Goal: Task Accomplishment & Management: Use online tool/utility

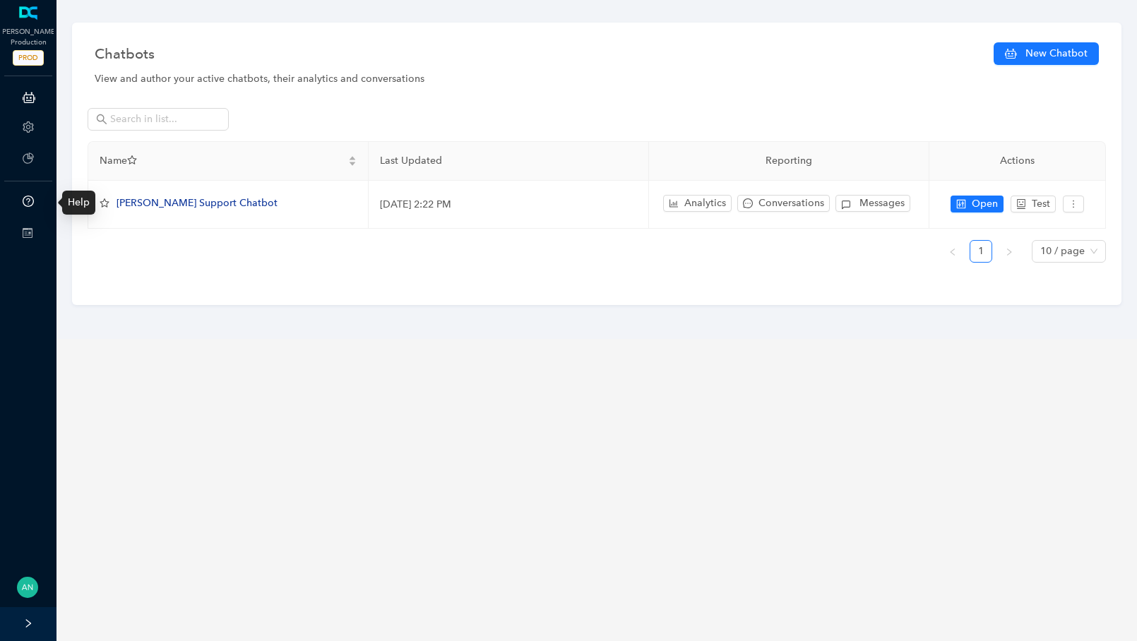
click at [30, 196] on icon "question-circle" at bounding box center [28, 201] width 11 height 11
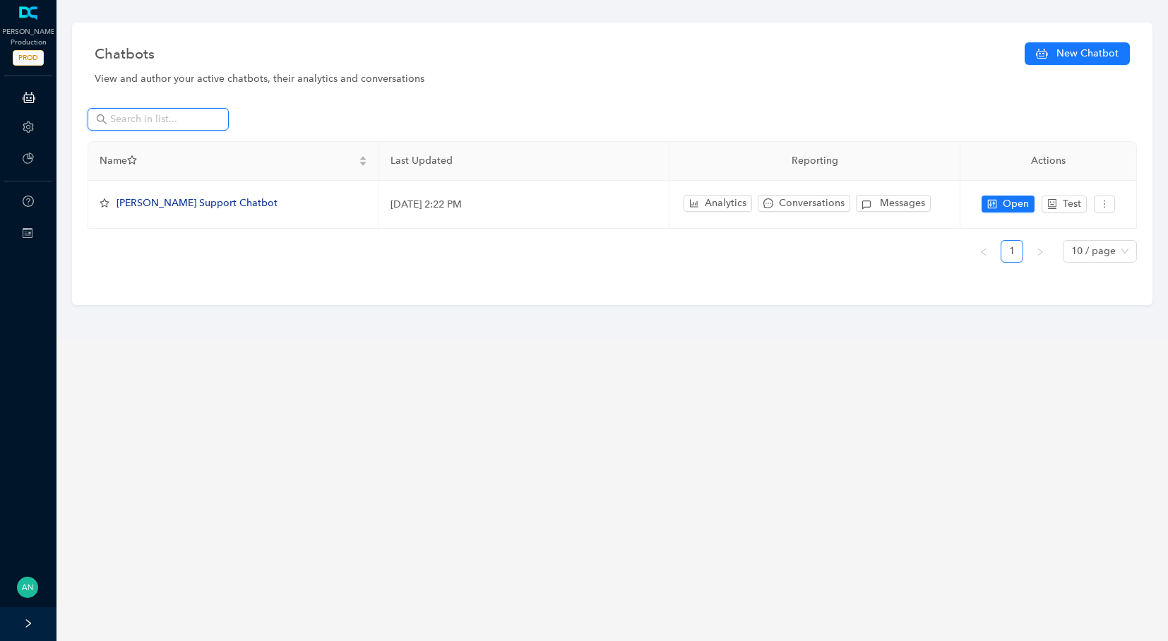
click at [152, 126] on input "text" at bounding box center [159, 120] width 99 height 16
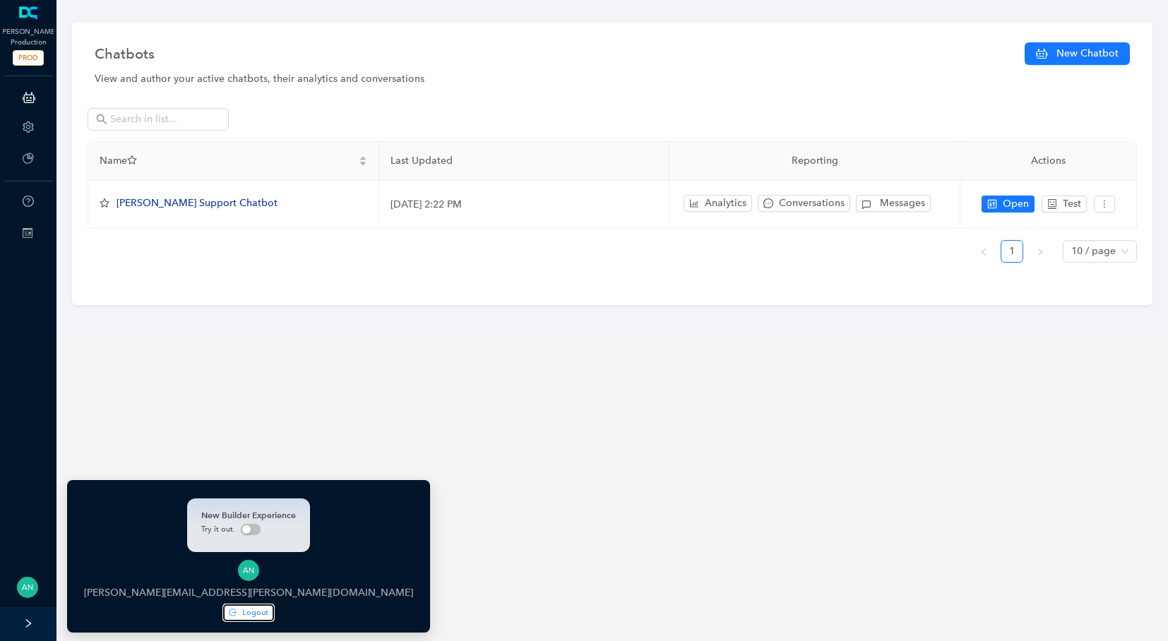
click at [242, 616] on span "Logout" at bounding box center [255, 613] width 26 height 12
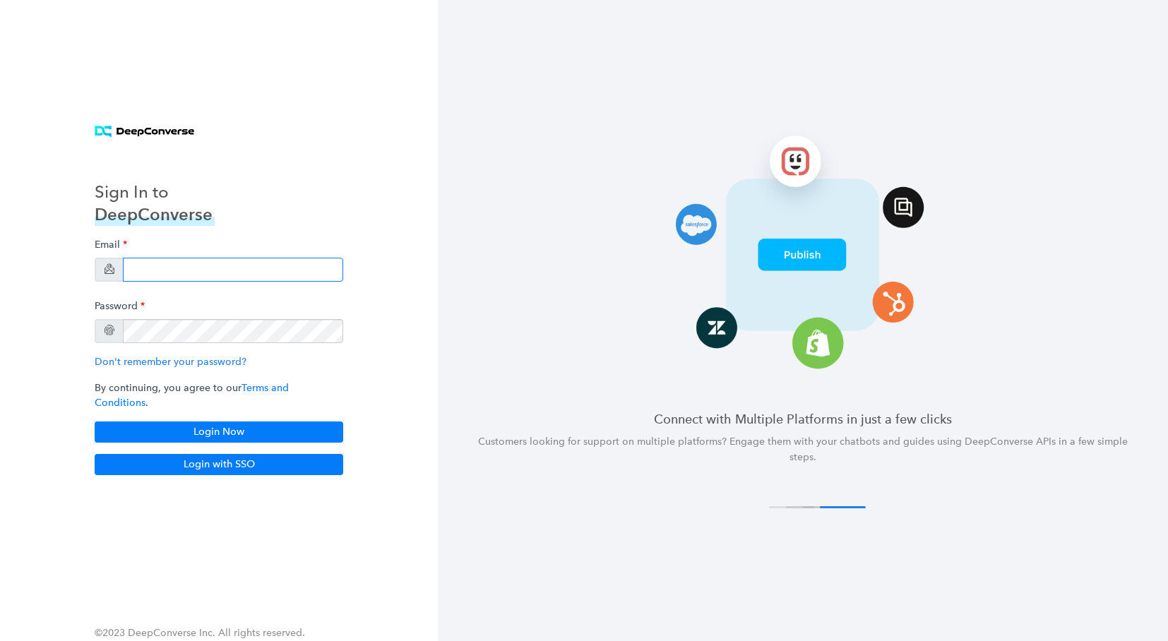
click at [179, 268] on input "email" at bounding box center [233, 270] width 220 height 24
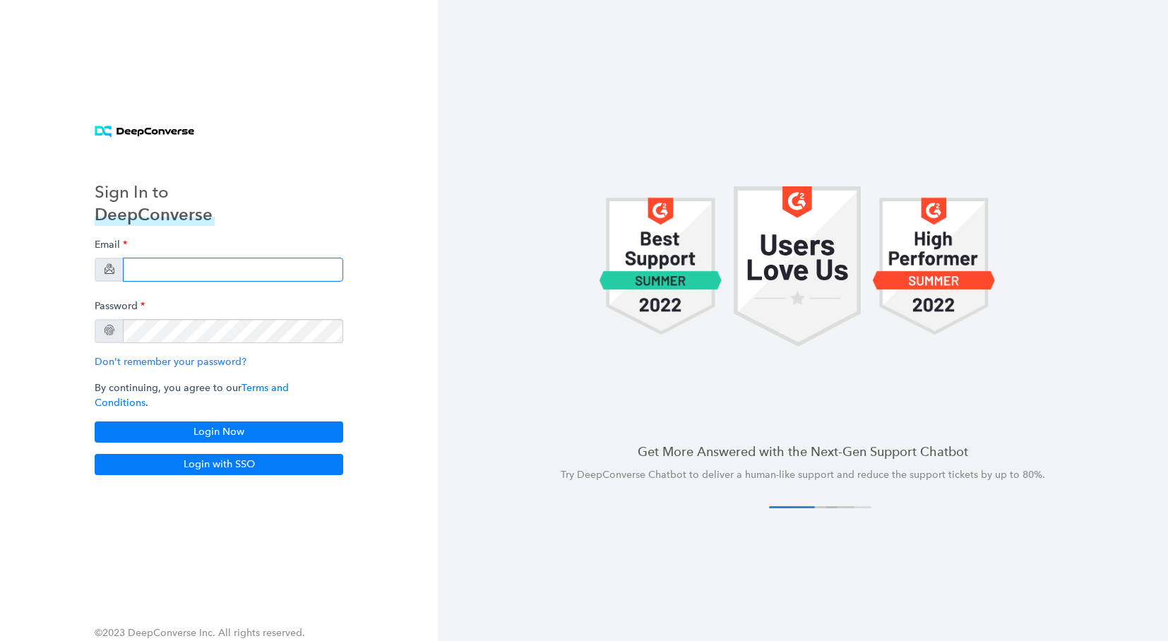
type input "anish+arlo@deepconverse.com"
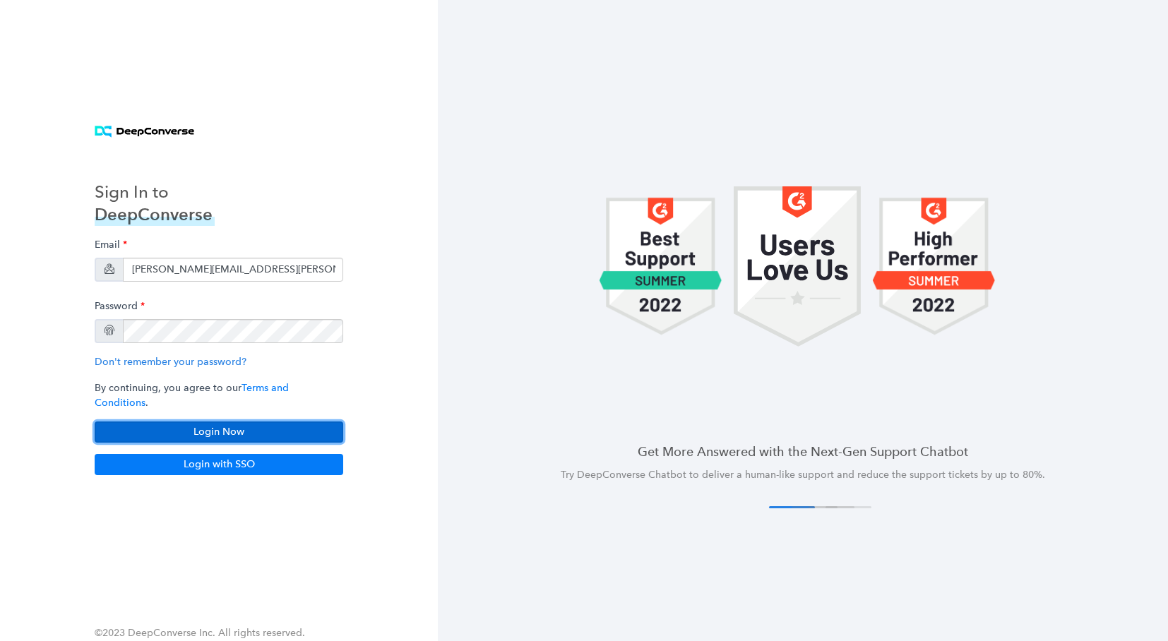
click at [227, 432] on button "Login Now" at bounding box center [219, 432] width 249 height 21
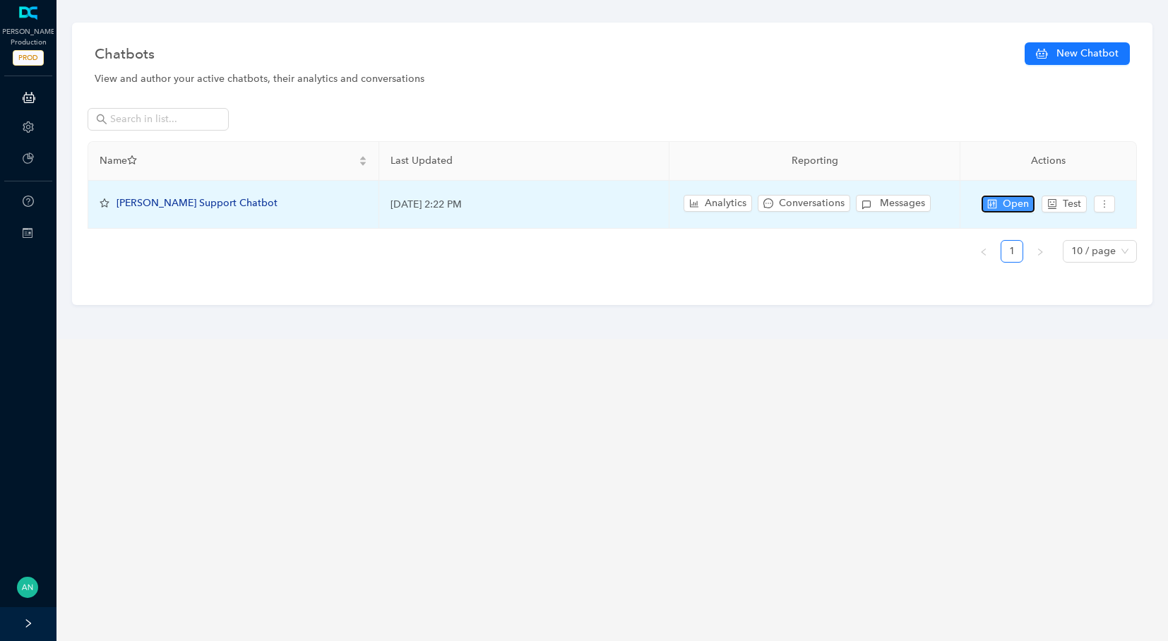
click at [989, 201] on icon "control" at bounding box center [992, 204] width 10 height 10
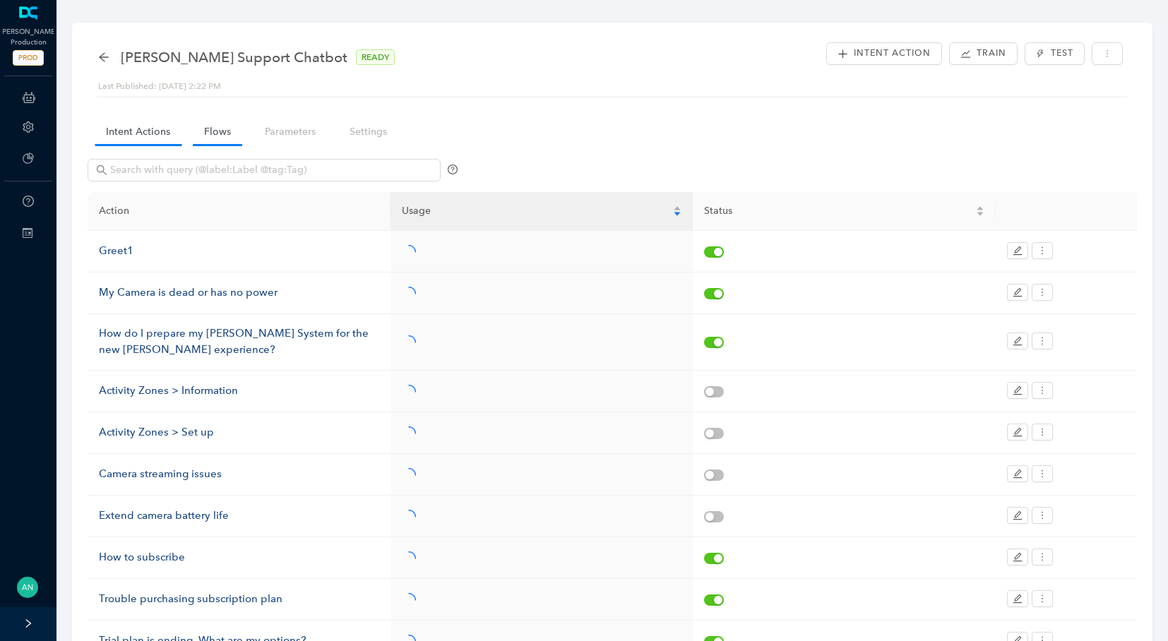
click at [220, 126] on link "Flows" at bounding box center [217, 132] width 49 height 26
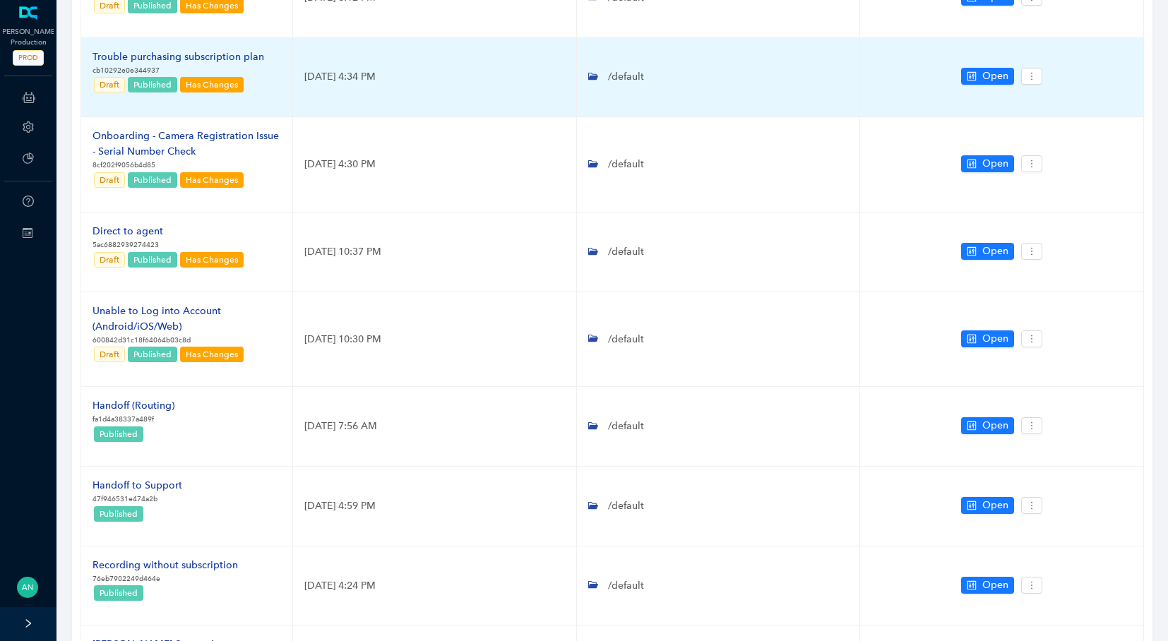
scroll to position [276, 0]
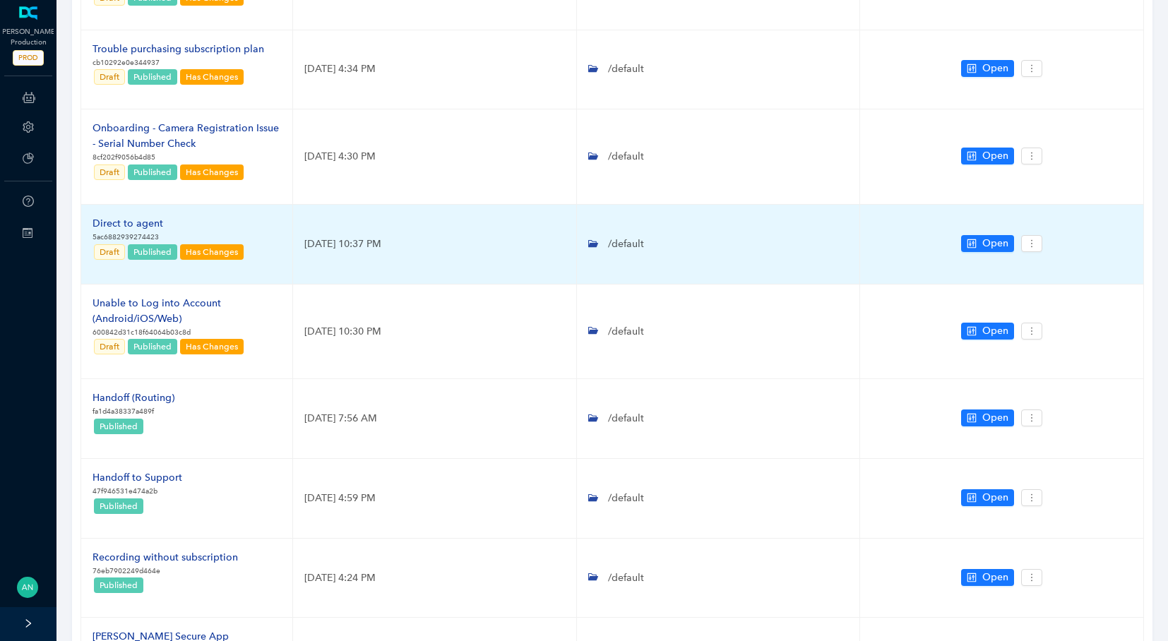
click at [133, 226] on div "Direct to agent" at bounding box center [169, 224] width 153 height 16
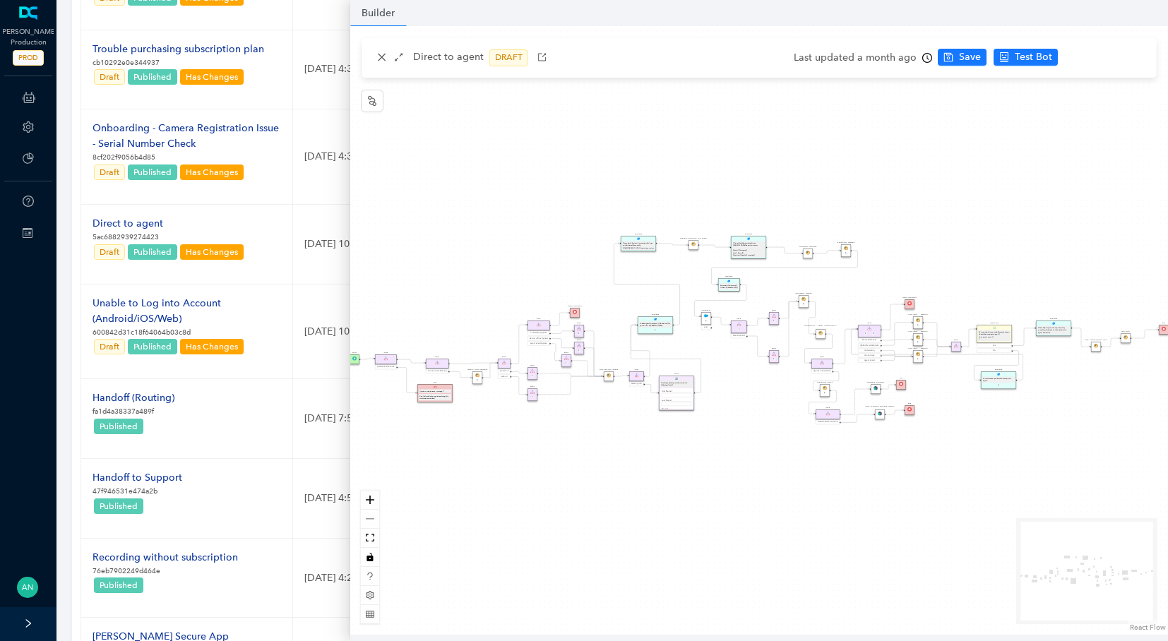
click at [390, 62] on div "Direct to agent DRAFT" at bounding box center [462, 57] width 177 height 17
click at [396, 59] on icon "arrows-alt" at bounding box center [399, 57] width 10 height 10
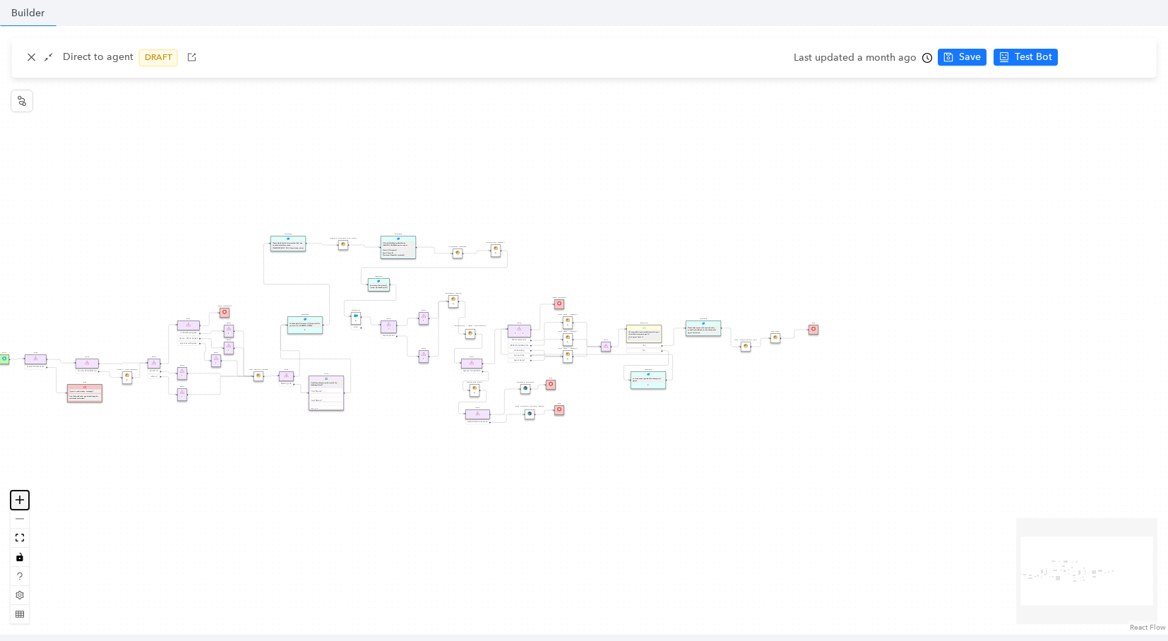
click at [20, 501] on icon "zoom in" at bounding box center [20, 500] width 8 height 8
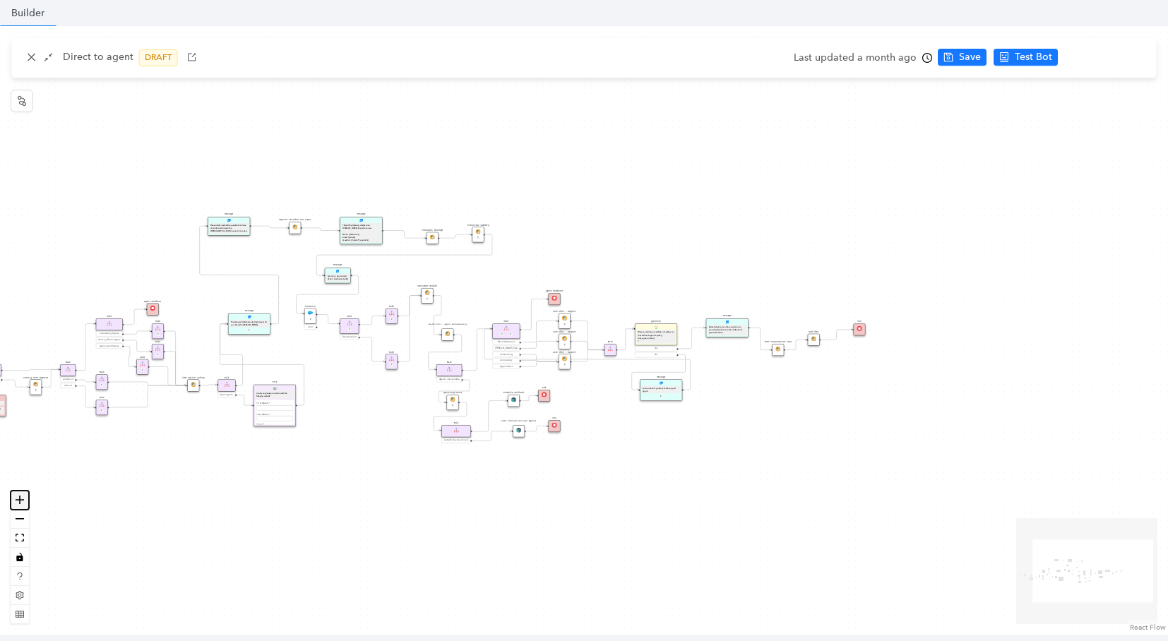
click at [20, 501] on icon "zoom in" at bounding box center [20, 500] width 8 height 8
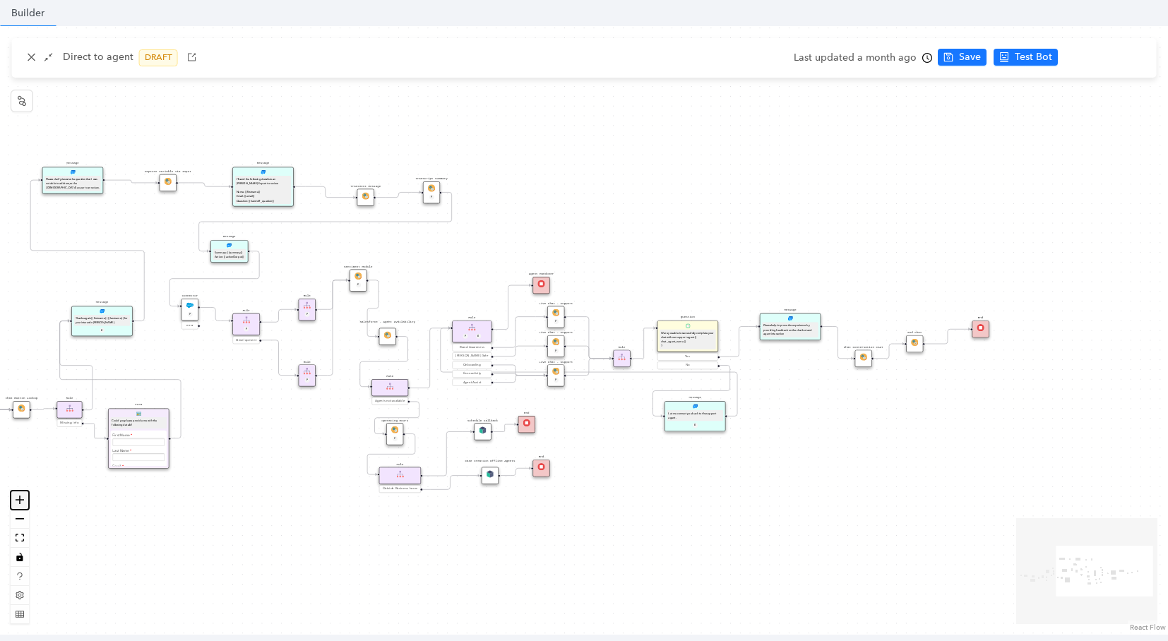
click at [20, 501] on icon "zoom in" at bounding box center [20, 500] width 8 height 8
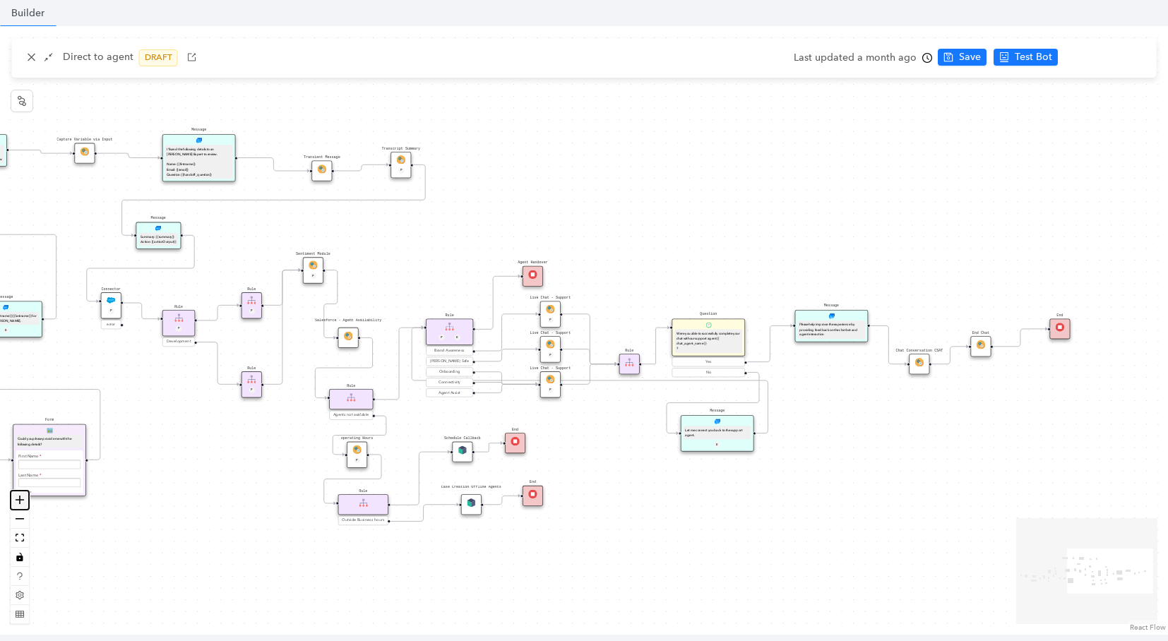
click at [20, 501] on icon "zoom in" at bounding box center [20, 500] width 8 height 8
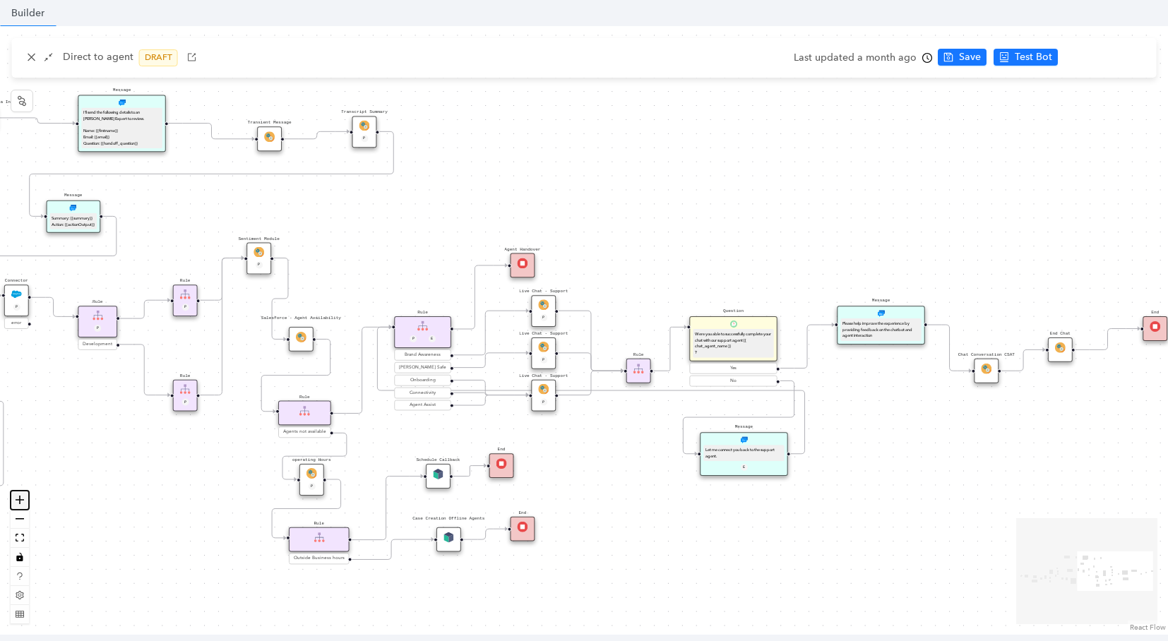
click at [20, 501] on icon "zoom in" at bounding box center [20, 500] width 8 height 8
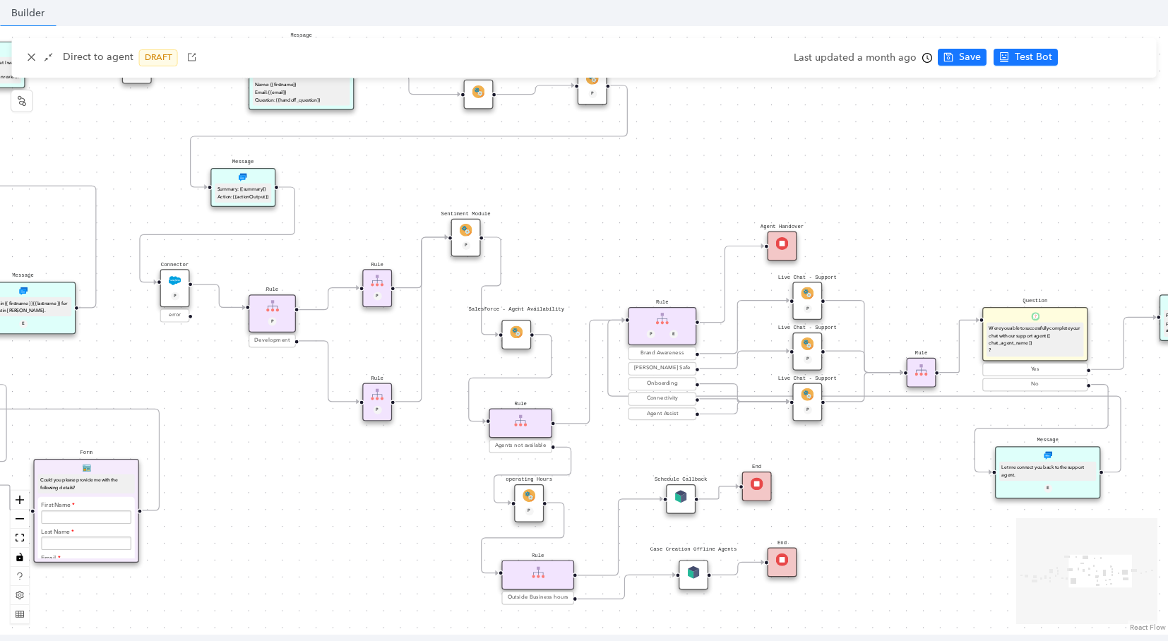
drag, startPoint x: 253, startPoint y: 244, endPoint x: 525, endPoint y: 237, distance: 272.0
click at [525, 237] on div "operating Hours P Sentiment Module P Question Were you able to successfully com…" at bounding box center [584, 330] width 1168 height 609
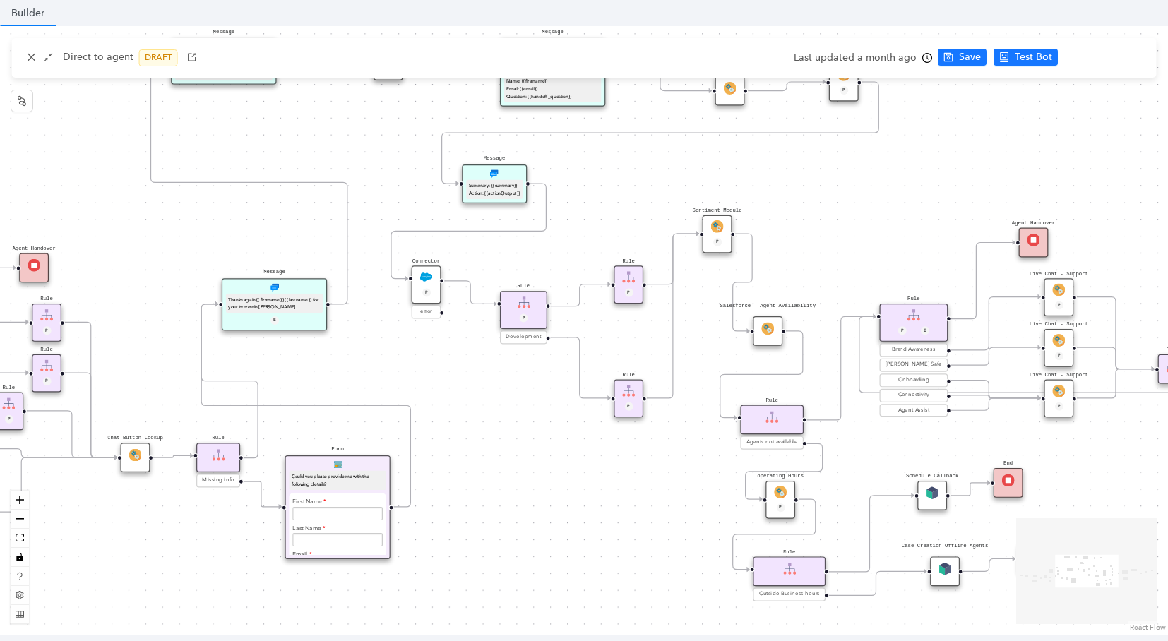
drag, startPoint x: 525, startPoint y: 237, endPoint x: 776, endPoint y: 234, distance: 251.4
click at [776, 234] on div "operating Hours P Sentiment Module P Question Were you able to successfully com…" at bounding box center [584, 330] width 1168 height 609
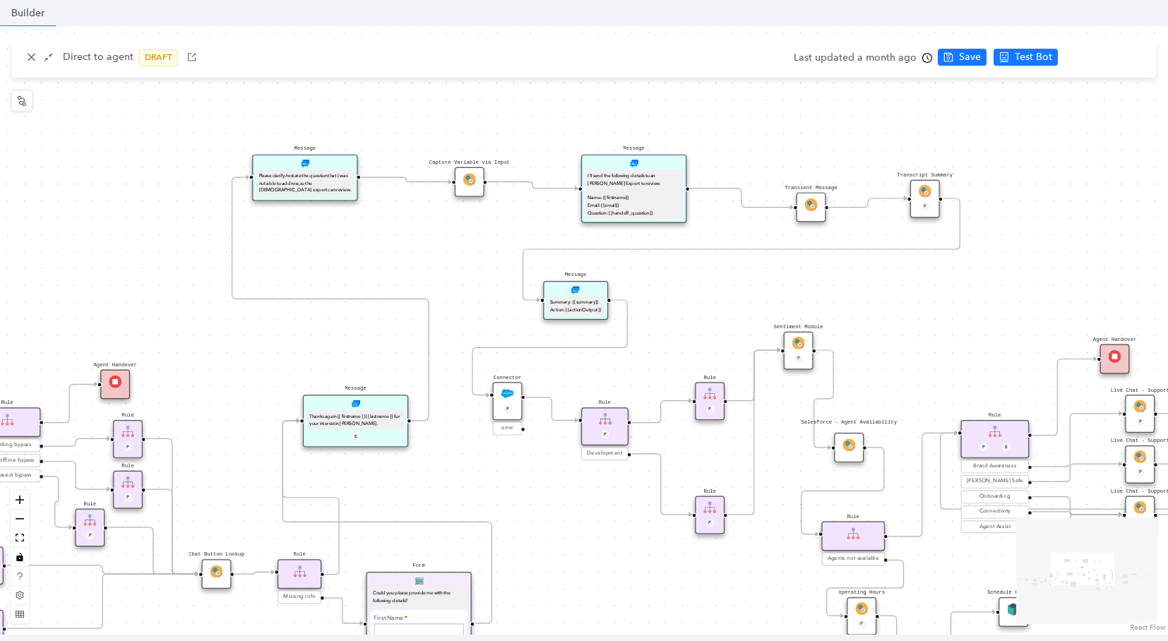
drag, startPoint x: 376, startPoint y: 311, endPoint x: 457, endPoint y: 427, distance: 142.0
click at [457, 427] on div "operating Hours P Sentiment Module P Question Were you able to successfully com…" at bounding box center [584, 330] width 1168 height 609
click at [18, 522] on button "zoom out" at bounding box center [20, 519] width 18 height 19
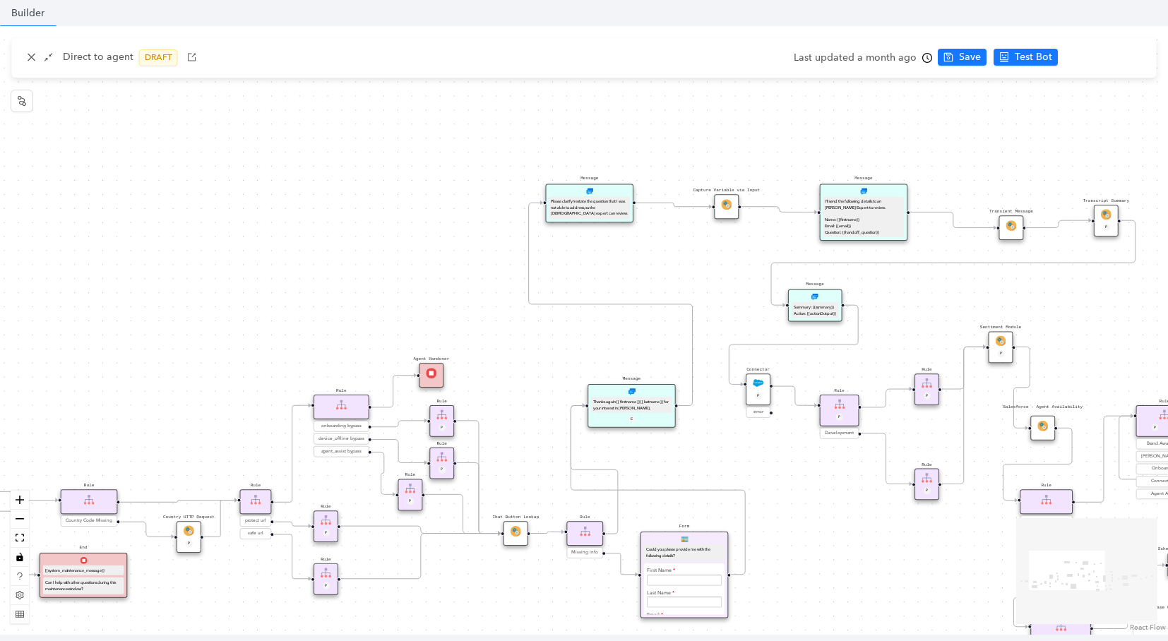
drag, startPoint x: 415, startPoint y: 464, endPoint x: 653, endPoint y: 464, distance: 238.0
click at [653, 464] on div "operating Hours P Sentiment Module P Question Were you able to successfully com…" at bounding box center [584, 330] width 1168 height 609
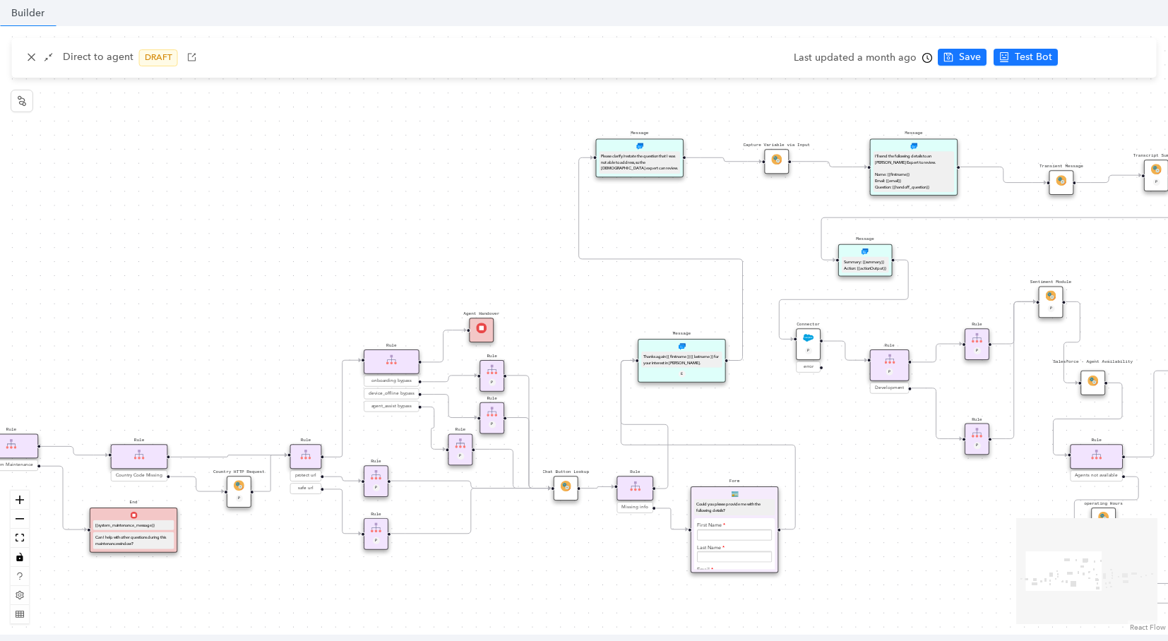
drag, startPoint x: 246, startPoint y: 350, endPoint x: 294, endPoint y: 304, distance: 65.9
click at [294, 304] on div "operating Hours P Sentiment Module P Question Were you able to successfully com…" at bounding box center [584, 330] width 1168 height 609
click at [1037, 81] on span "Test this flow" at bounding box center [1031, 84] width 60 height 16
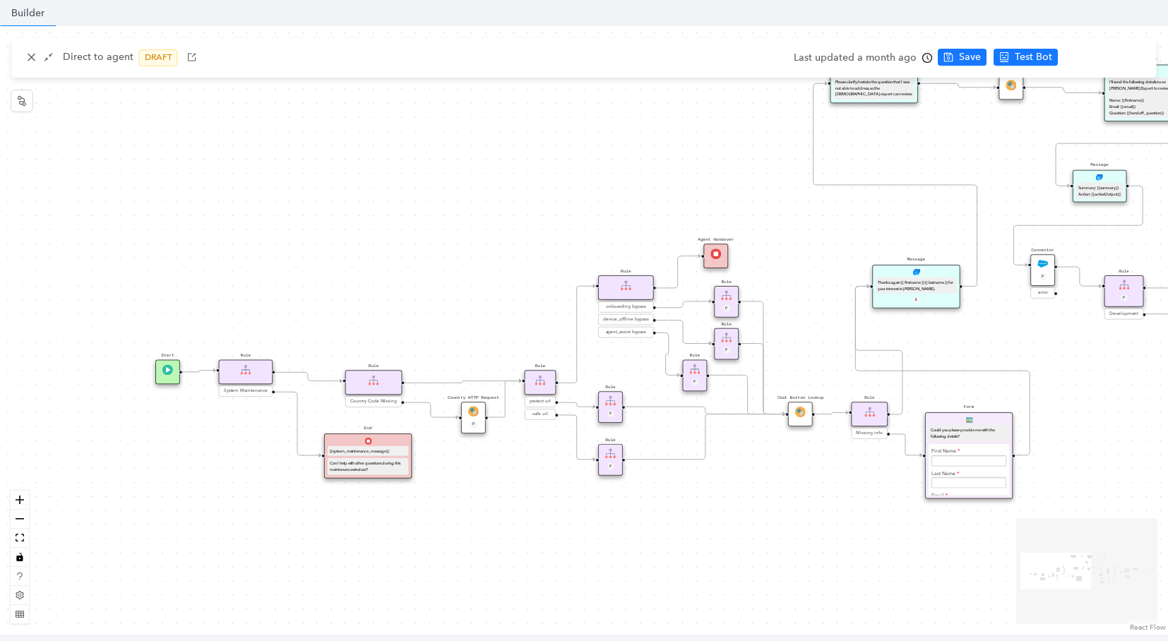
drag, startPoint x: 419, startPoint y: 214, endPoint x: 518, endPoint y: 189, distance: 102.8
click at [518, 189] on div "operating Hours P Sentiment Module P Question Were you able to successfully com…" at bounding box center [584, 330] width 1168 height 609
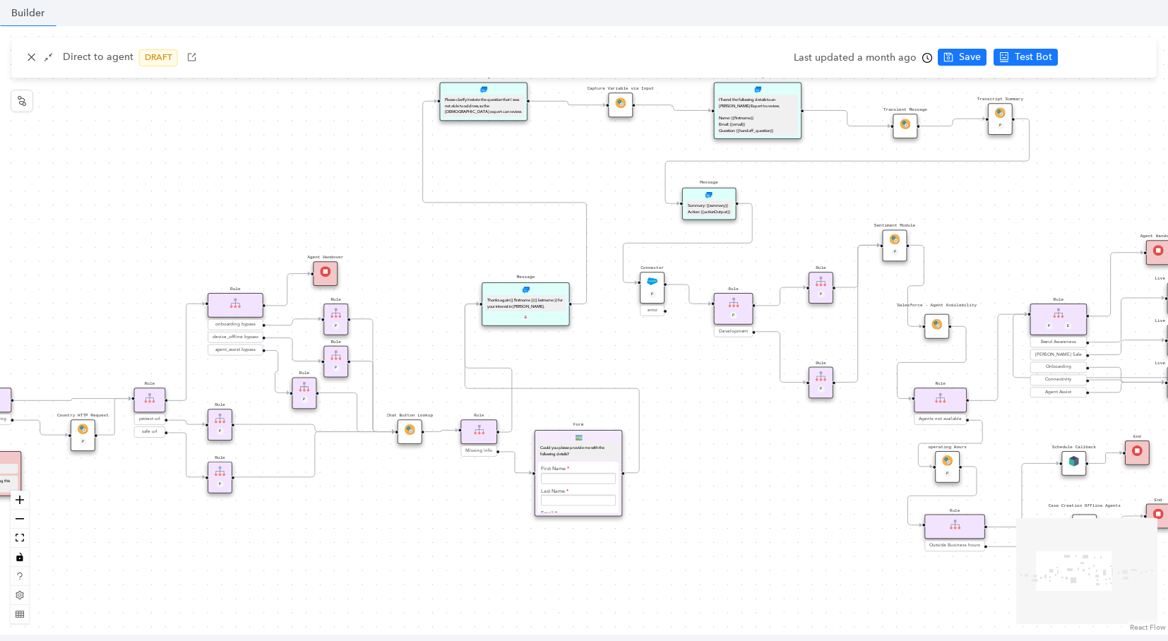
drag, startPoint x: 518, startPoint y: 189, endPoint x: 127, endPoint y: 206, distance: 391.6
click at [127, 206] on div "operating Hours P Sentiment Module P Question Were you able to successfully com…" at bounding box center [584, 330] width 1168 height 609
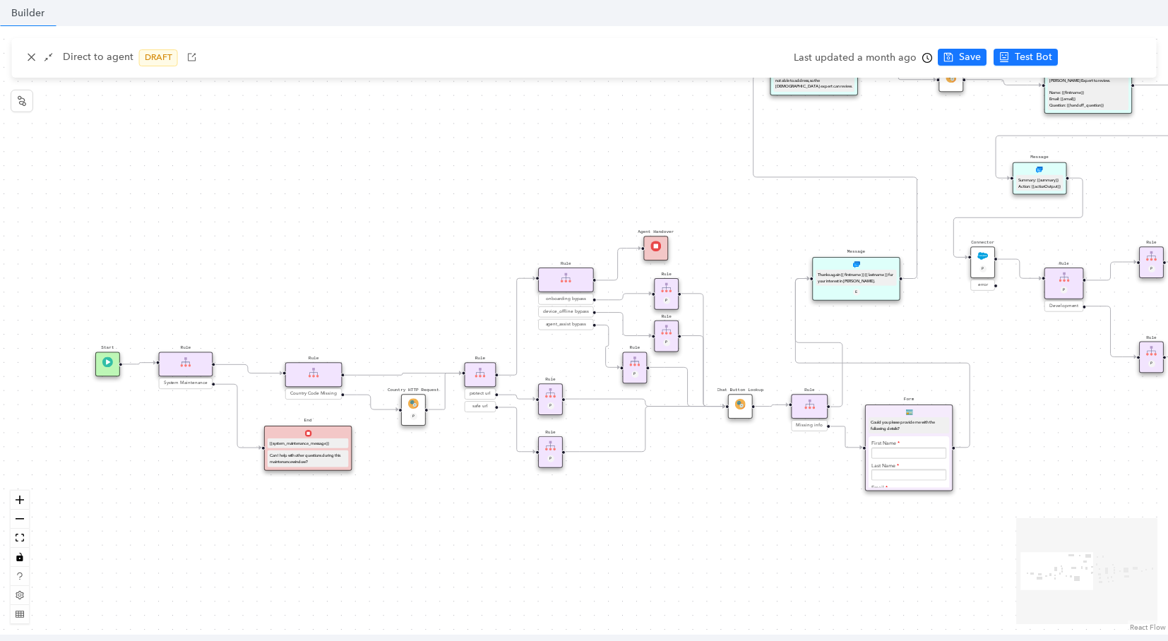
drag, startPoint x: 41, startPoint y: 287, endPoint x: 371, endPoint y: 262, distance: 331.5
click at [371, 262] on div "operating Hours P Sentiment Module P Question Were you able to successfully com…" at bounding box center [584, 330] width 1168 height 609
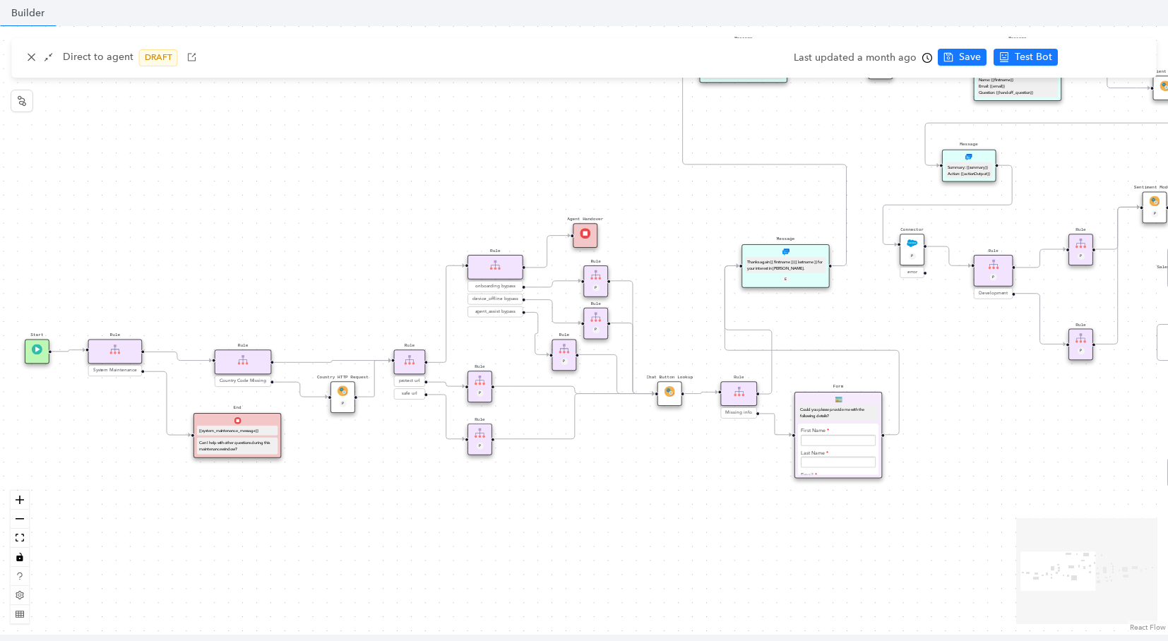
drag, startPoint x: 431, startPoint y: 506, endPoint x: 361, endPoint y: 494, distance: 71.8
click at [361, 494] on div "operating Hours P Sentiment Module P Question Were you able to successfully com…" at bounding box center [584, 330] width 1168 height 609
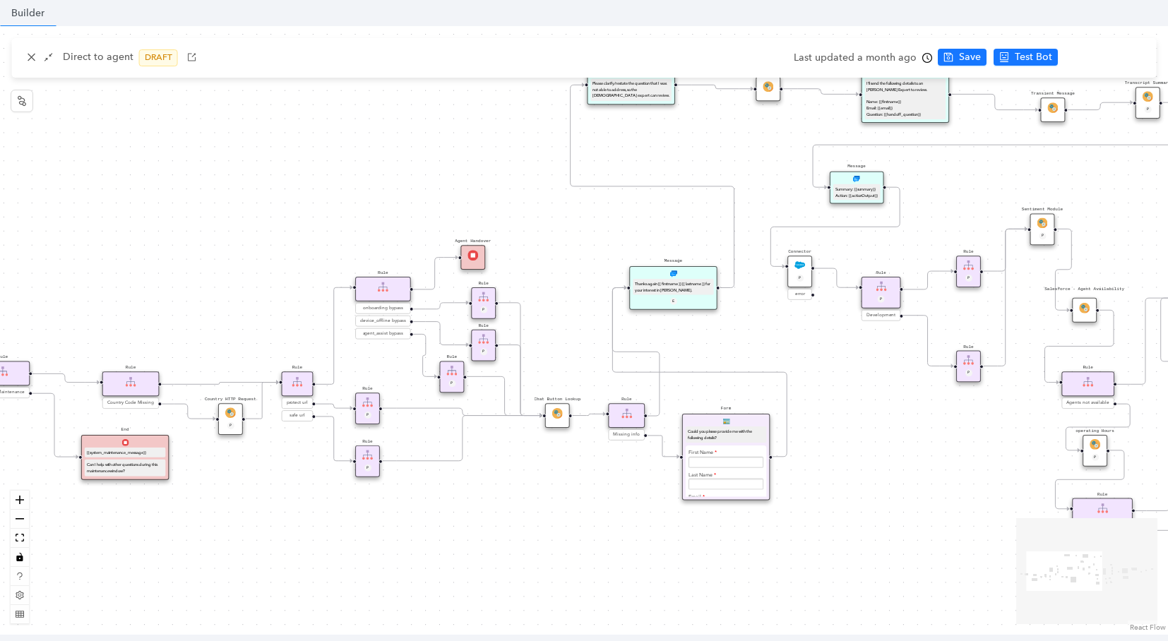
drag, startPoint x: 617, startPoint y: 467, endPoint x: 504, endPoint y: 489, distance: 114.4
click at [504, 489] on div "operating Hours P Sentiment Module P Question Were you able to successfully com…" at bounding box center [584, 330] width 1168 height 609
click at [679, 300] on div "E" at bounding box center [673, 302] width 86 height 8
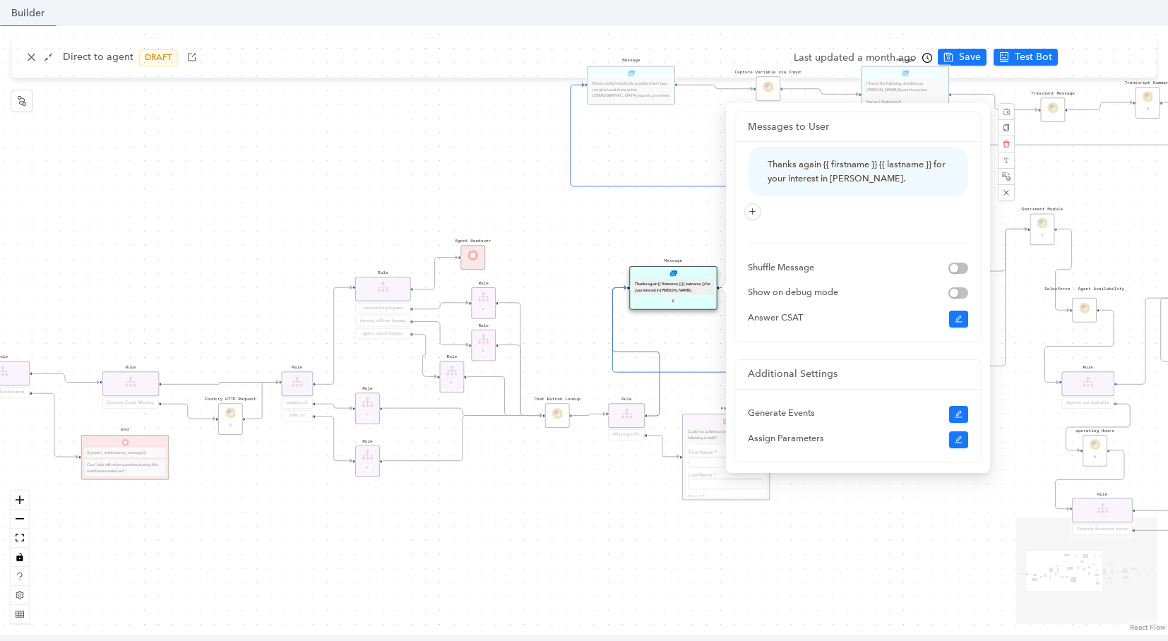
click at [518, 230] on div "operating Hours P Sentiment Module P Question Were you able to successfully com…" at bounding box center [584, 330] width 1168 height 609
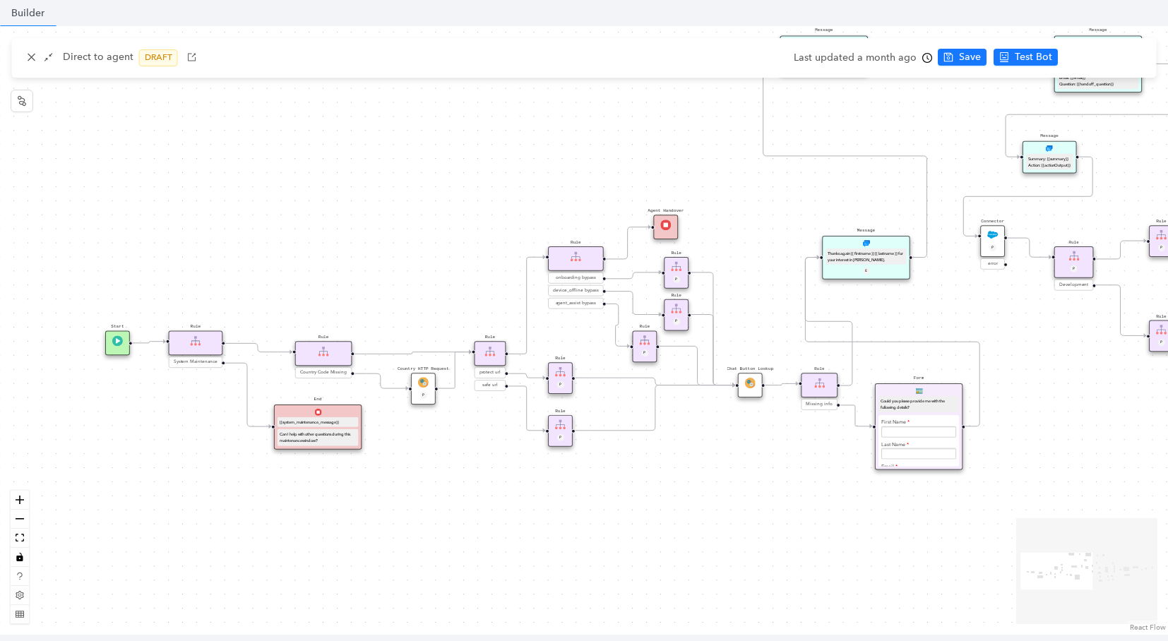
drag, startPoint x: 186, startPoint y: 191, endPoint x: 379, endPoint y: 161, distance: 195.2
click at [379, 161] on div "operating Hours P Sentiment Module P Question Were you able to successfully com…" at bounding box center [584, 330] width 1168 height 609
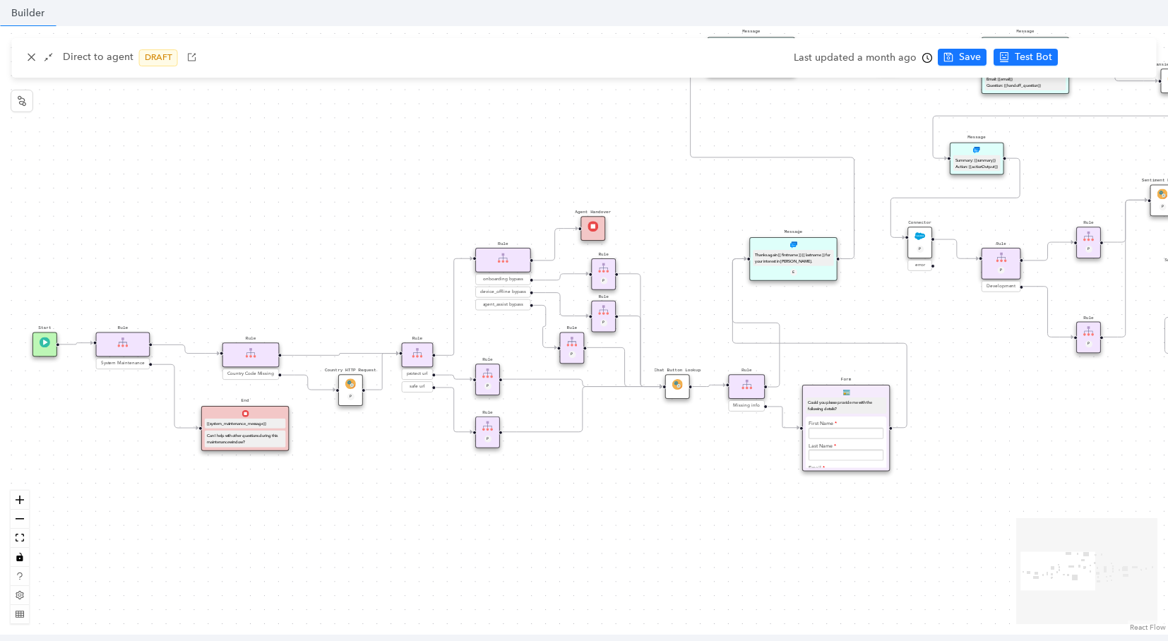
drag, startPoint x: 379, startPoint y: 161, endPoint x: 306, endPoint y: 162, distance: 72.8
click at [306, 162] on div "operating Hours P Sentiment Module P Question Were you able to successfully com…" at bounding box center [584, 330] width 1168 height 609
click at [824, 418] on label "First Name" at bounding box center [823, 422] width 28 height 11
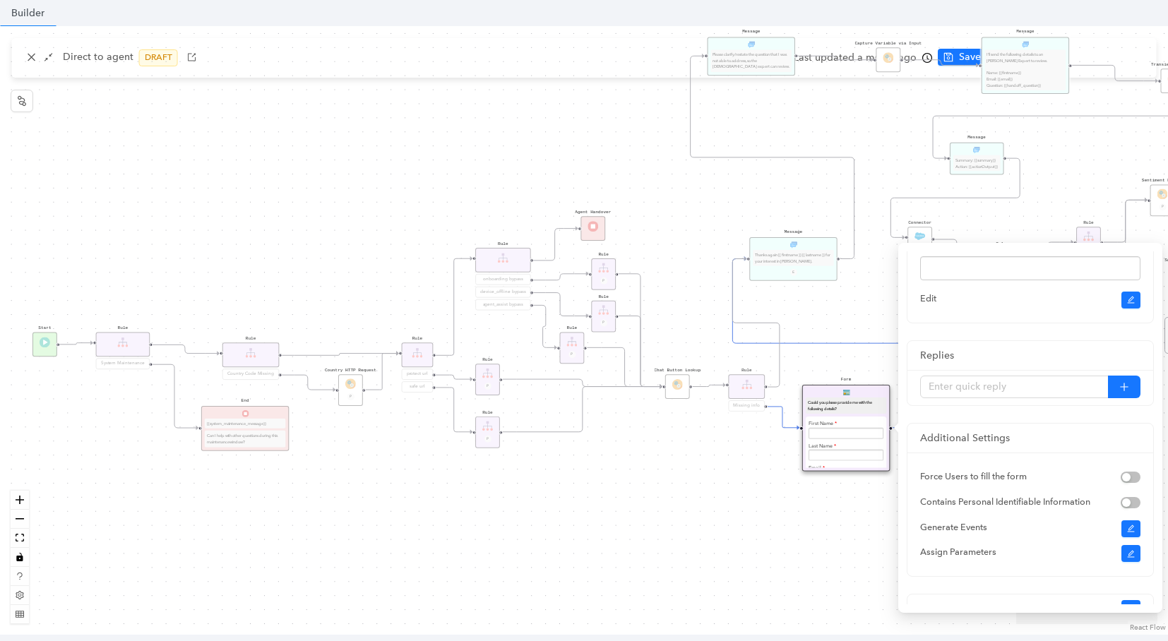
scroll to position [355, 0]
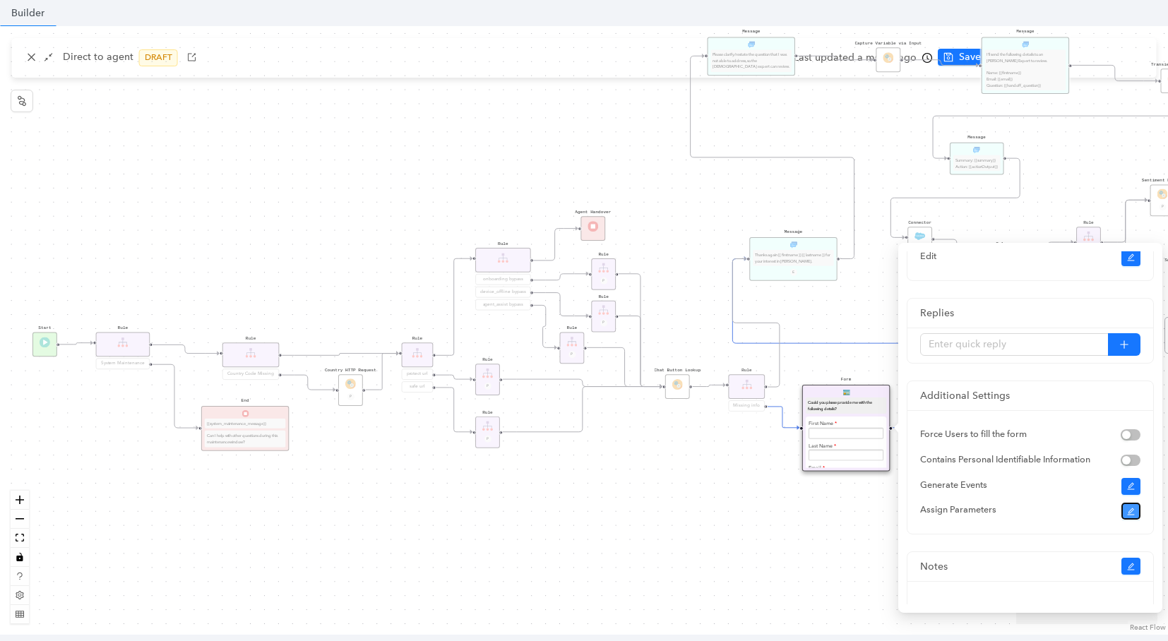
click at [1128, 506] on button "button" at bounding box center [1131, 511] width 20 height 17
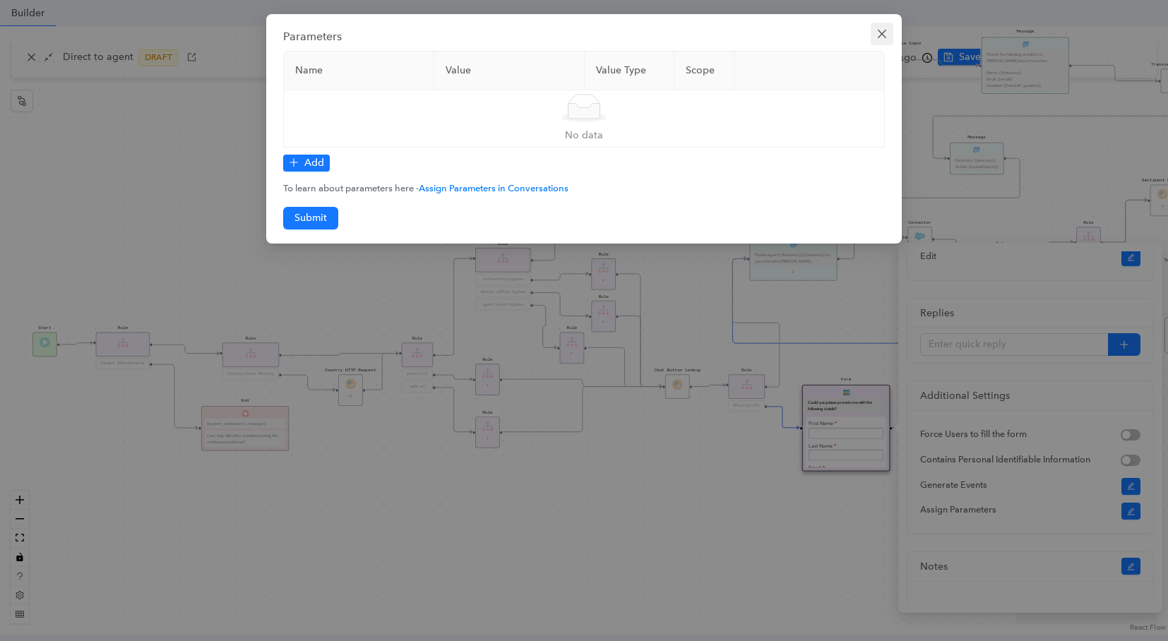
click at [876, 27] on button "Close" at bounding box center [882, 34] width 23 height 23
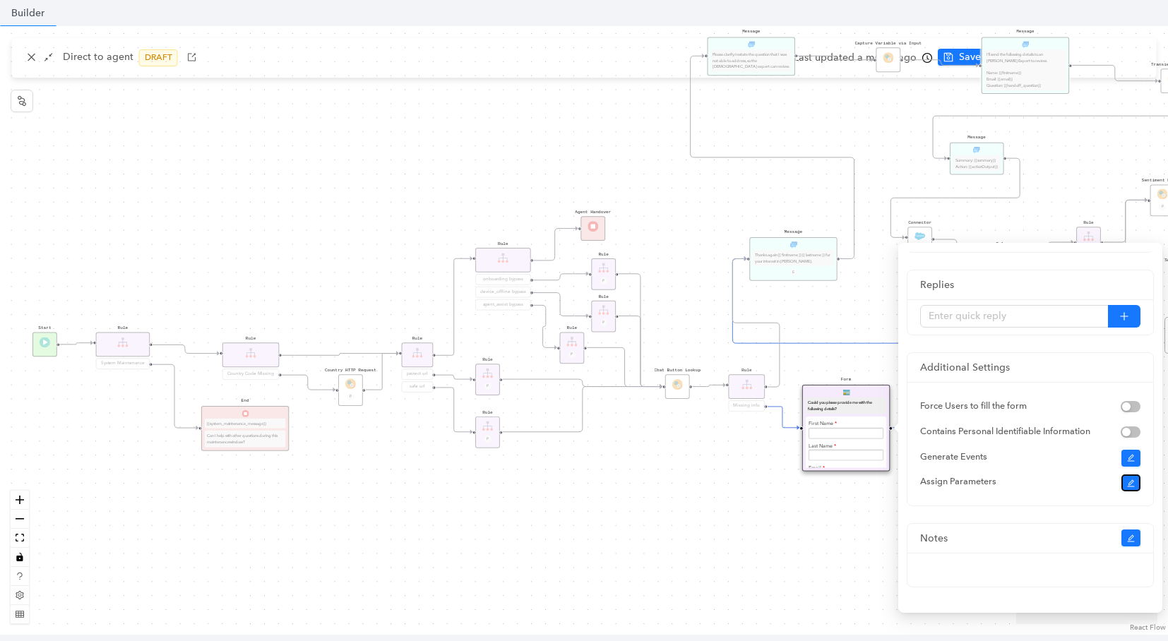
scroll to position [406, 0]
click at [857, 424] on div "First Name" at bounding box center [847, 428] width 76 height 22
click at [862, 395] on div "Form Could you please provide me with the following details? First Name Last Na…" at bounding box center [846, 428] width 88 height 86
click at [856, 407] on div "Could you please provide me with the following details?" at bounding box center [846, 406] width 77 height 12
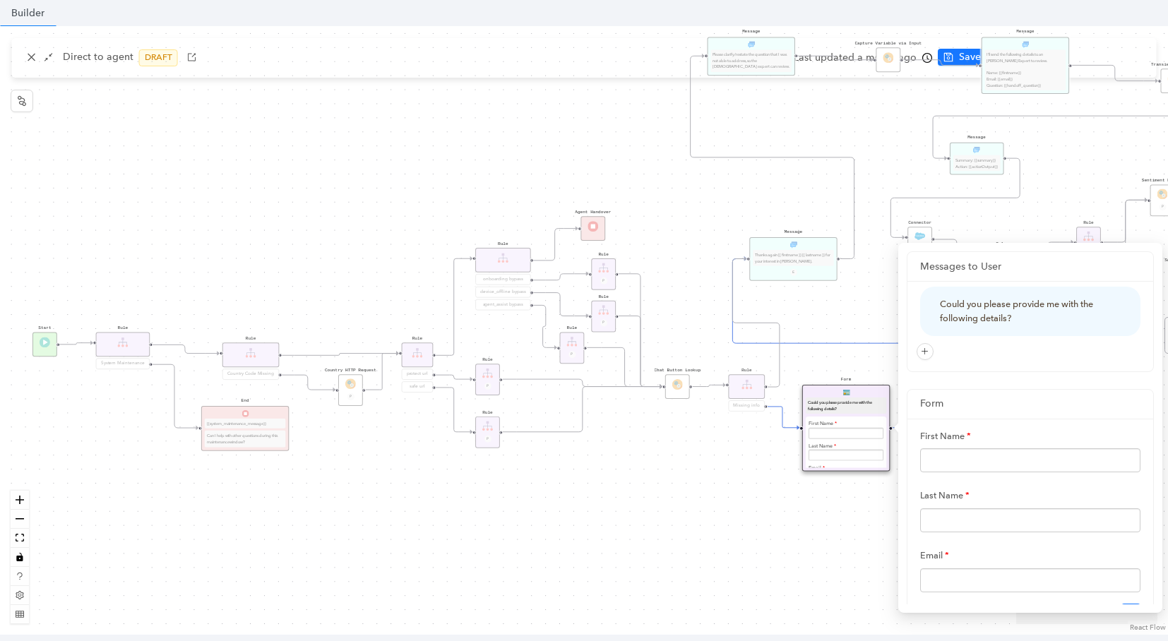
scroll to position [138, 0]
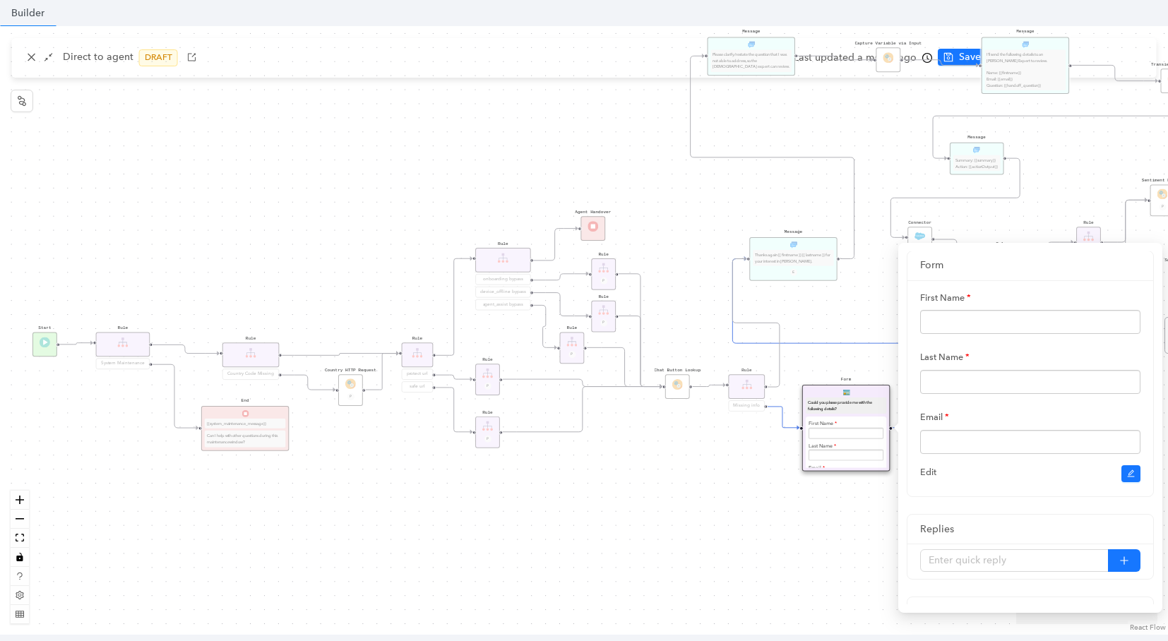
drag, startPoint x: 811, startPoint y: 306, endPoint x: 770, endPoint y: 311, distance: 42.0
click at [770, 311] on div "operating Hours P Sentiment Module P Question Were you able to successfully com…" at bounding box center [584, 330] width 1168 height 609
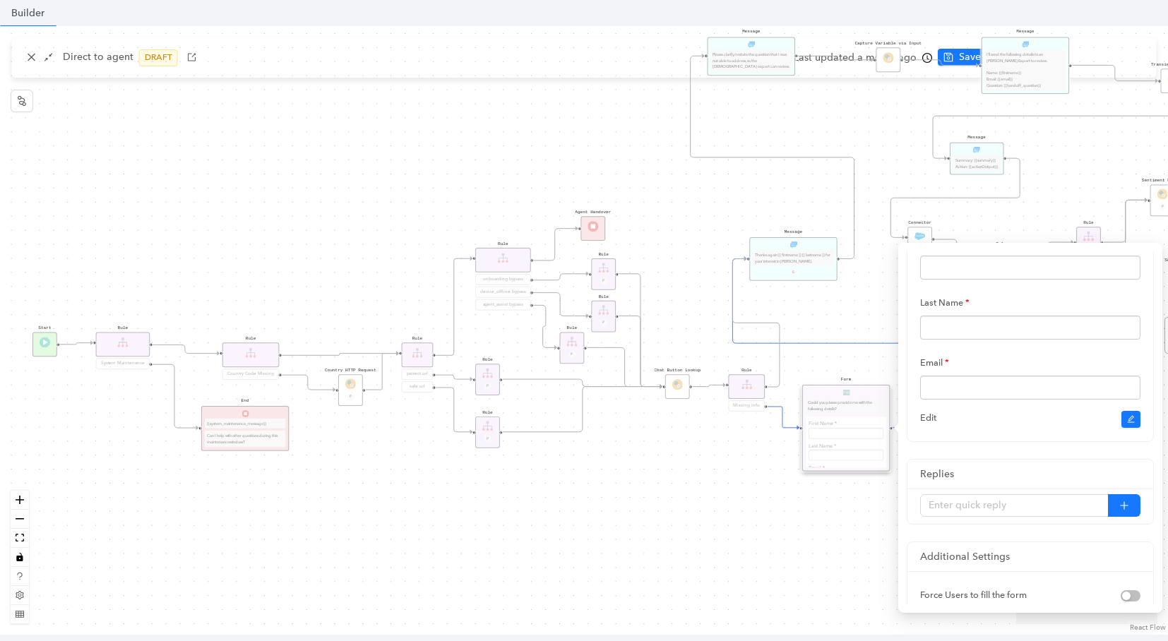
scroll to position [83, 0]
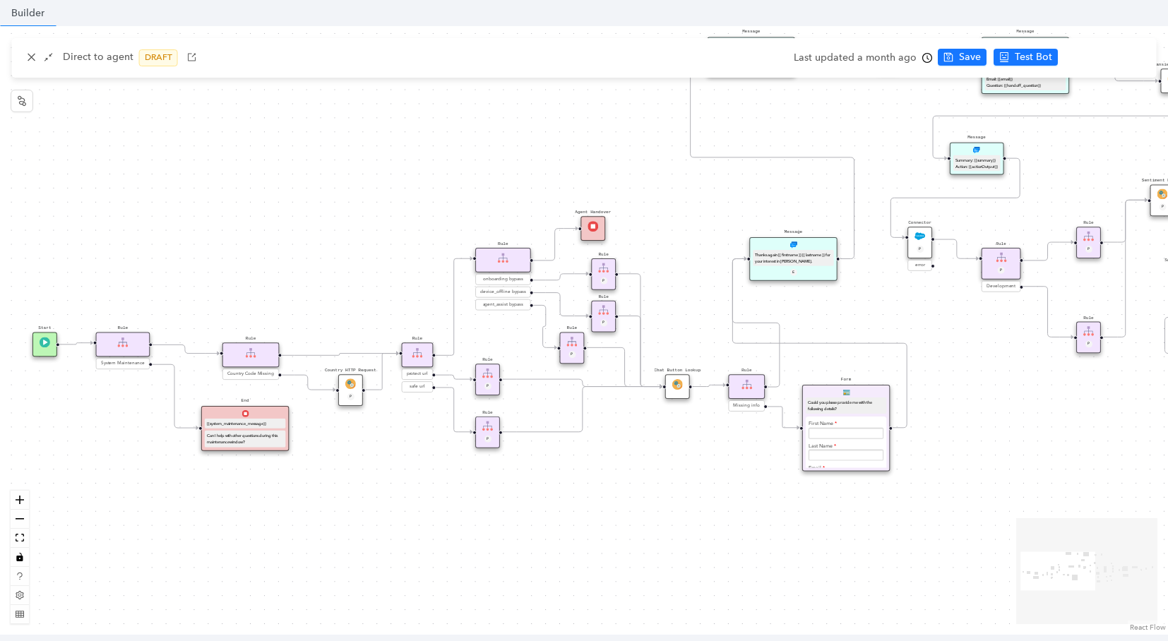
click at [839, 400] on div "Could you please provide me with the following details?" at bounding box center [846, 406] width 77 height 12
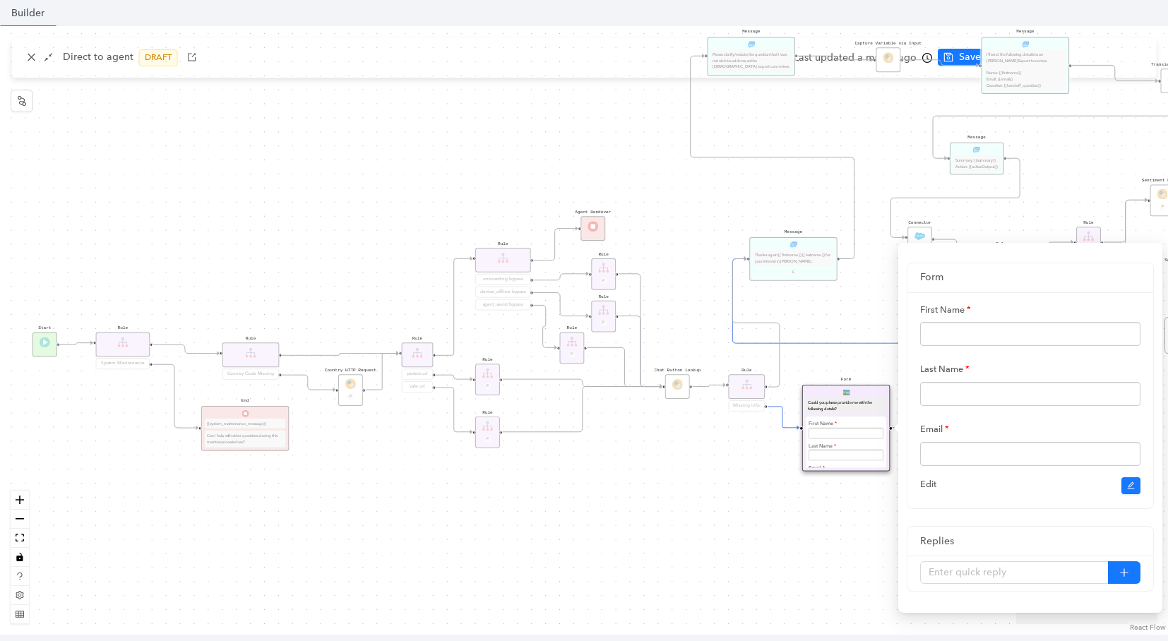
scroll to position [126, 0]
click at [1128, 482] on icon "edit" at bounding box center [1131, 486] width 8 height 8
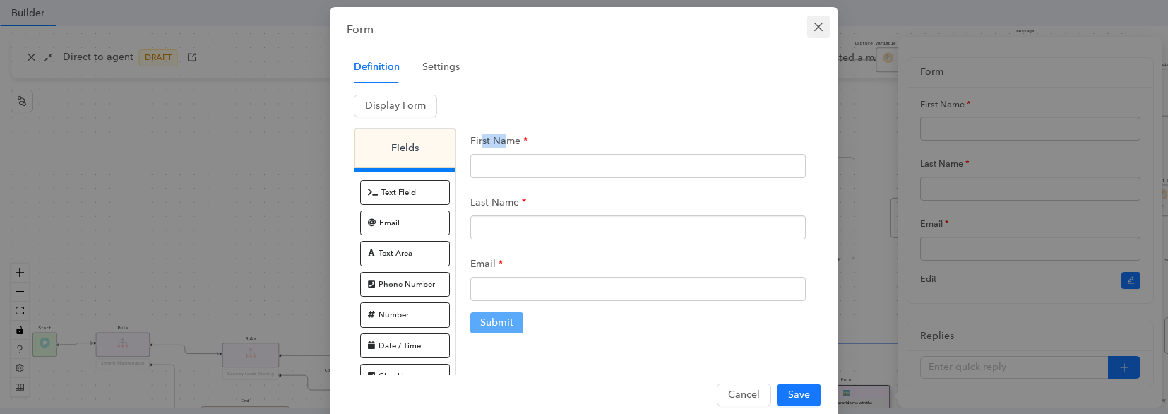
click at [821, 32] on icon "close" at bounding box center [818, 26] width 11 height 11
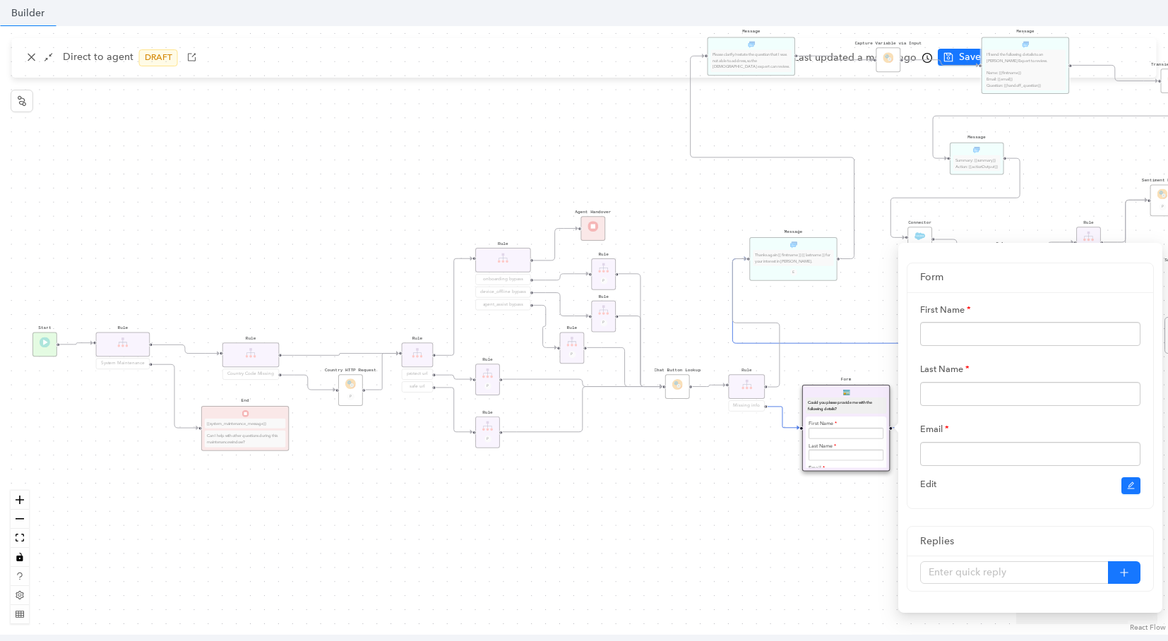
click at [687, 252] on div "operating Hours P Sentiment Module P Question Were you able to successfully com…" at bounding box center [584, 330] width 1168 height 609
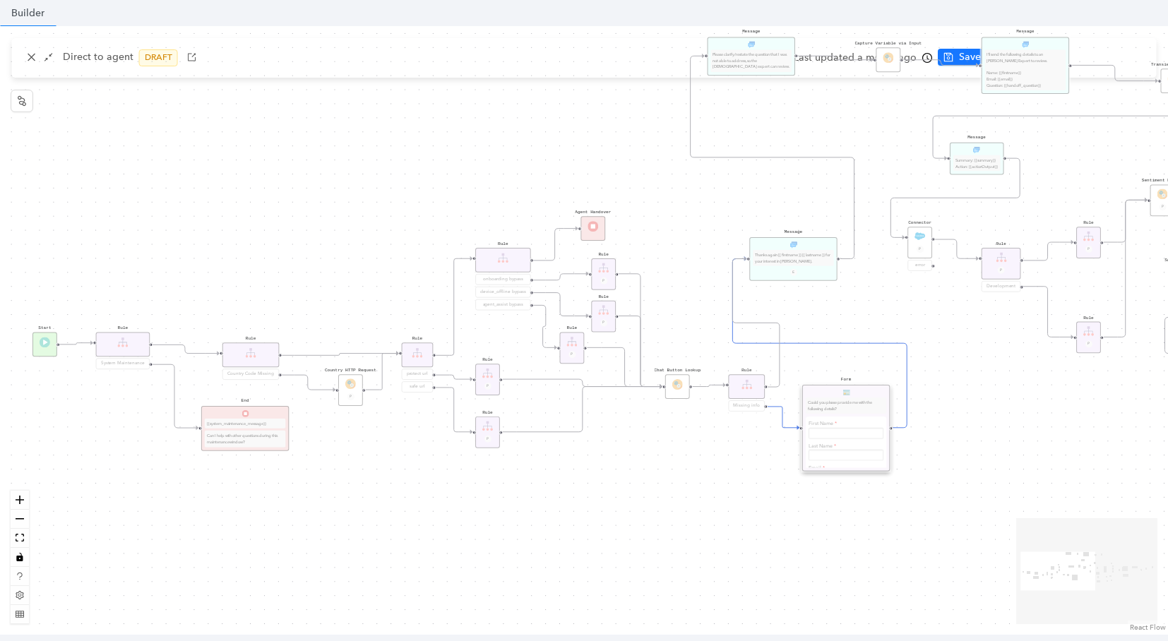
scroll to position [0, 0]
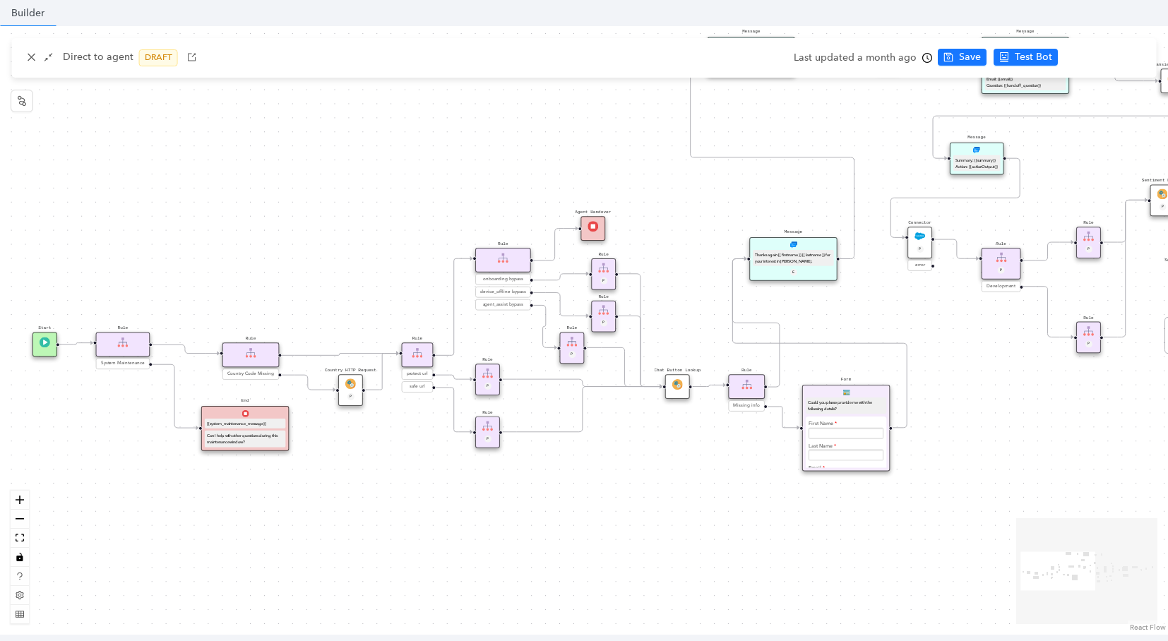
drag, startPoint x: 698, startPoint y: 158, endPoint x: 661, endPoint y: 208, distance: 62.0
click at [661, 208] on div "operating Hours P Sentiment Module P Question Were you able to successfully com…" at bounding box center [584, 330] width 1168 height 609
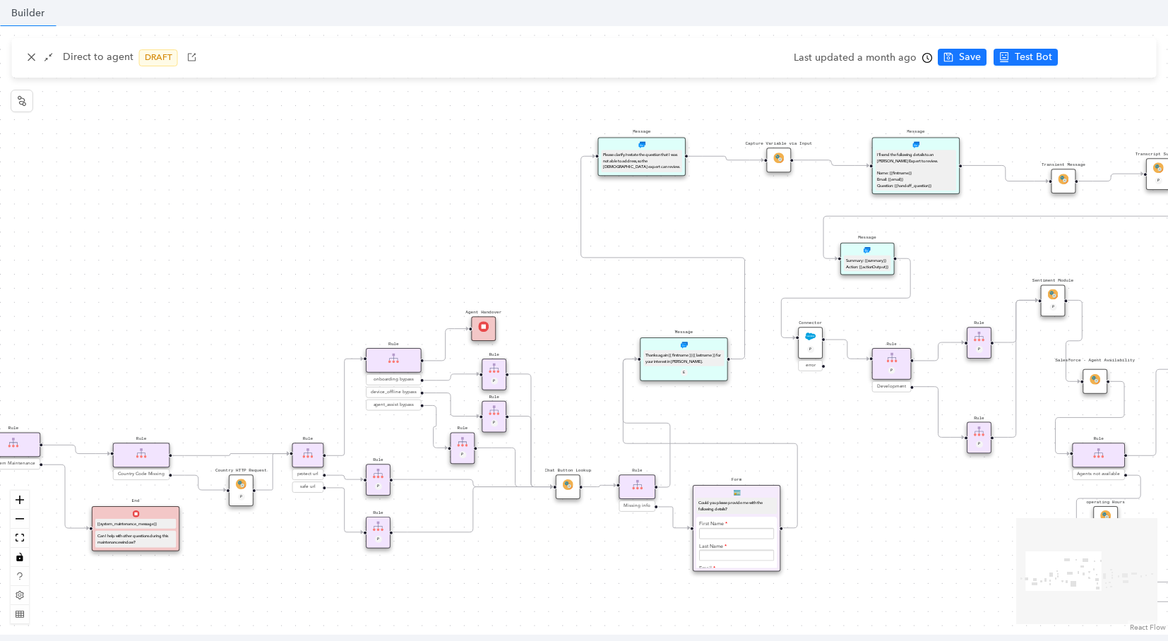
drag, startPoint x: 549, startPoint y: 131, endPoint x: 439, endPoint y: 231, distance: 148.5
click at [439, 231] on div "operating Hours P Sentiment Module P Question Were you able to successfully com…" at bounding box center [584, 330] width 1168 height 609
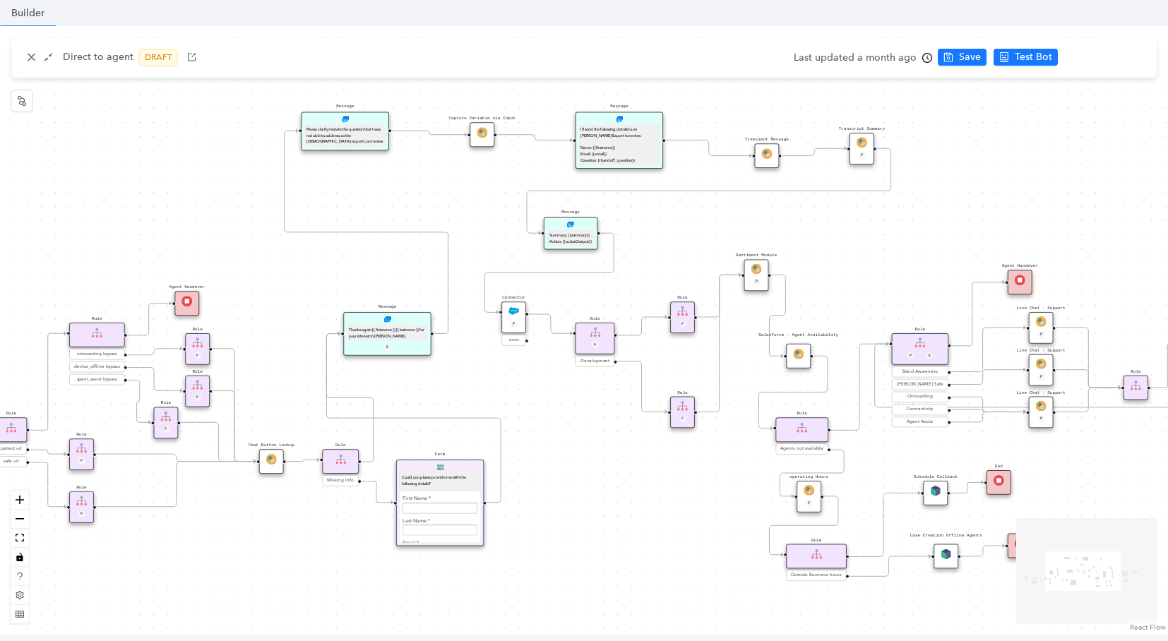
drag, startPoint x: 537, startPoint y: 254, endPoint x: 216, endPoint y: 245, distance: 321.4
click at [216, 245] on div "operating Hours P Sentiment Module P Question Were you able to successfully com…" at bounding box center [584, 330] width 1168 height 609
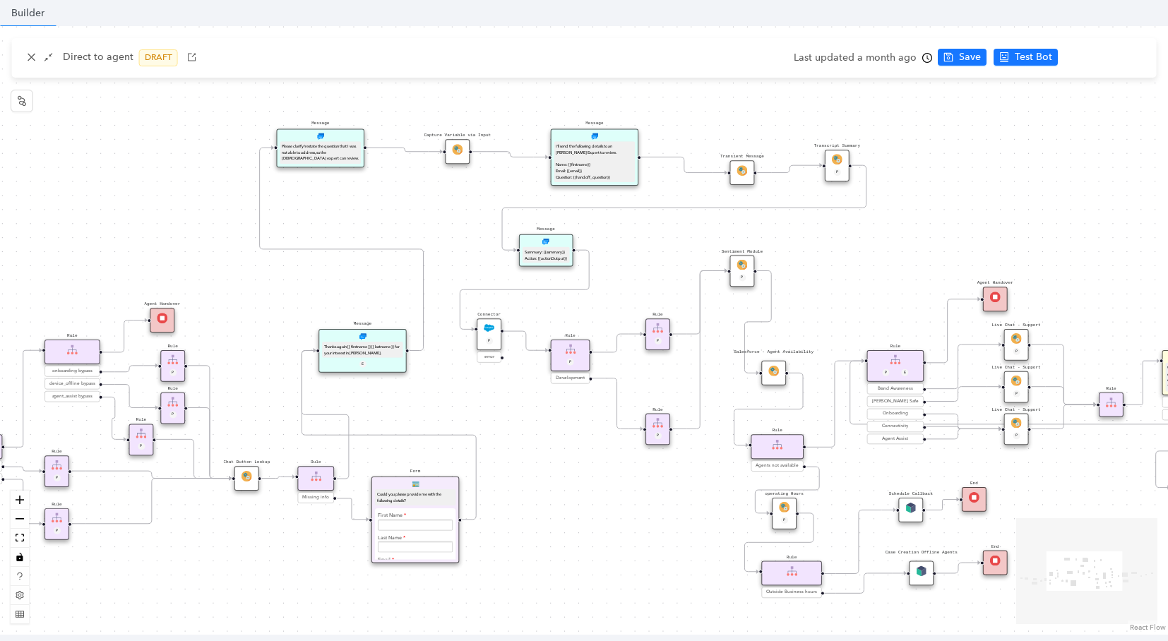
drag, startPoint x: 732, startPoint y: 292, endPoint x: 741, endPoint y: 272, distance: 21.8
click at [741, 272] on div "Sentiment Module P" at bounding box center [742, 272] width 25 height 32
click at [746, 277] on div "P" at bounding box center [742, 278] width 16 height 8
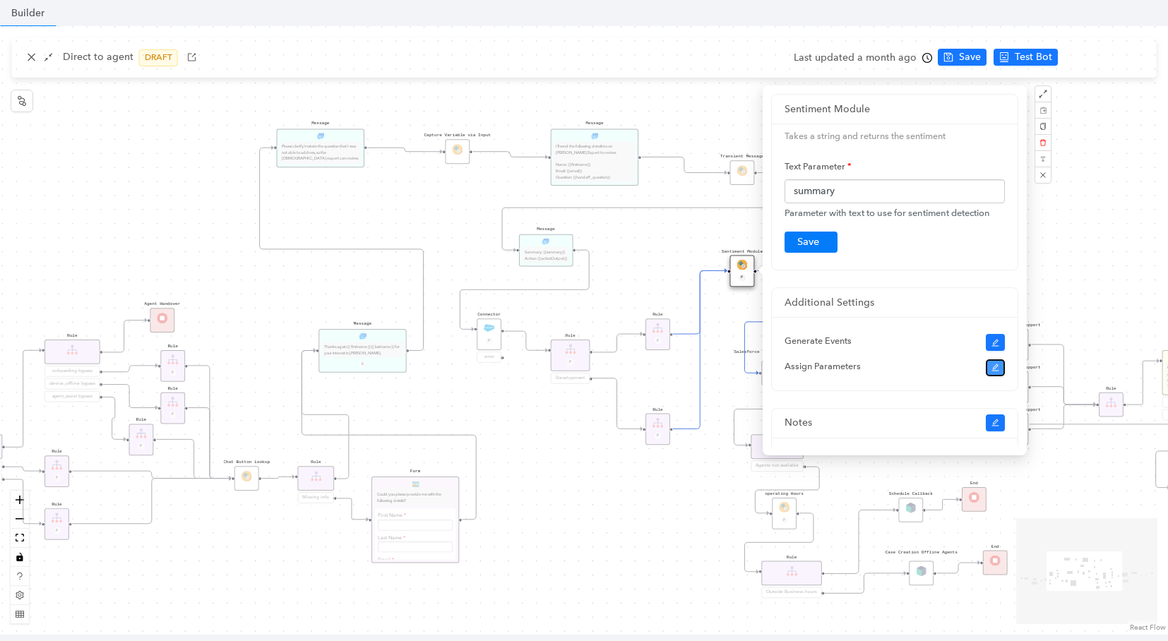
click at [994, 370] on icon "edit" at bounding box center [996, 368] width 8 height 8
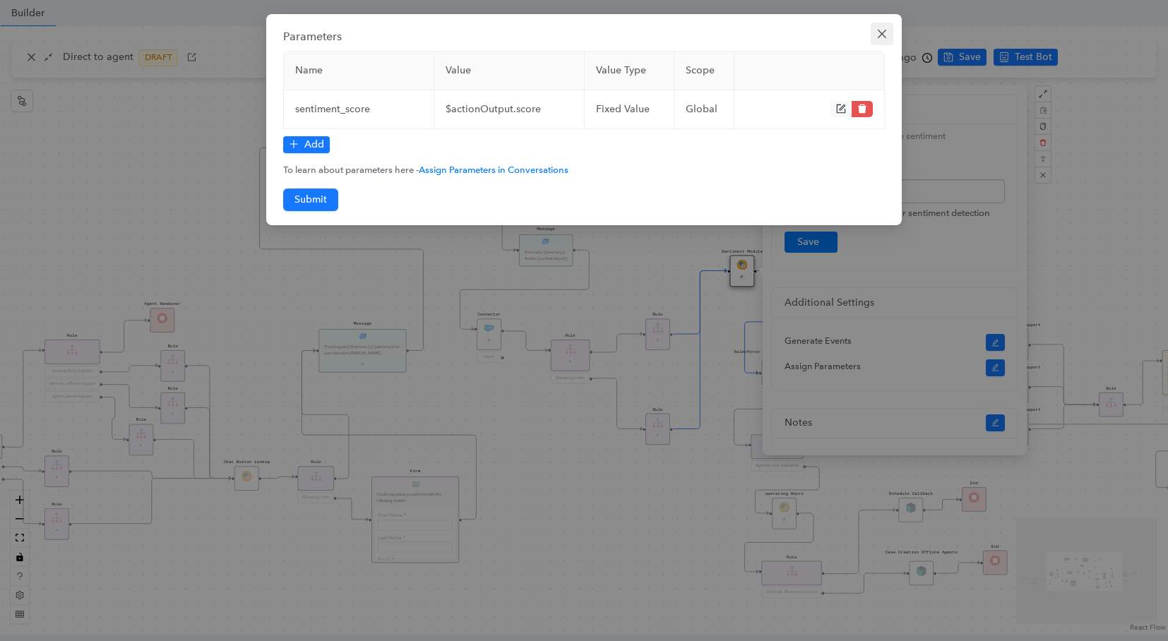
click at [886, 35] on icon "close" at bounding box center [881, 33] width 11 height 11
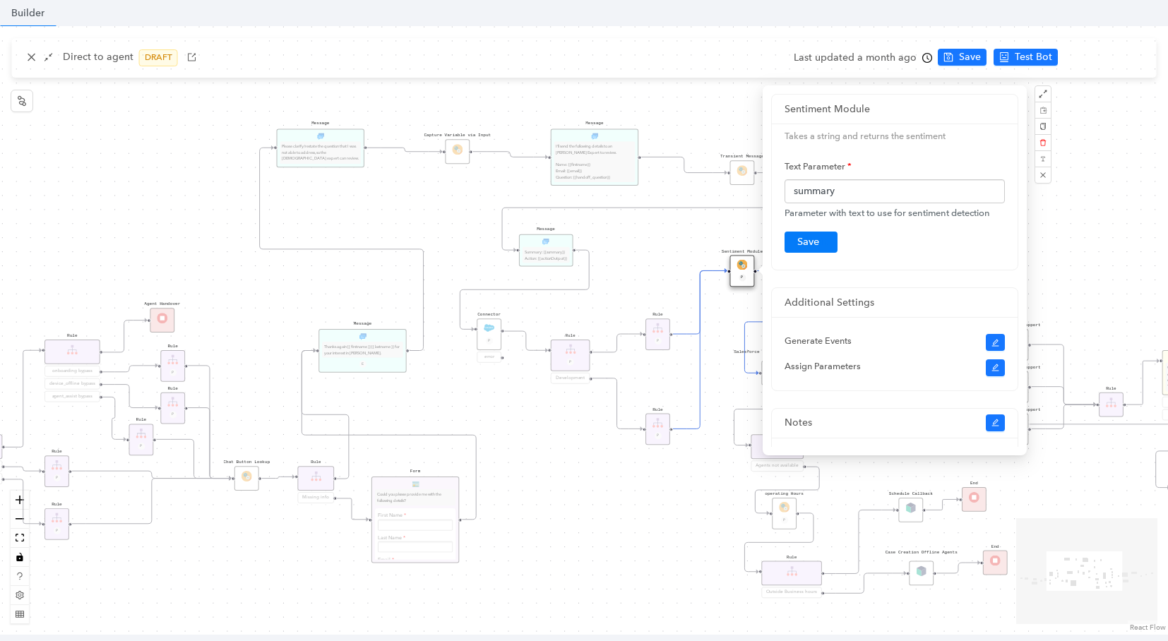
click at [680, 256] on div "operating Hours P Sentiment Module P Question Were you able to successfully com…" at bounding box center [584, 330] width 1168 height 609
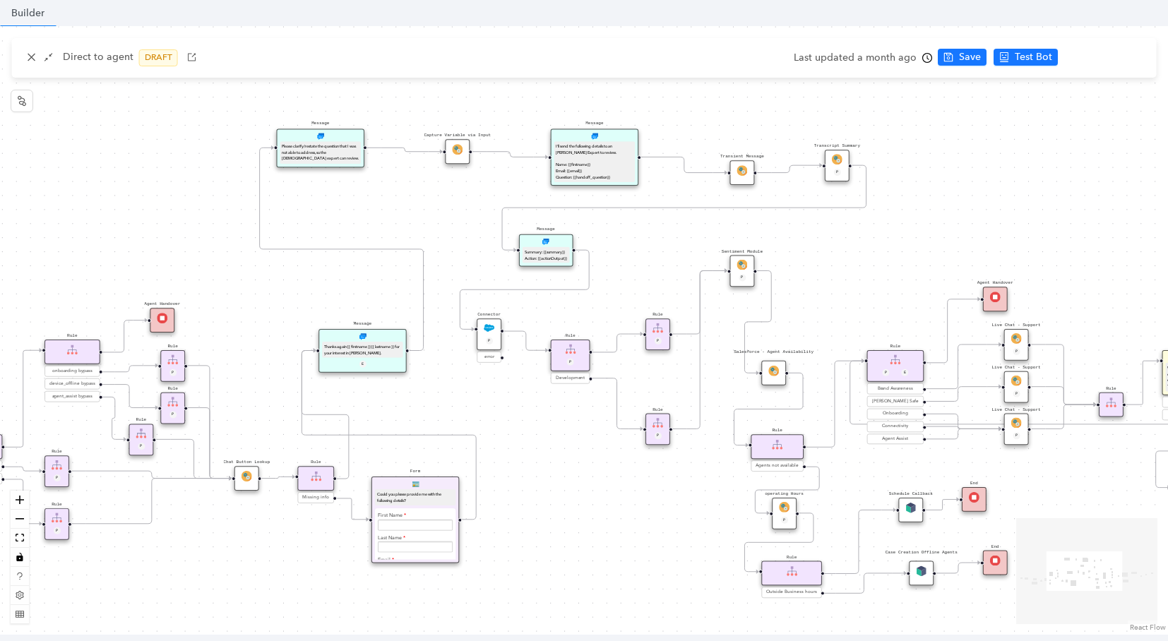
click at [658, 331] on img at bounding box center [658, 328] width 11 height 11
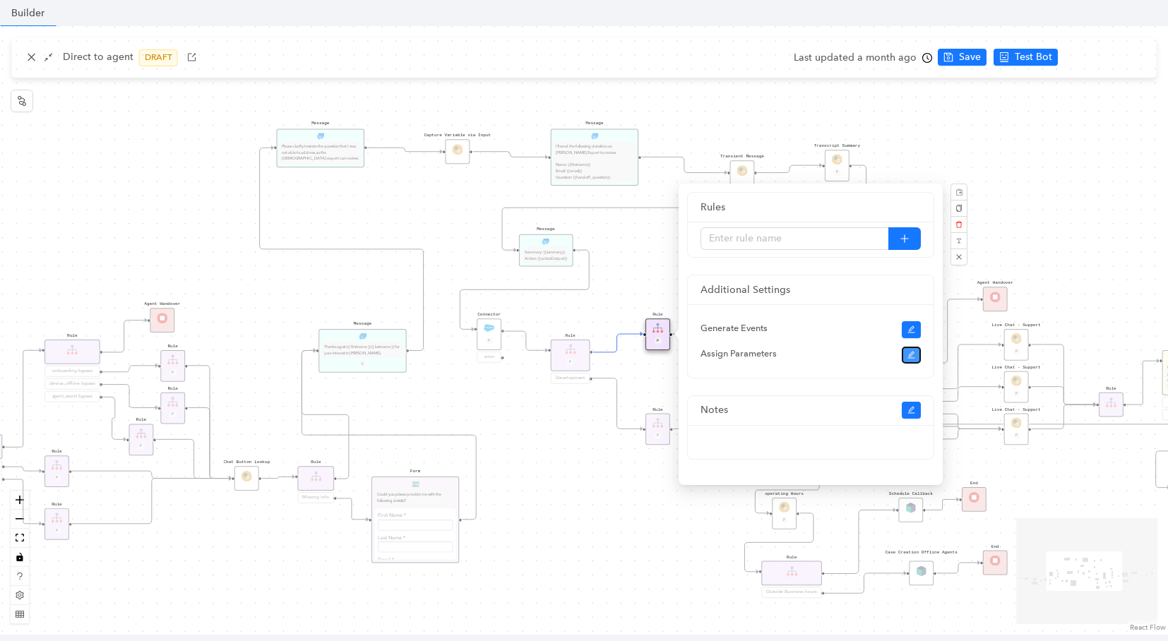
click at [915, 357] on icon "edit" at bounding box center [911, 355] width 8 height 8
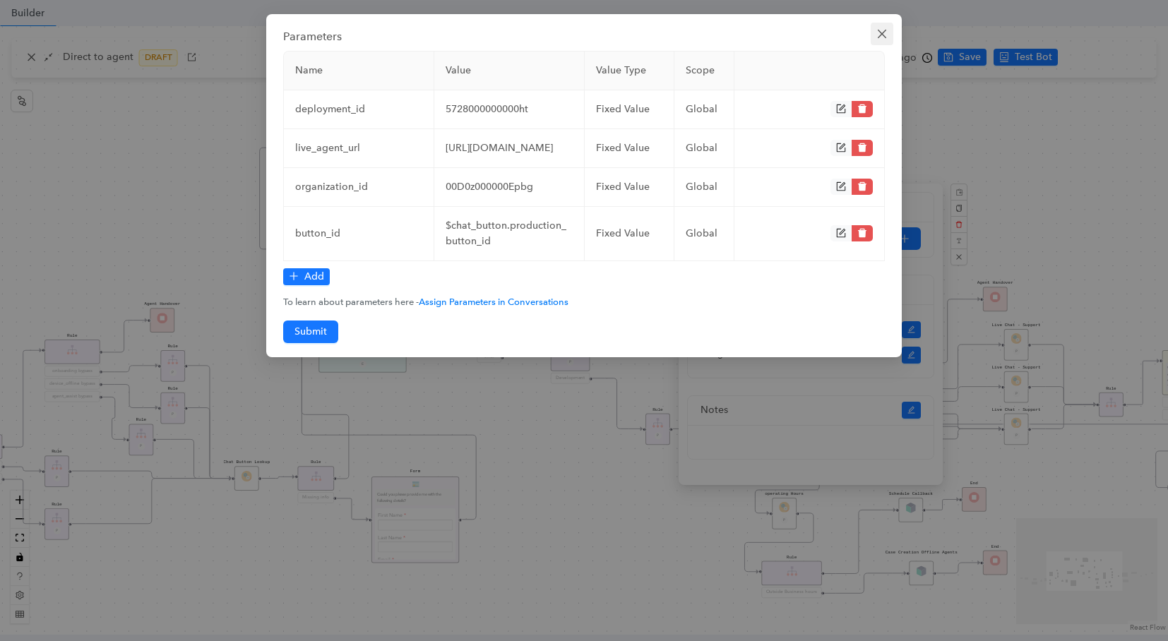
click at [885, 30] on icon "close" at bounding box center [881, 33] width 11 height 11
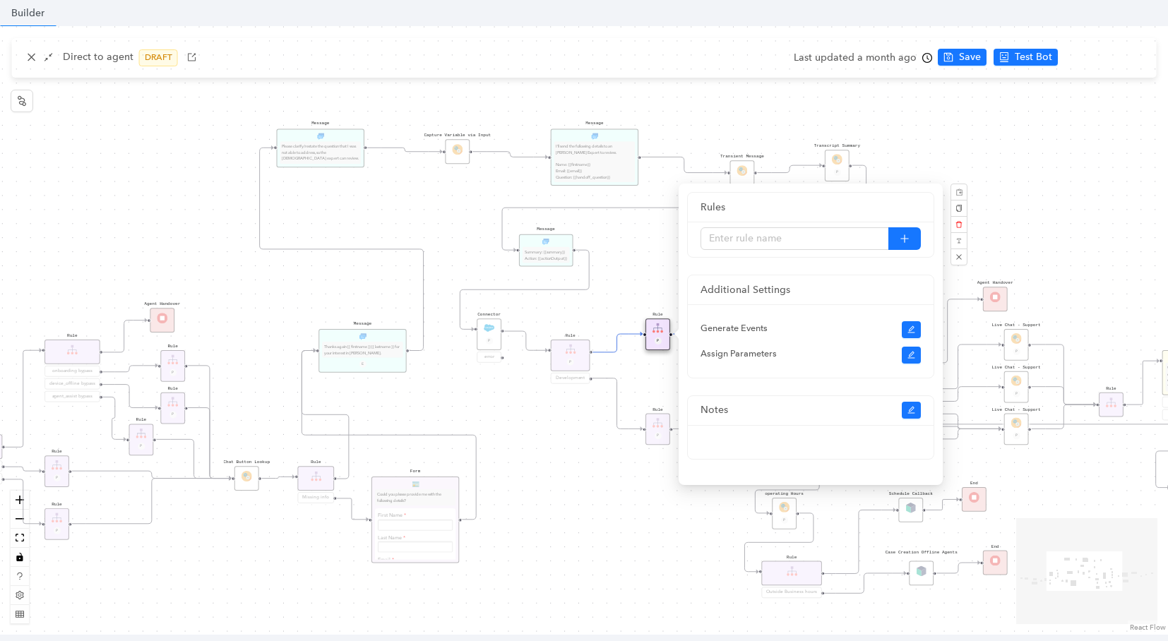
click at [1075, 194] on div "operating Hours P Sentiment Module P Question Were you able to successfully com…" at bounding box center [584, 330] width 1168 height 609
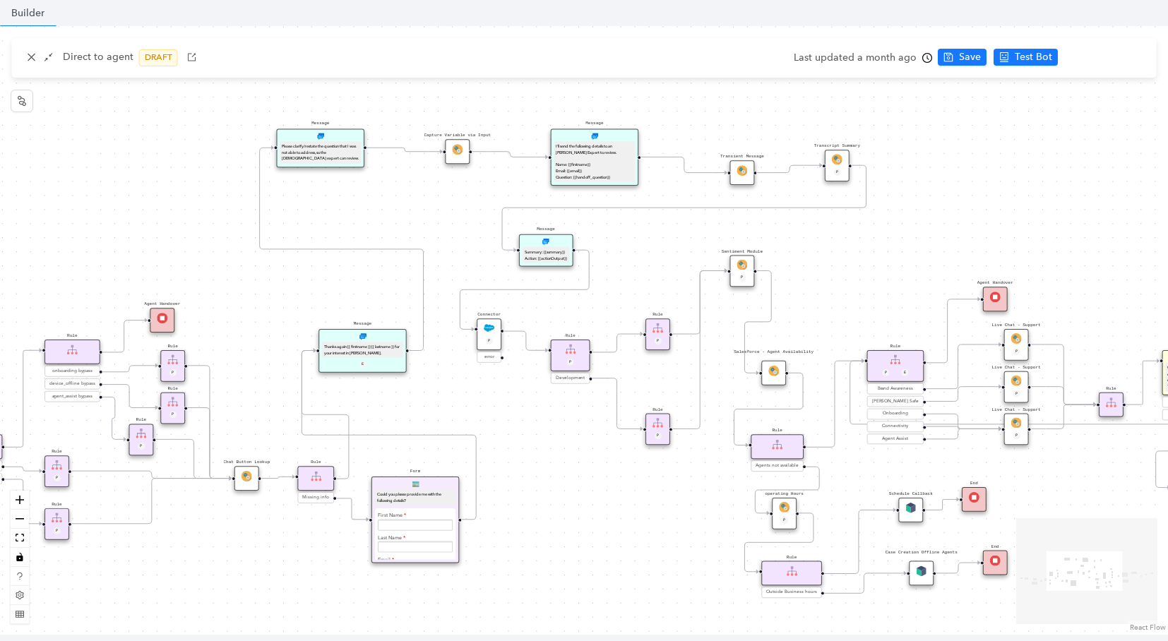
click at [744, 267] on img at bounding box center [742, 265] width 11 height 11
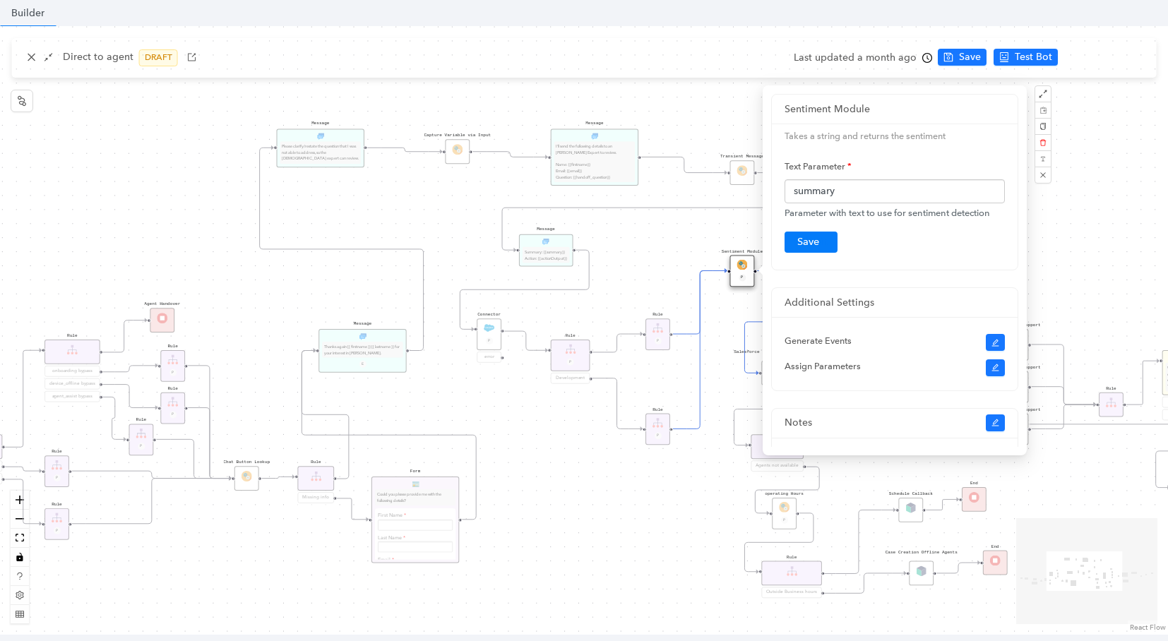
click at [653, 227] on div "operating Hours P Sentiment Module P Question Were you able to successfully com…" at bounding box center [584, 330] width 1168 height 609
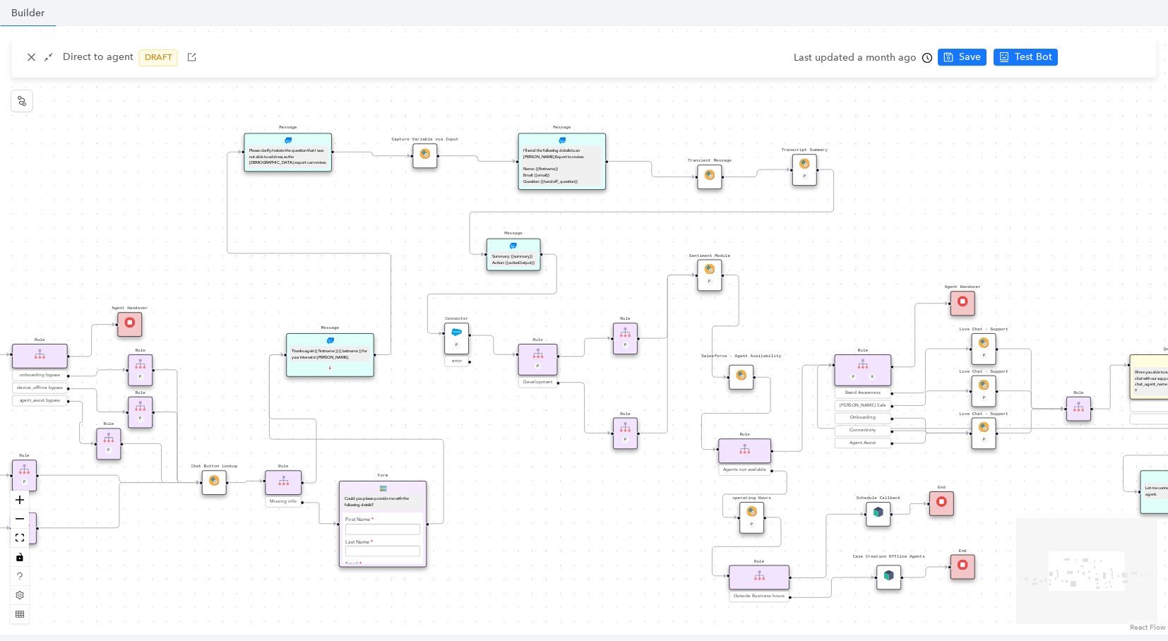
drag, startPoint x: 612, startPoint y: 298, endPoint x: 580, endPoint y: 302, distance: 32.8
click at [580, 302] on div "operating Hours P Sentiment Module P Question Were you able to successfully com…" at bounding box center [584, 330] width 1168 height 609
click at [521, 250] on div "Message Summary: {{summary}} Action: {{actionOutput}}" at bounding box center [514, 255] width 54 height 32
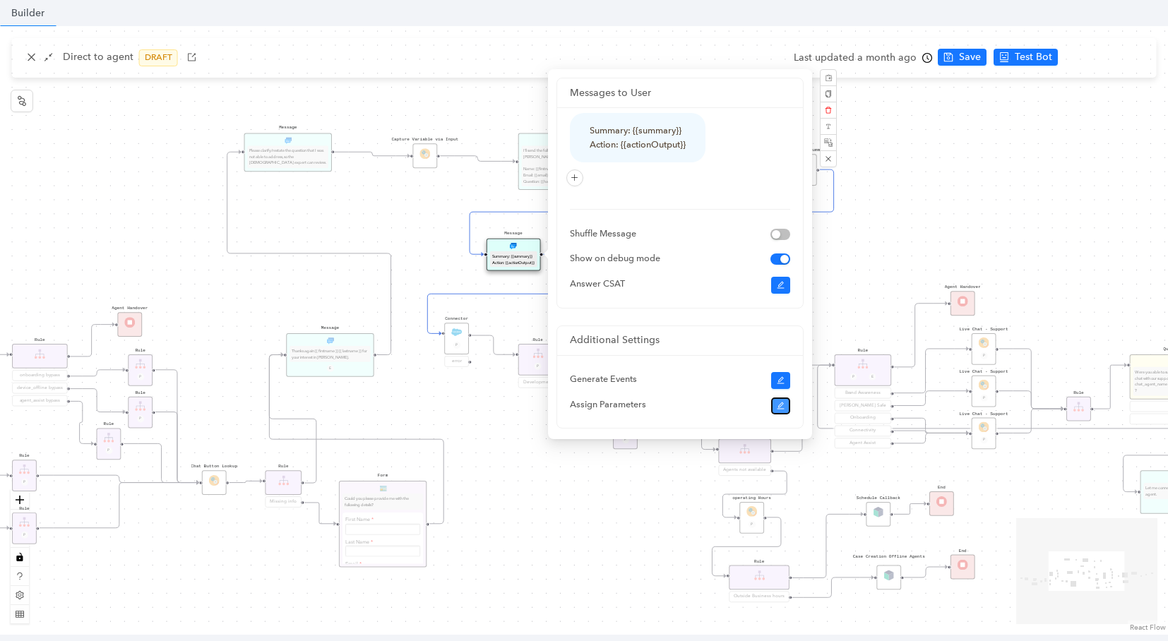
click at [782, 402] on icon "edit" at bounding box center [781, 406] width 8 height 8
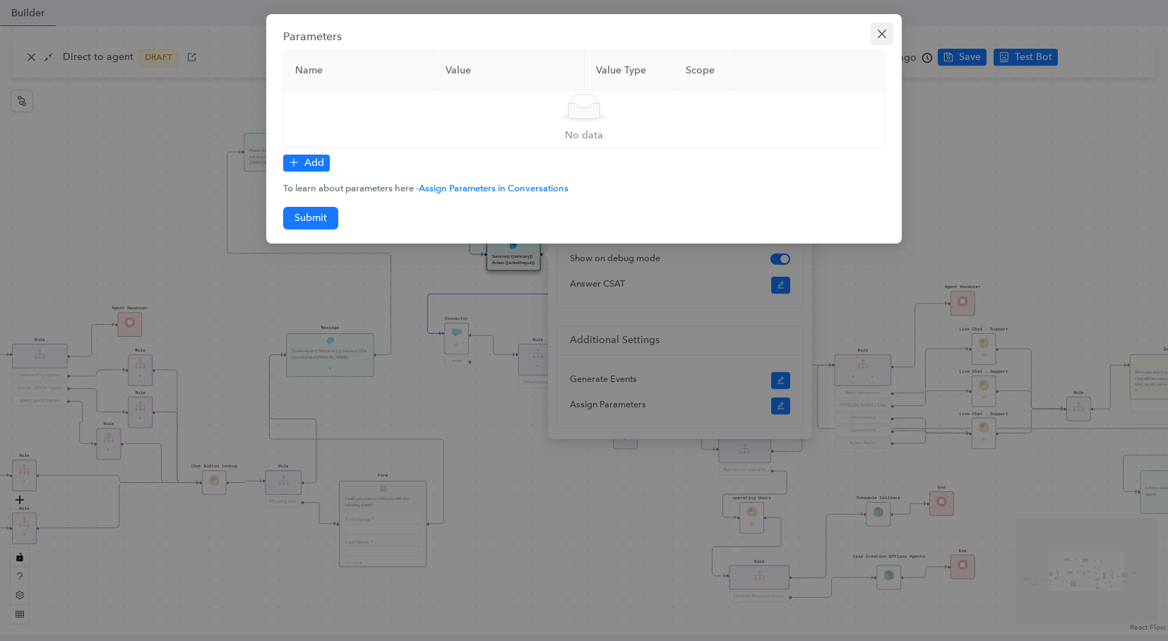
click at [888, 32] on span "Close" at bounding box center [882, 33] width 23 height 11
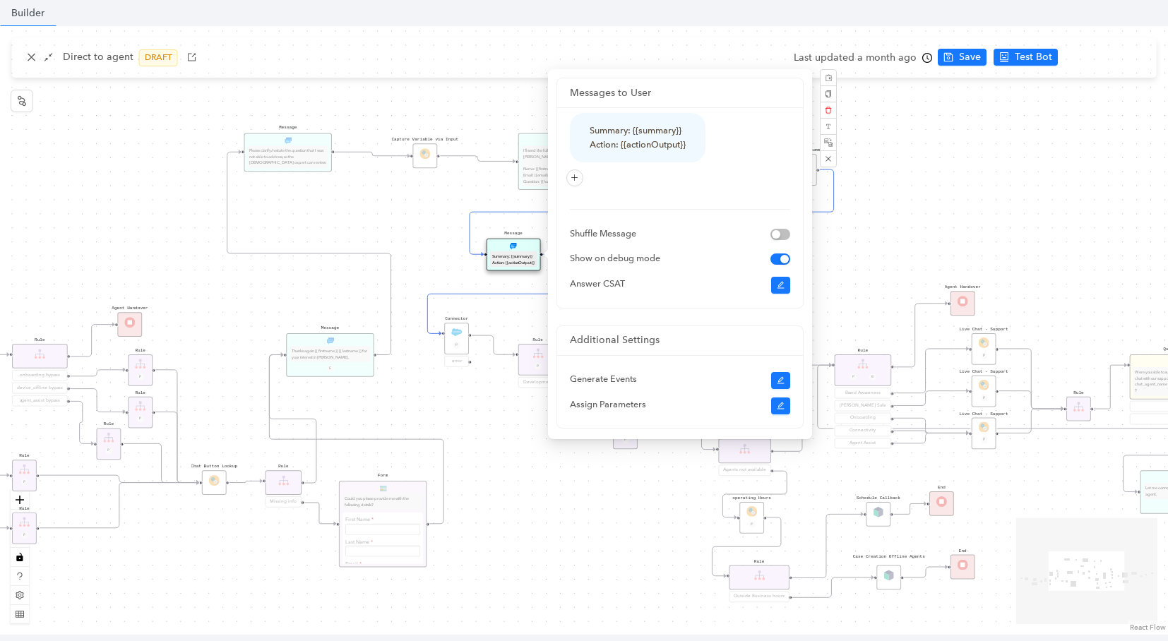
click at [919, 220] on div "operating Hours P Sentiment Module P Question Were you able to successfully com…" at bounding box center [584, 330] width 1168 height 609
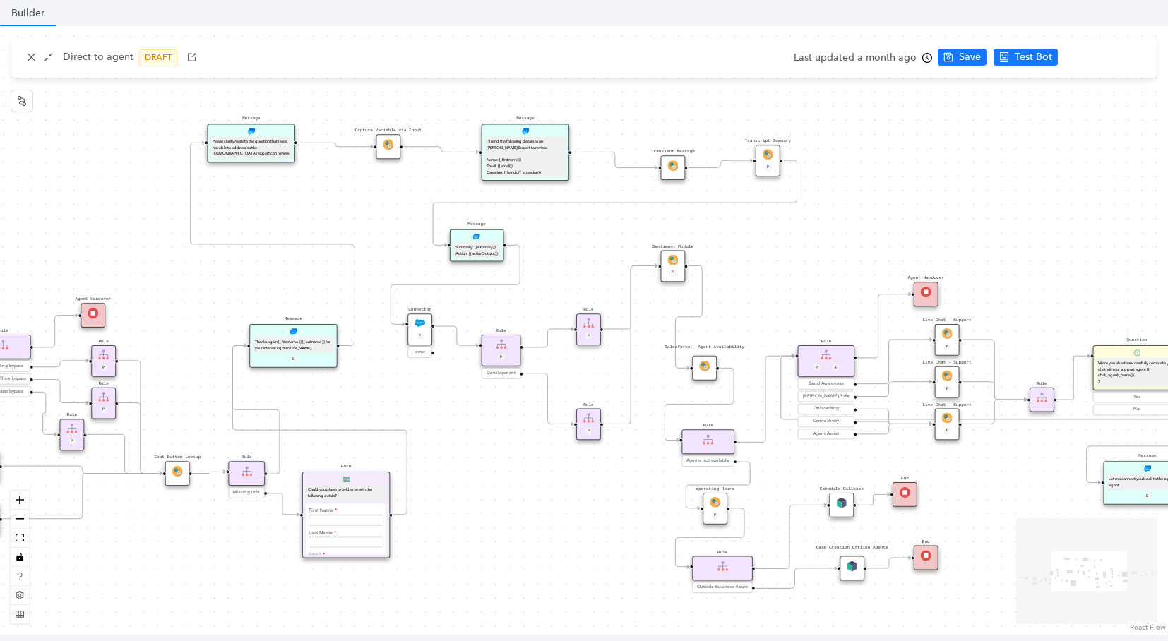
drag, startPoint x: 638, startPoint y: 254, endPoint x: 595, endPoint y: 265, distance: 43.7
click at [595, 265] on div "operating Hours P Sentiment Module P Question Were you able to successfully com…" at bounding box center [584, 330] width 1168 height 609
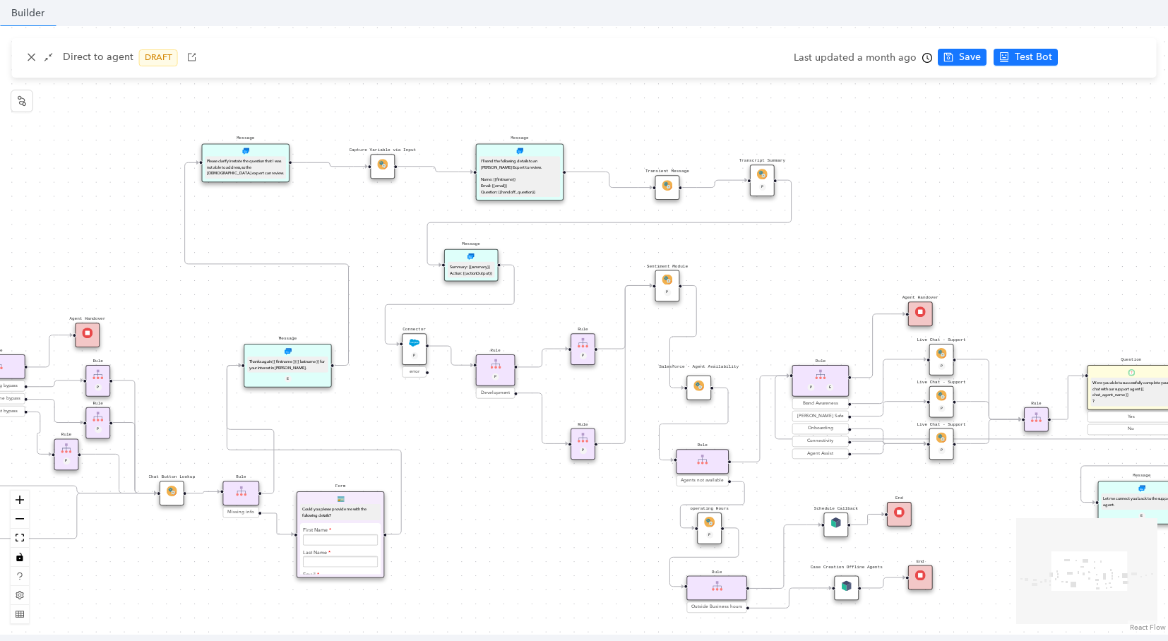
click at [525, 177] on div "I'll send the following details to an Arlo Expert to review. Name: {{firstname}…" at bounding box center [519, 176] width 77 height 37
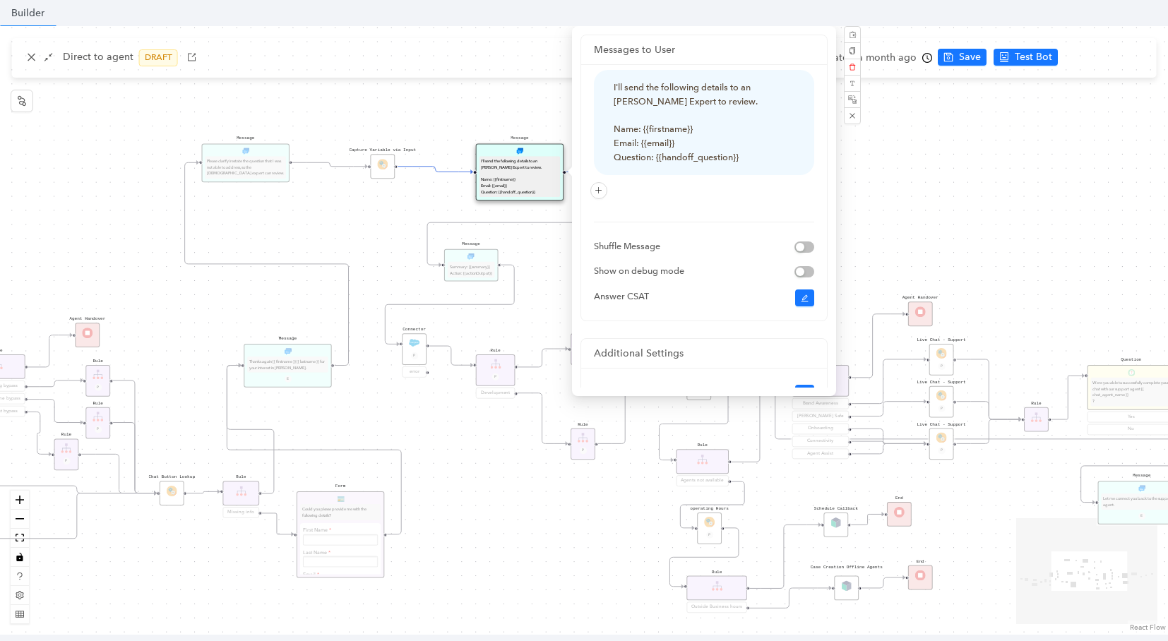
click at [468, 122] on div "operating Hours P Sentiment Module P Question Were you able to successfully com…" at bounding box center [584, 330] width 1168 height 609
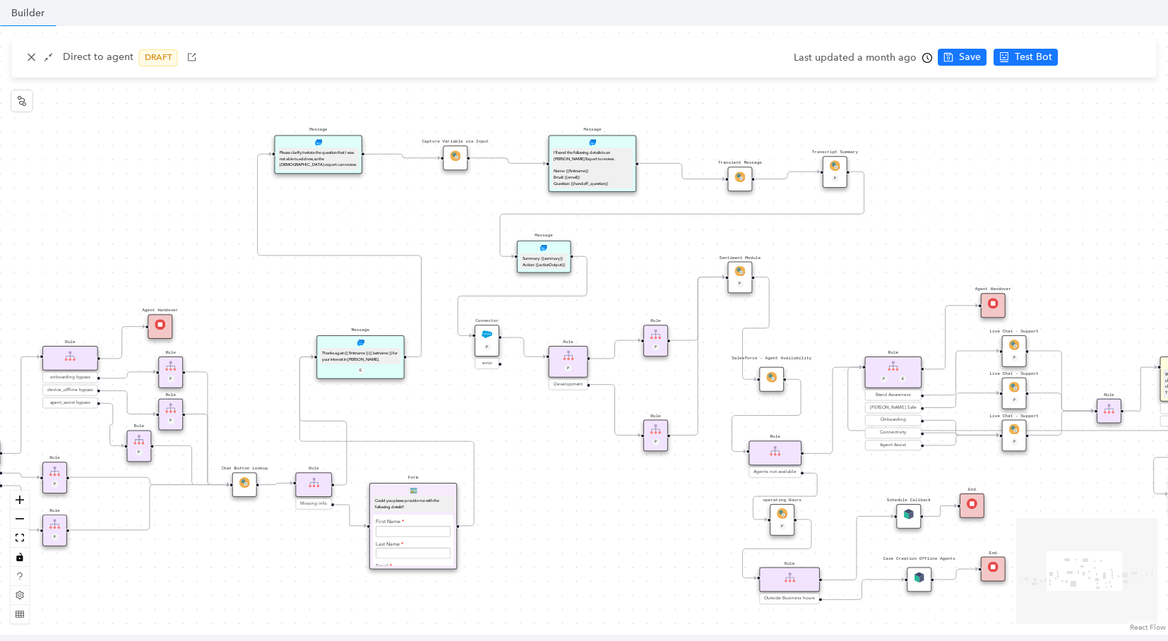
drag, startPoint x: 681, startPoint y: 117, endPoint x: 895, endPoint y: 97, distance: 215.5
click at [895, 97] on div "operating Hours P Sentiment Module P Question Were you able to successfully com…" at bounding box center [584, 330] width 1168 height 609
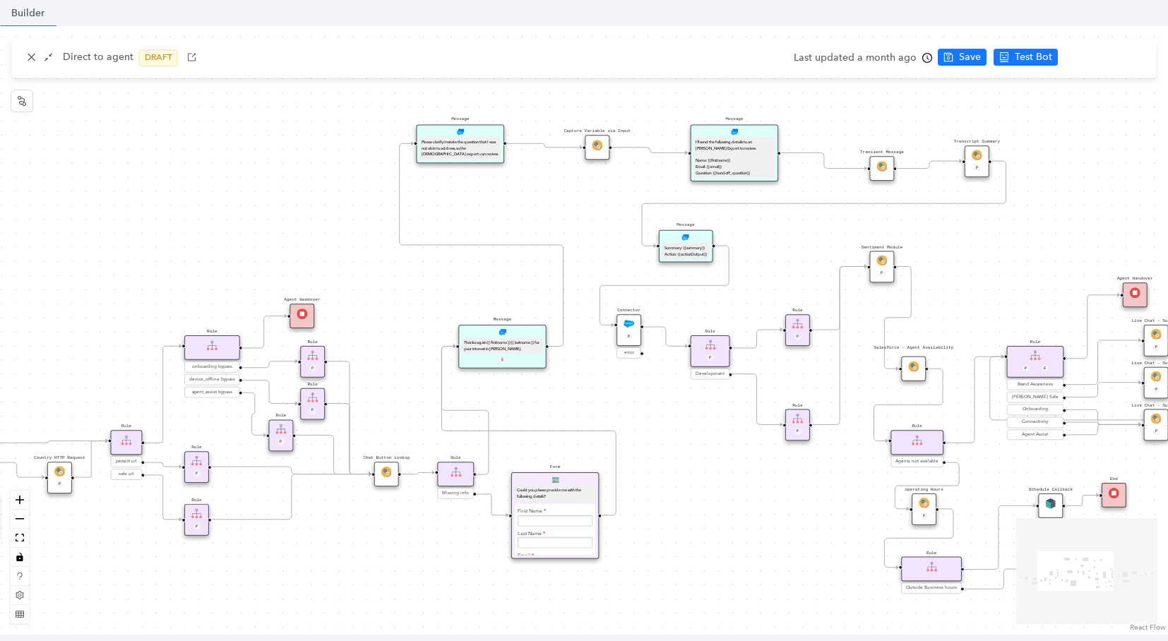
click at [479, 143] on div "Please clarify/restate the question that I was not able to address, so the Arlo…" at bounding box center [460, 148] width 77 height 18
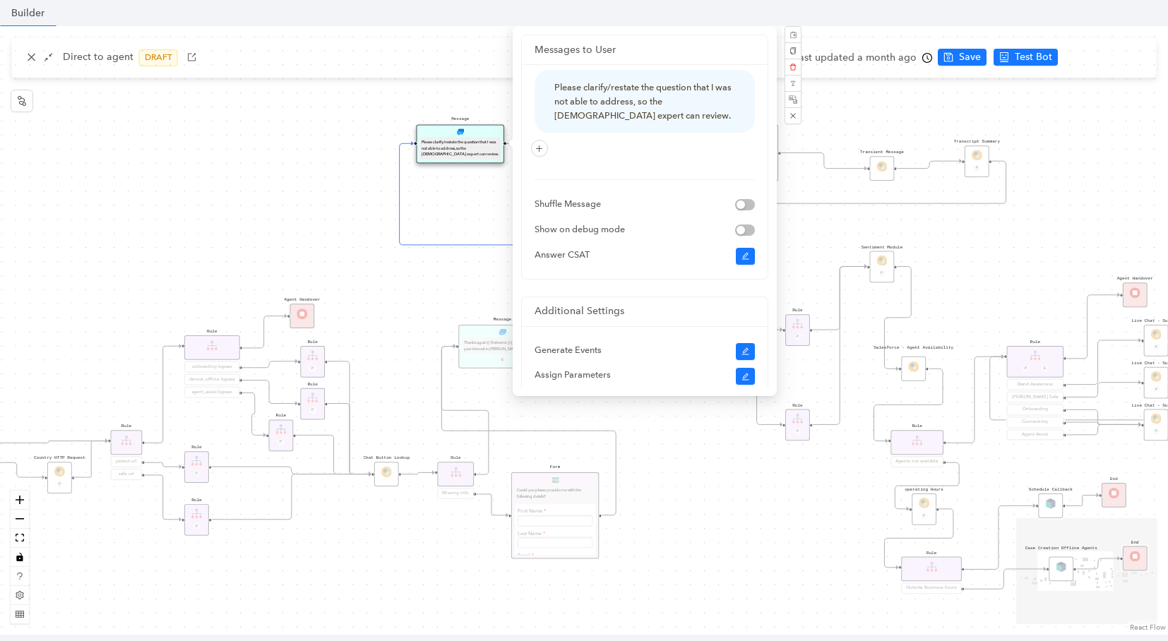
click at [480, 212] on div "operating Hours P Sentiment Module P Question Were you able to successfully com…" at bounding box center [584, 330] width 1168 height 609
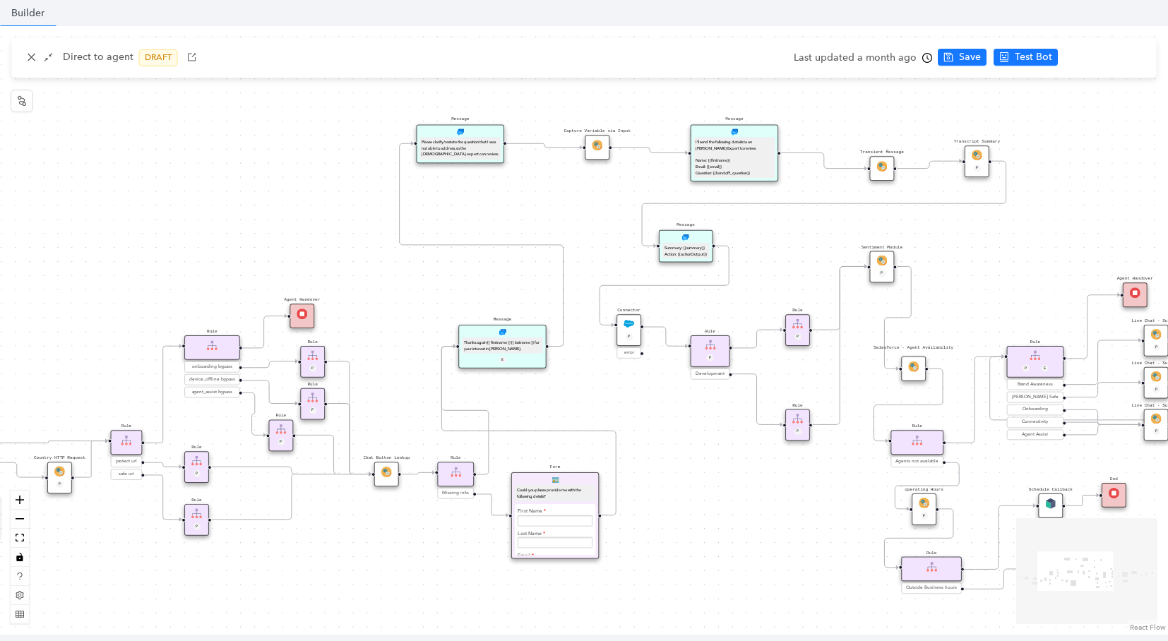
click at [591, 152] on div "Capture Variable via Input" at bounding box center [597, 147] width 25 height 25
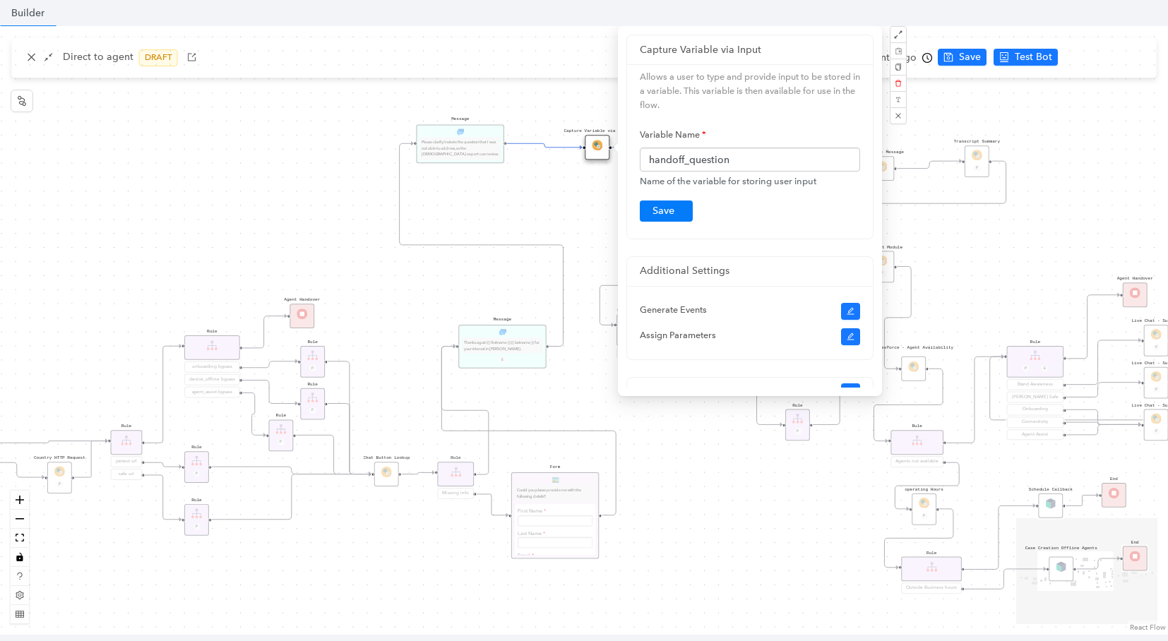
scroll to position [523, 0]
click at [895, 117] on icon "close" at bounding box center [898, 115] width 7 height 7
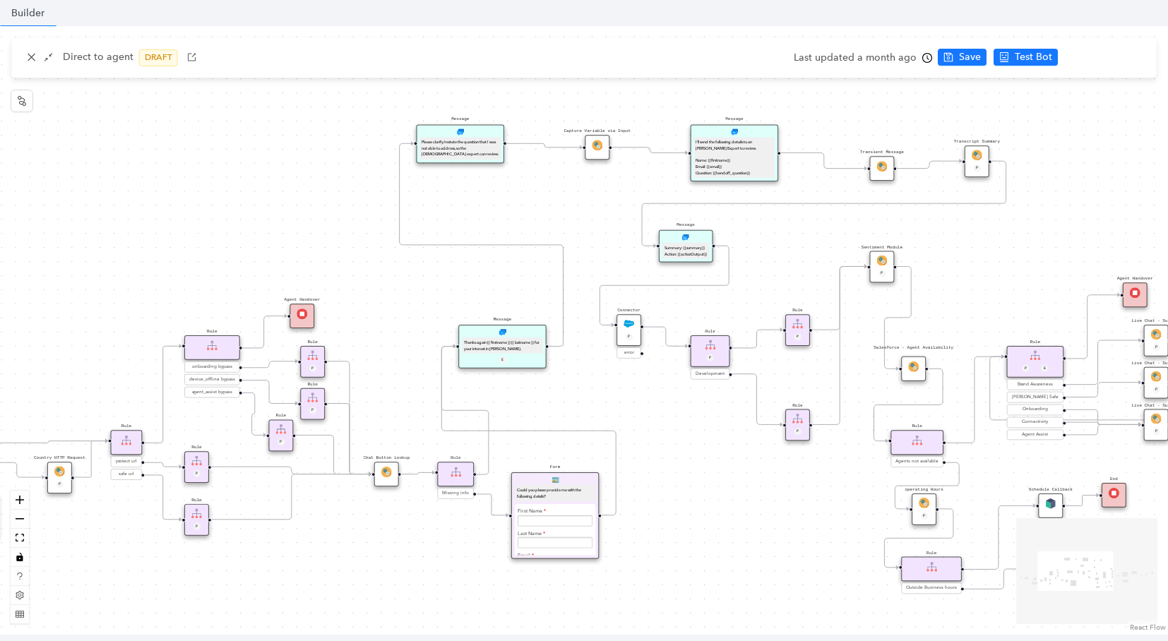
click at [460, 143] on div "Please clarify/restate the question that I was not able to address, so the Arlo…" at bounding box center [460, 148] width 77 height 18
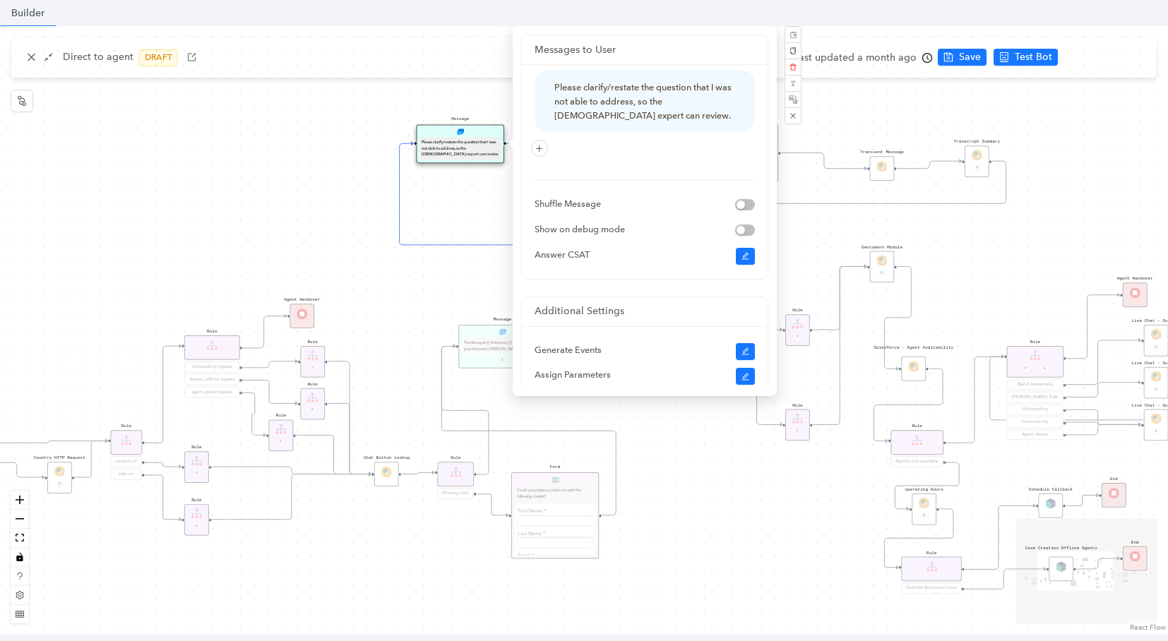
click at [452, 272] on div "operating Hours P Sentiment Module P Question Were you able to successfully com…" at bounding box center [584, 330] width 1168 height 609
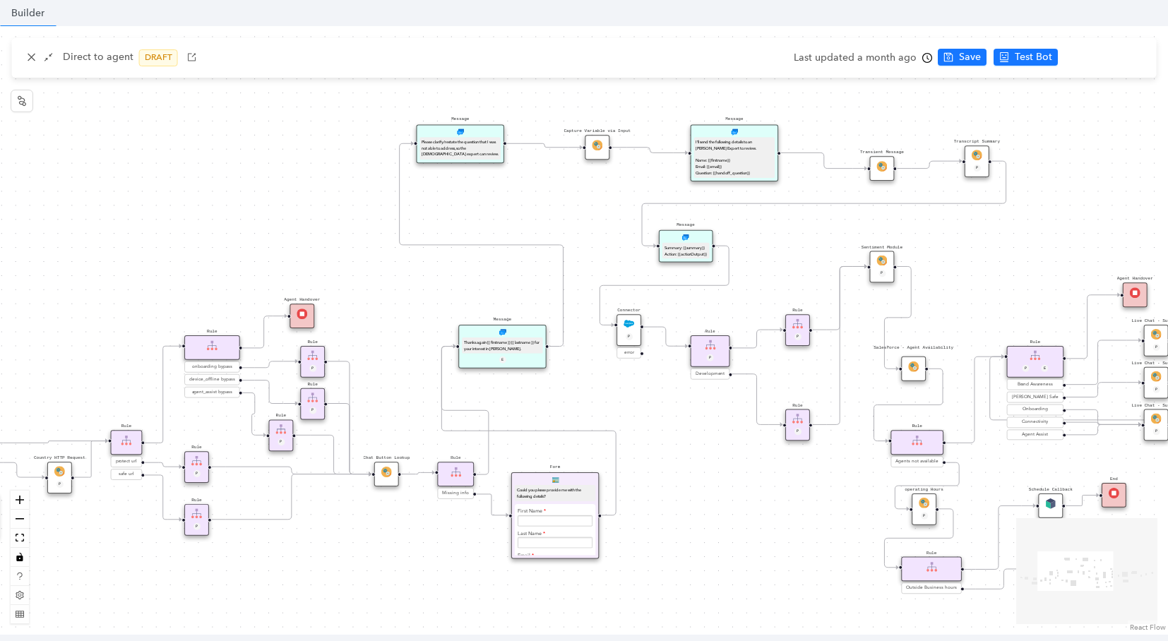
click at [482, 144] on div "Please clarify/restate the question that I was not able to address, so the Arlo…" at bounding box center [460, 148] width 77 height 18
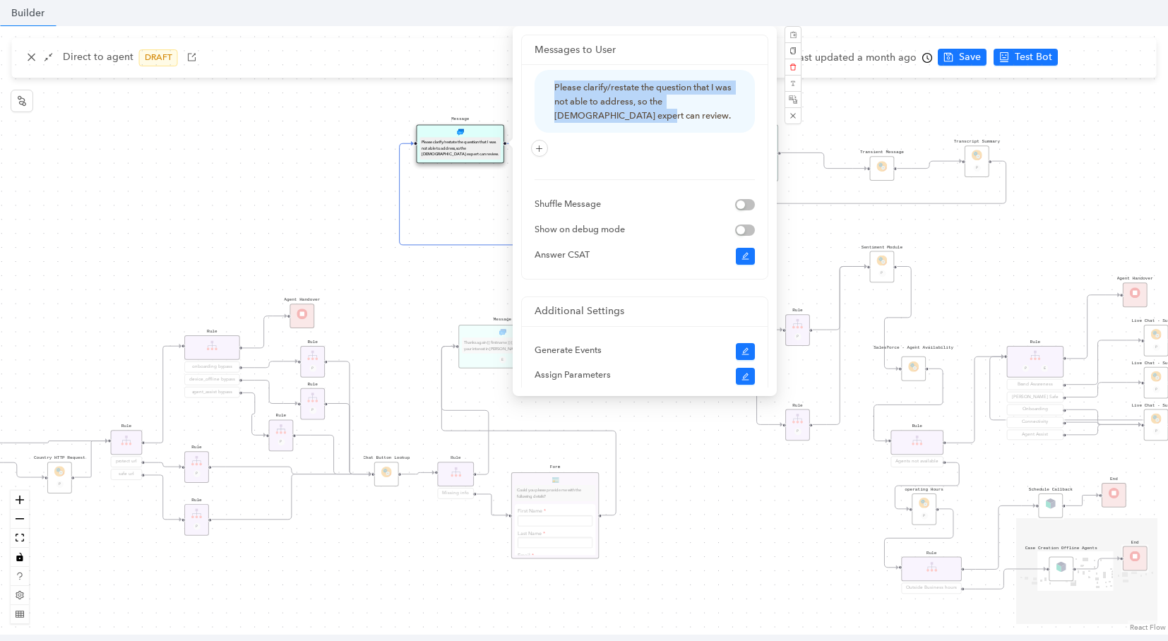
drag, startPoint x: 597, startPoint y: 117, endPoint x: 528, endPoint y: 78, distance: 80.0
click at [530, 76] on div "Please clarify/restate the question that I was not able to address, so the Arlo…" at bounding box center [645, 171] width 246 height 215
copy div "Please clarify/restate the question that I was not able to address, so the Arlo…"
click at [797, 112] on button "button" at bounding box center [793, 115] width 17 height 17
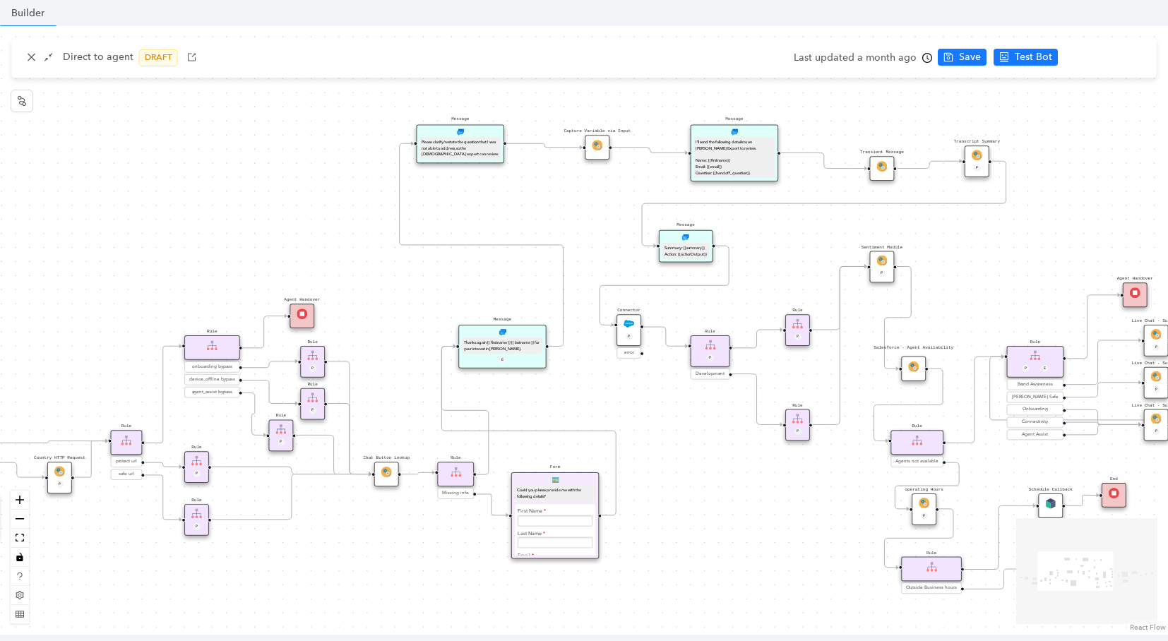
click at [829, 112] on div "operating Hours P Sentiment Module P Question Were you able to successfully com…" at bounding box center [584, 330] width 1168 height 609
click at [605, 145] on div "Capture Variable via Input" at bounding box center [597, 147] width 25 height 25
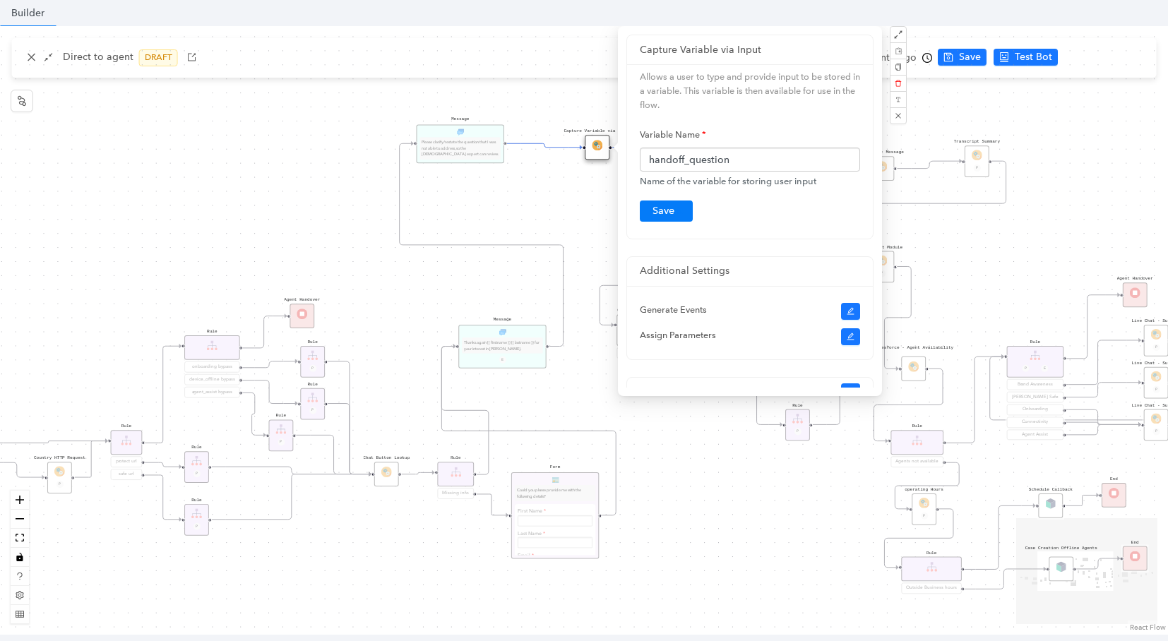
click at [472, 155] on div "Message Please clarify/restate the question that I was not able to address, so …" at bounding box center [461, 143] width 88 height 39
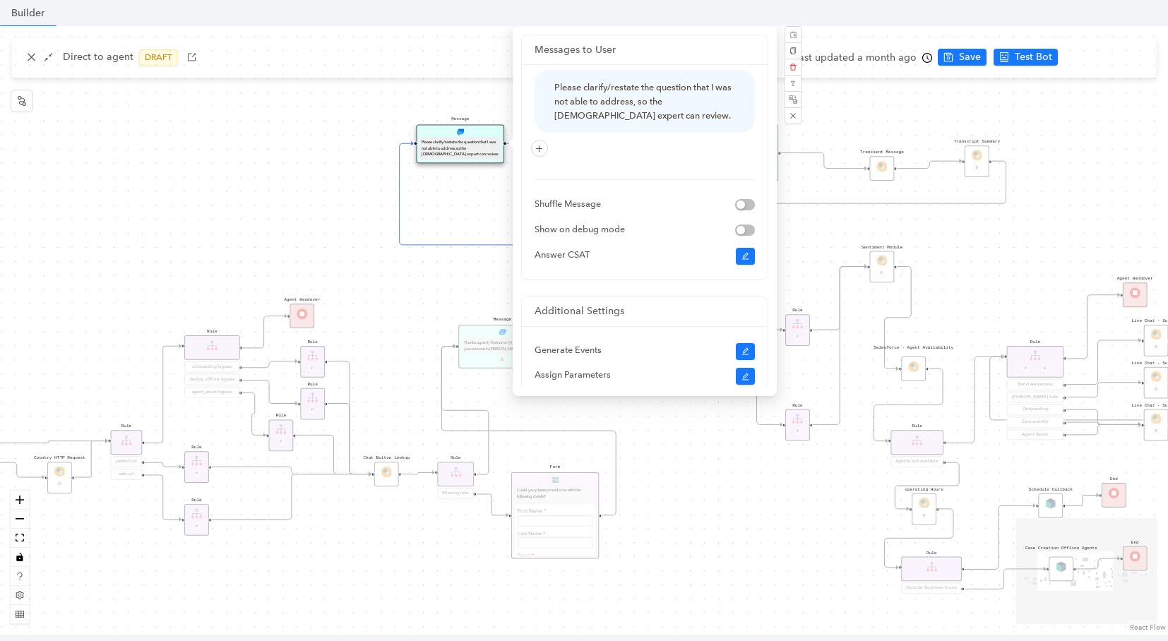
scroll to position [110, 0]
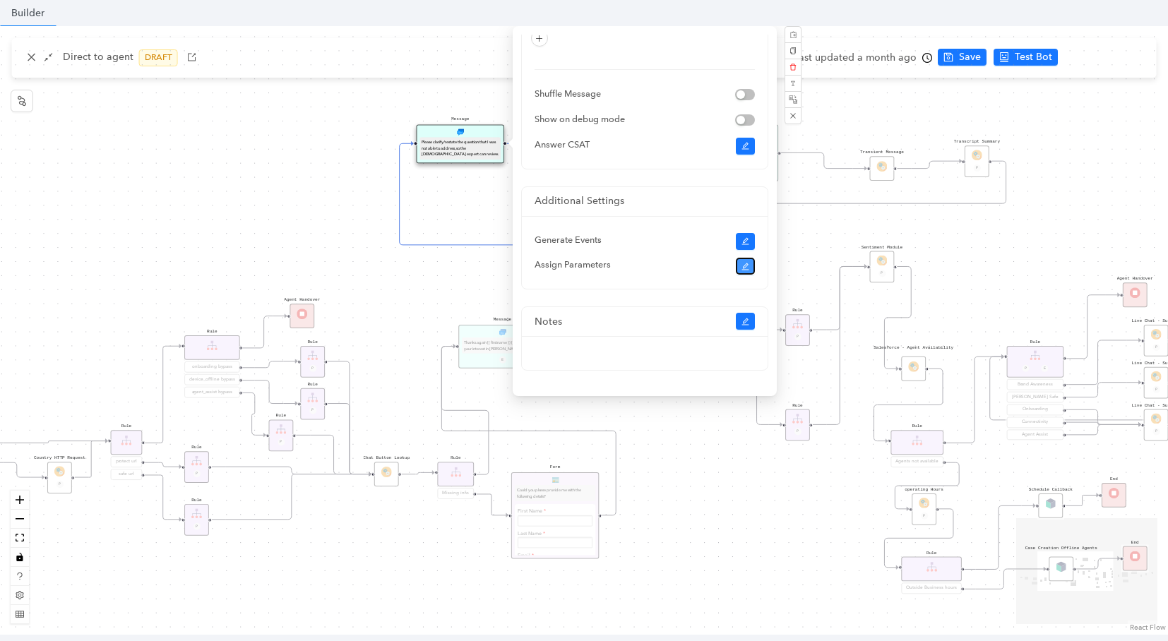
click at [742, 267] on icon "edit" at bounding box center [746, 267] width 8 height 8
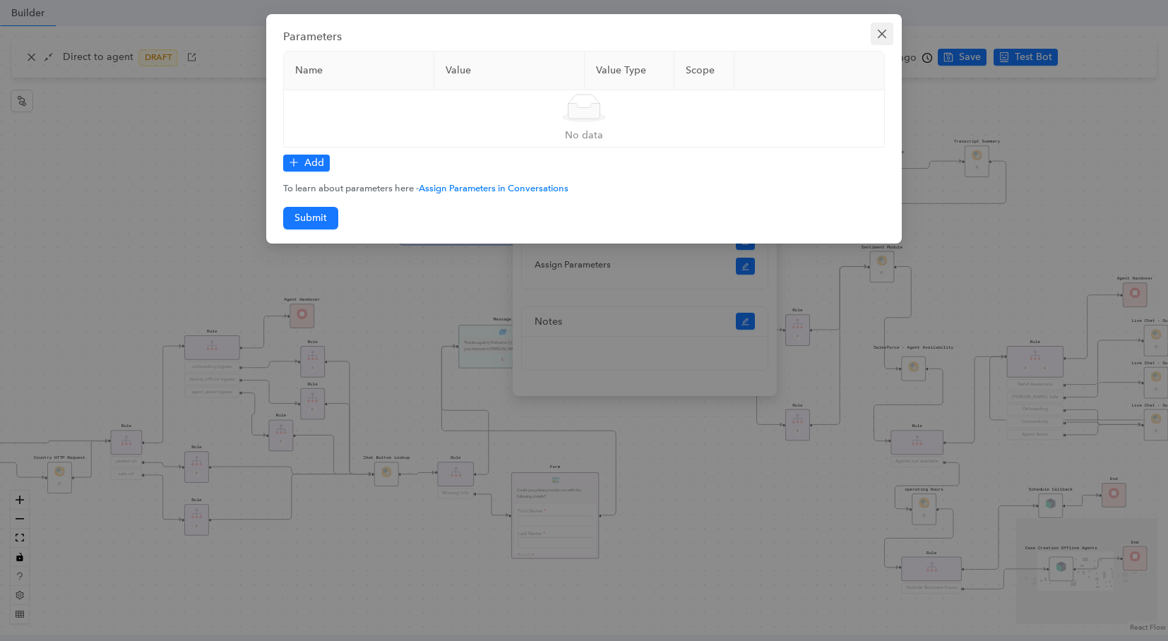
click at [886, 40] on button "Close" at bounding box center [882, 34] width 23 height 23
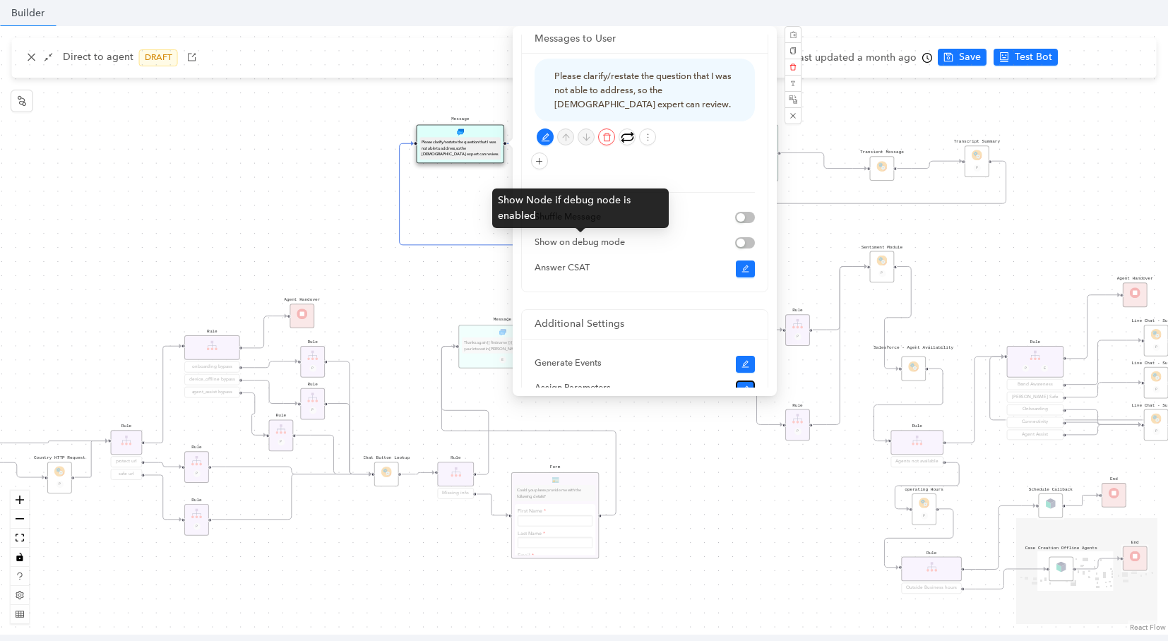
scroll to position [6, 0]
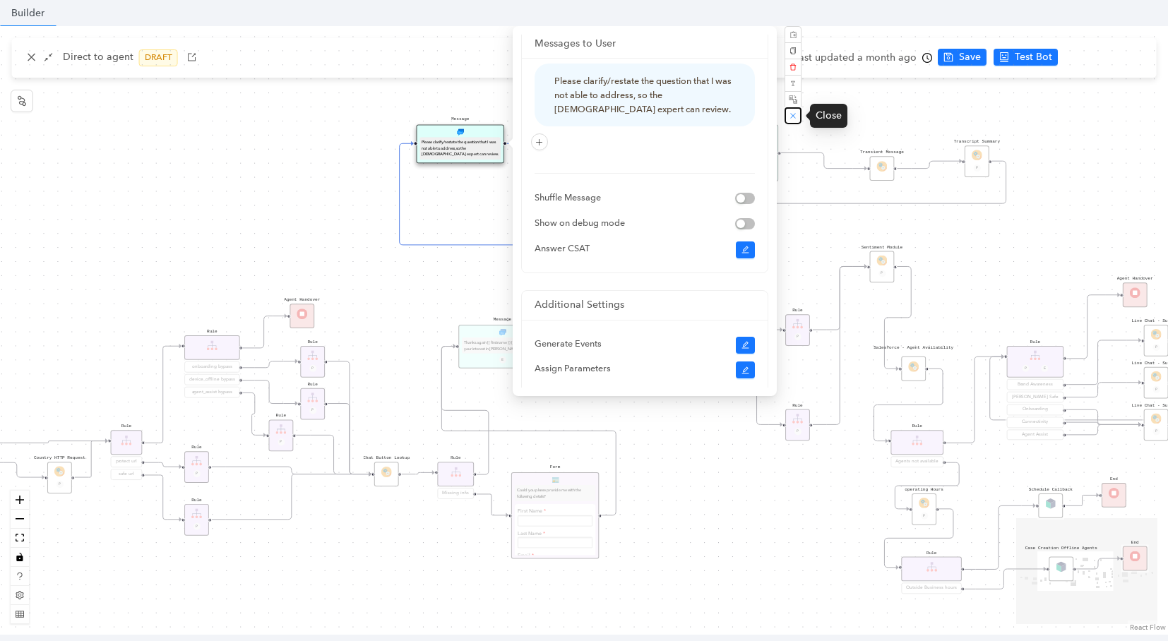
click at [793, 115] on icon "close" at bounding box center [793, 116] width 6 height 6
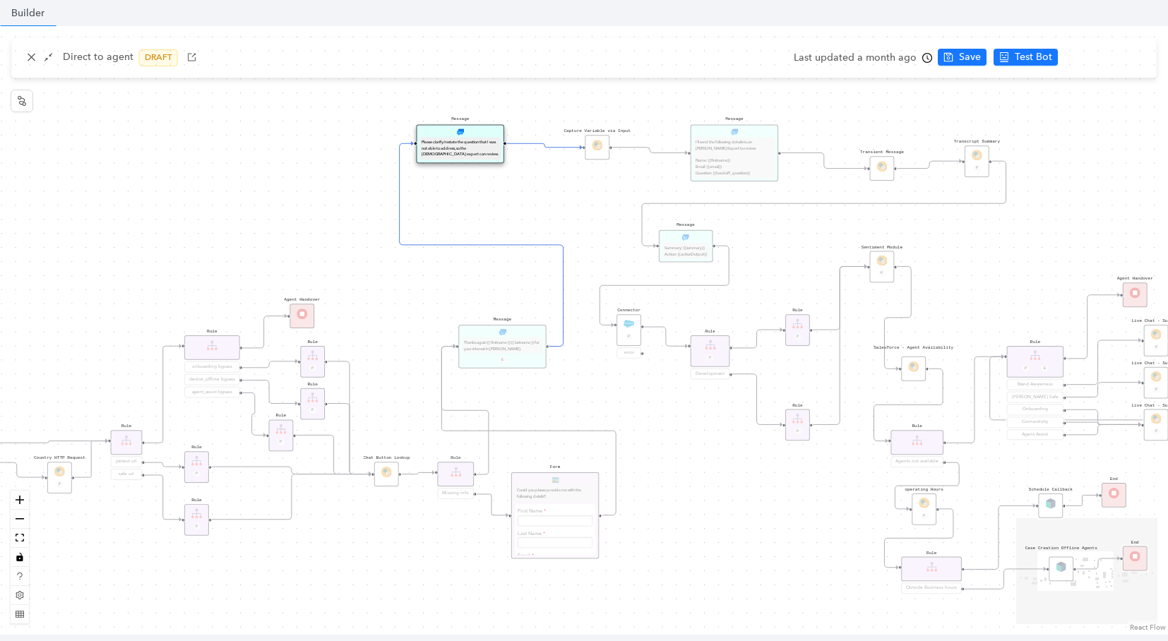
scroll to position [0, 0]
click at [889, 114] on div "operating Hours P Sentiment Module P Question Were you able to successfully com…" at bounding box center [584, 330] width 1168 height 609
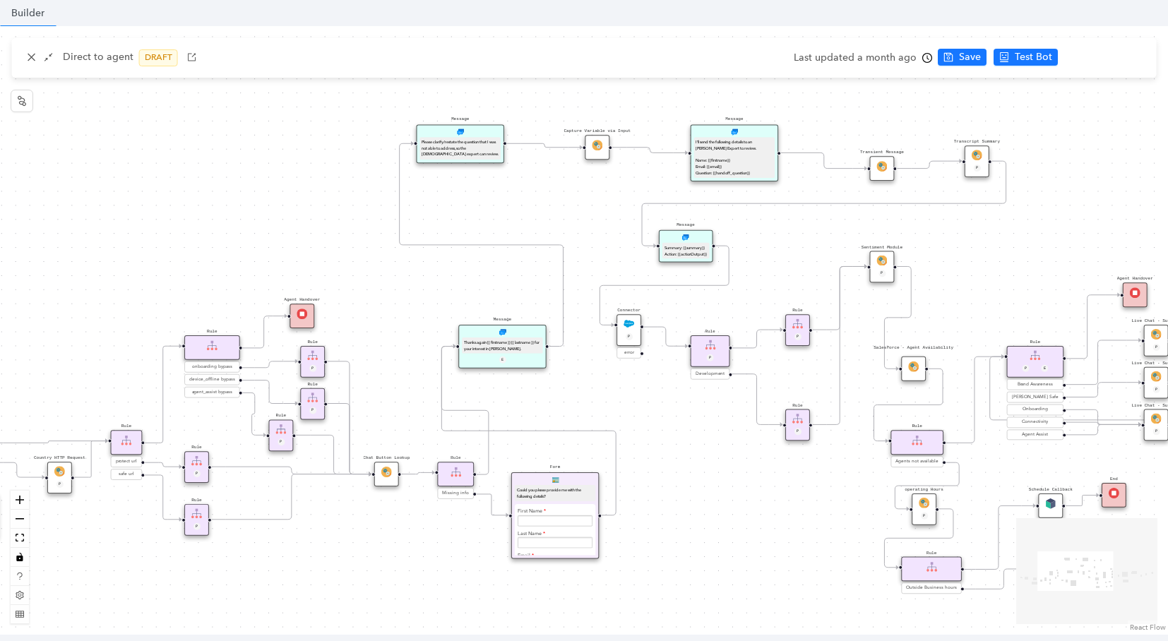
click at [453, 139] on div "Please clarify/restate the question that I was not able to address, so the Arlo…" at bounding box center [460, 148] width 77 height 18
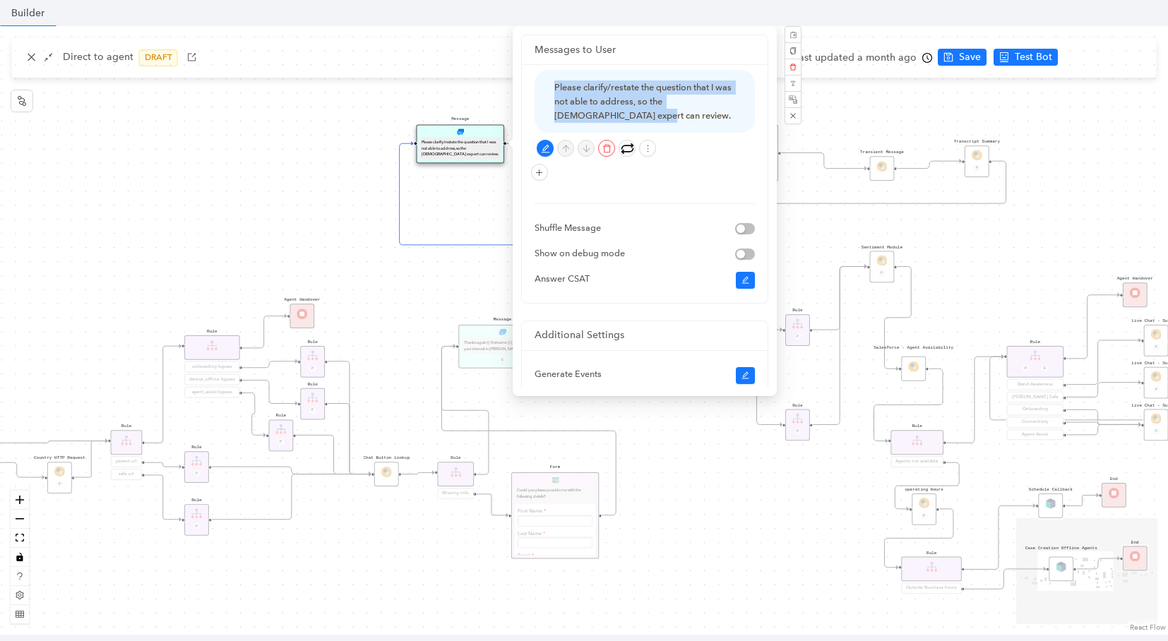
drag, startPoint x: 544, startPoint y: 81, endPoint x: 653, endPoint y: 121, distance: 116.2
click at [653, 121] on div "Please clarify/restate the question that I was not able to address, so the Arlo…" at bounding box center [645, 101] width 220 height 63
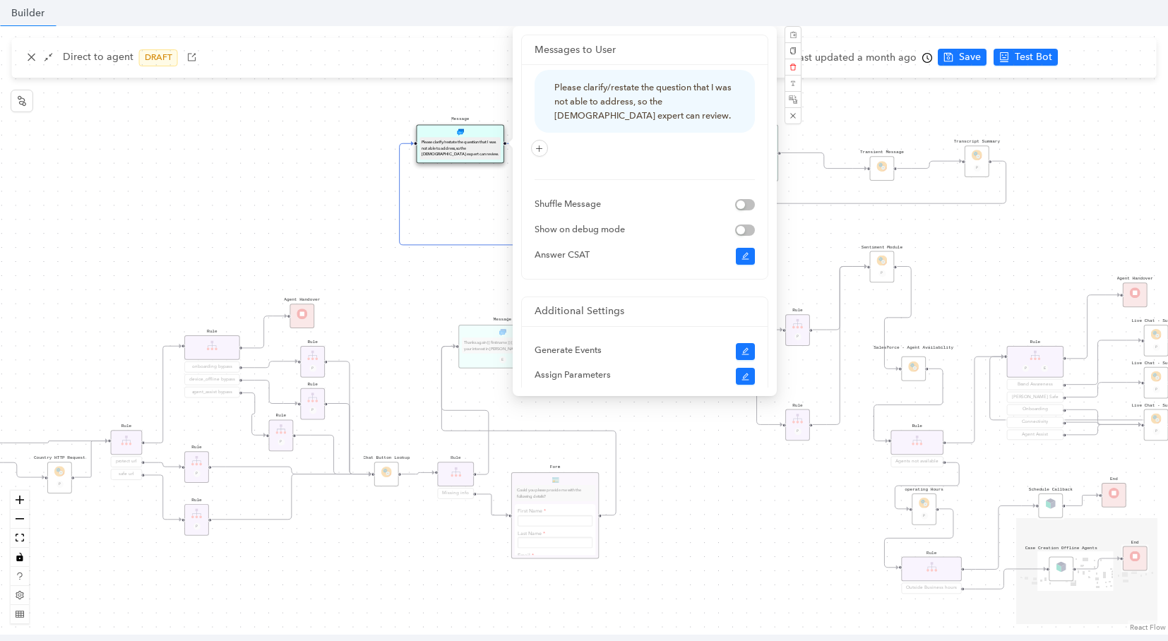
click at [863, 95] on div "operating Hours P Sentiment Module P Question Were you able to successfully com…" at bounding box center [584, 330] width 1168 height 609
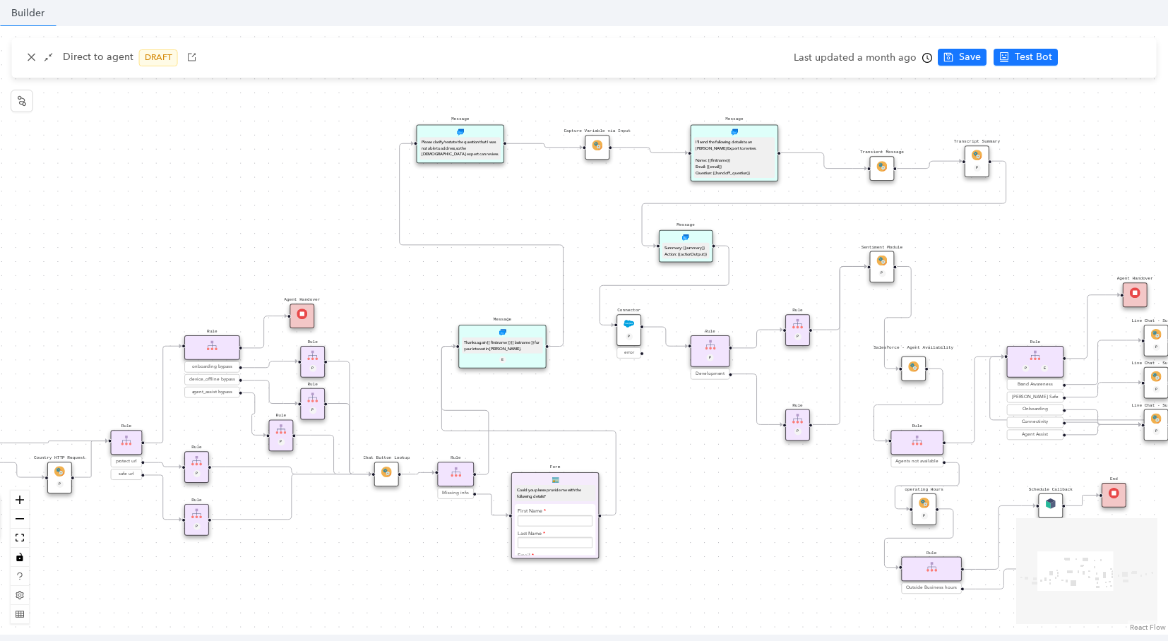
click at [463, 141] on div "Please clarify/restate the question that I was not able to address, so the Arlo…" at bounding box center [460, 148] width 77 height 18
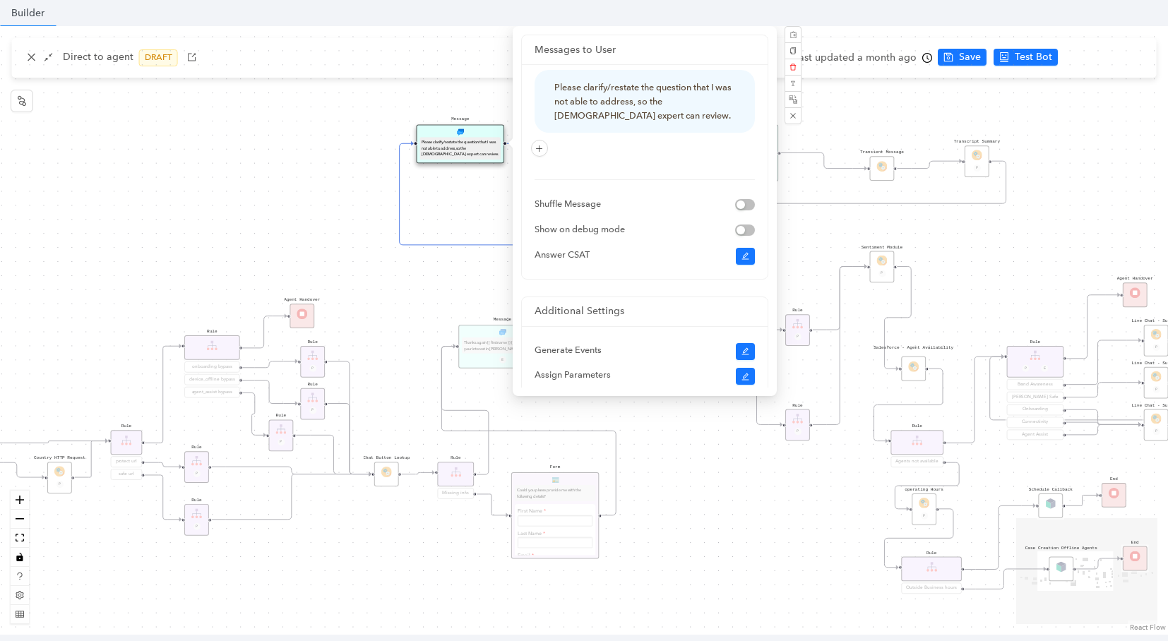
scroll to position [110, 0]
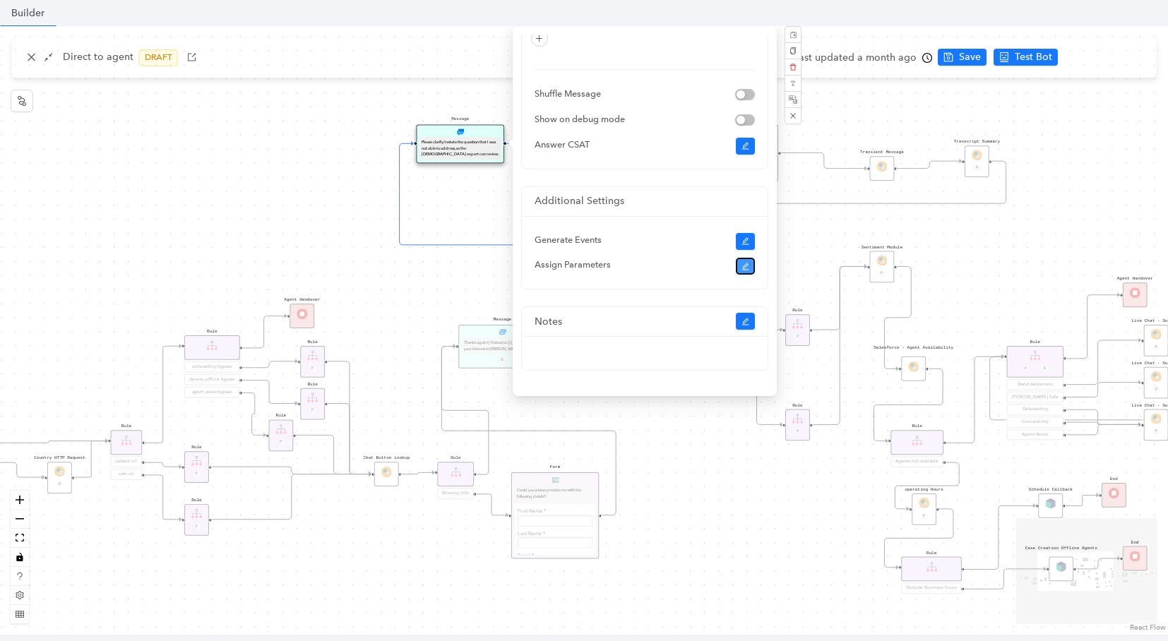
click at [742, 263] on icon "edit" at bounding box center [746, 267] width 8 height 8
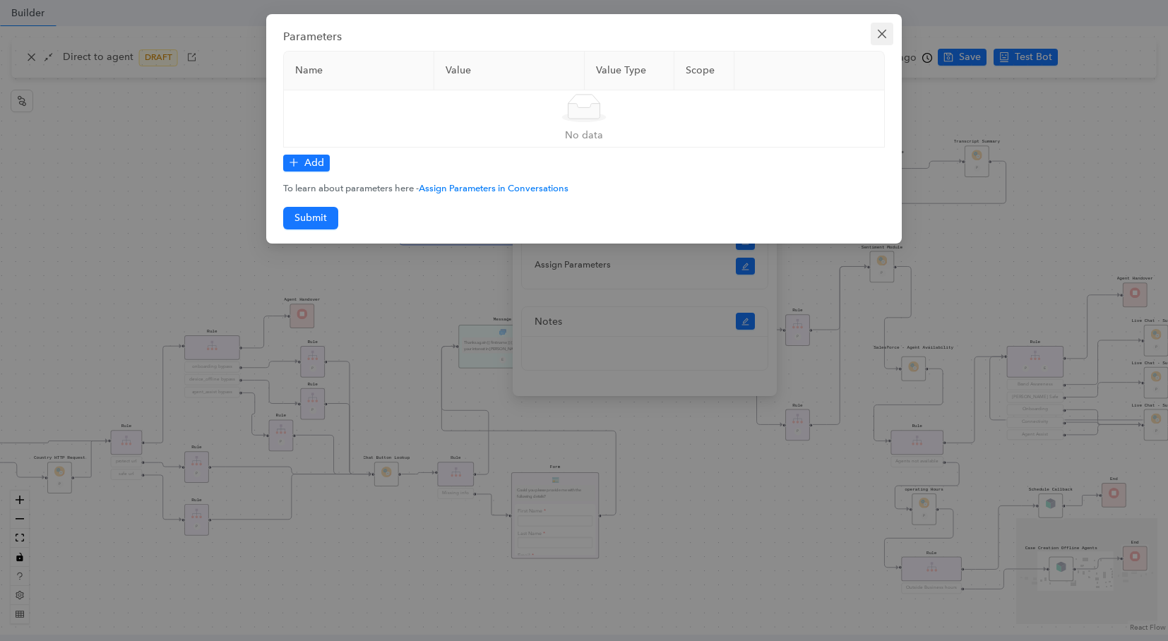
click at [879, 32] on icon "close" at bounding box center [881, 33] width 11 height 11
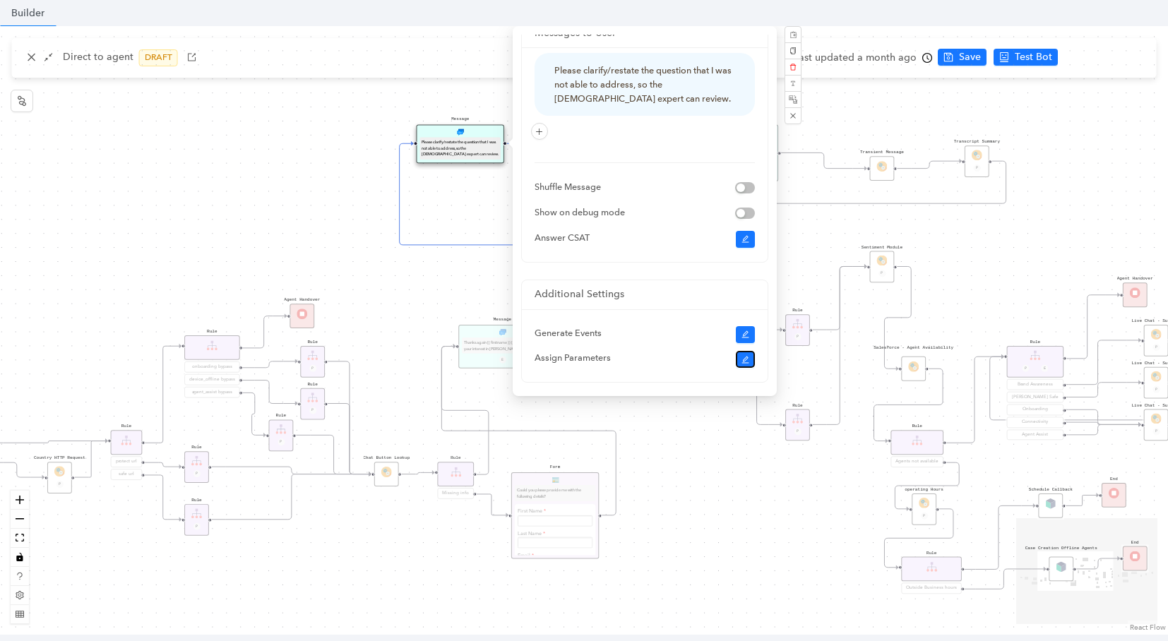
scroll to position [8, 0]
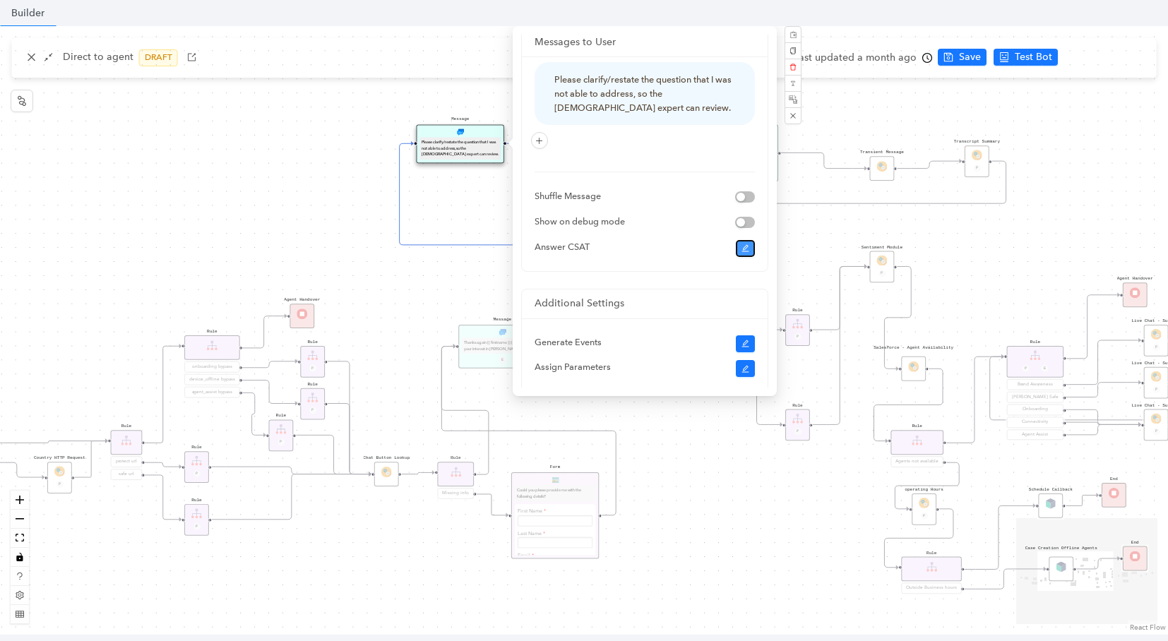
click at [742, 250] on icon "edit" at bounding box center [746, 248] width 8 height 8
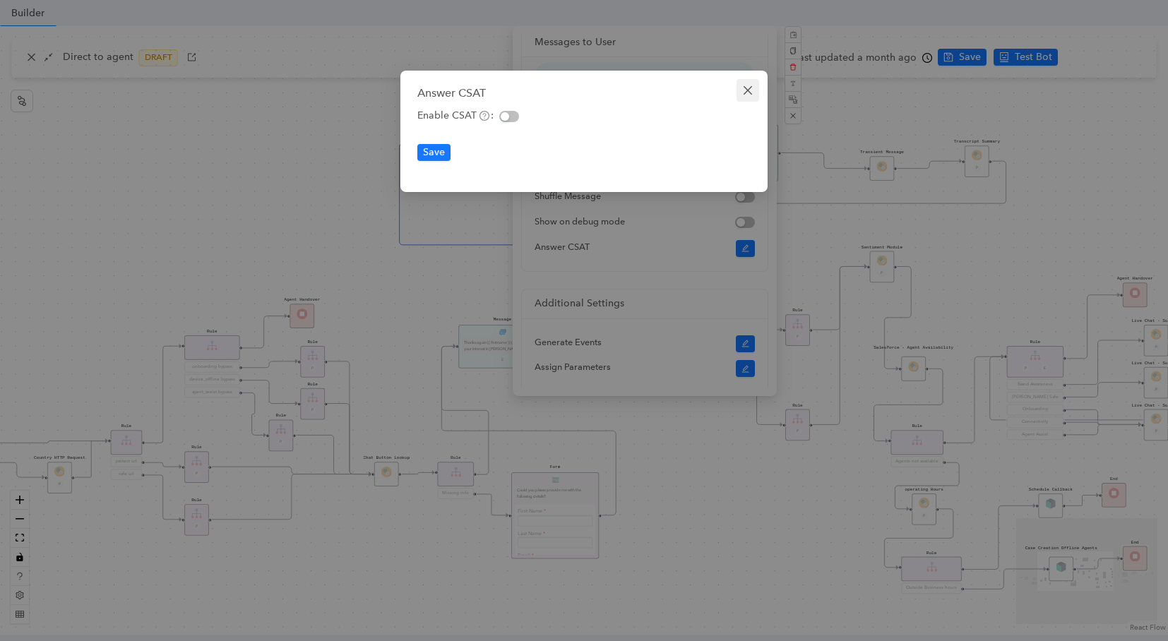
click at [753, 87] on icon "close" at bounding box center [747, 90] width 11 height 11
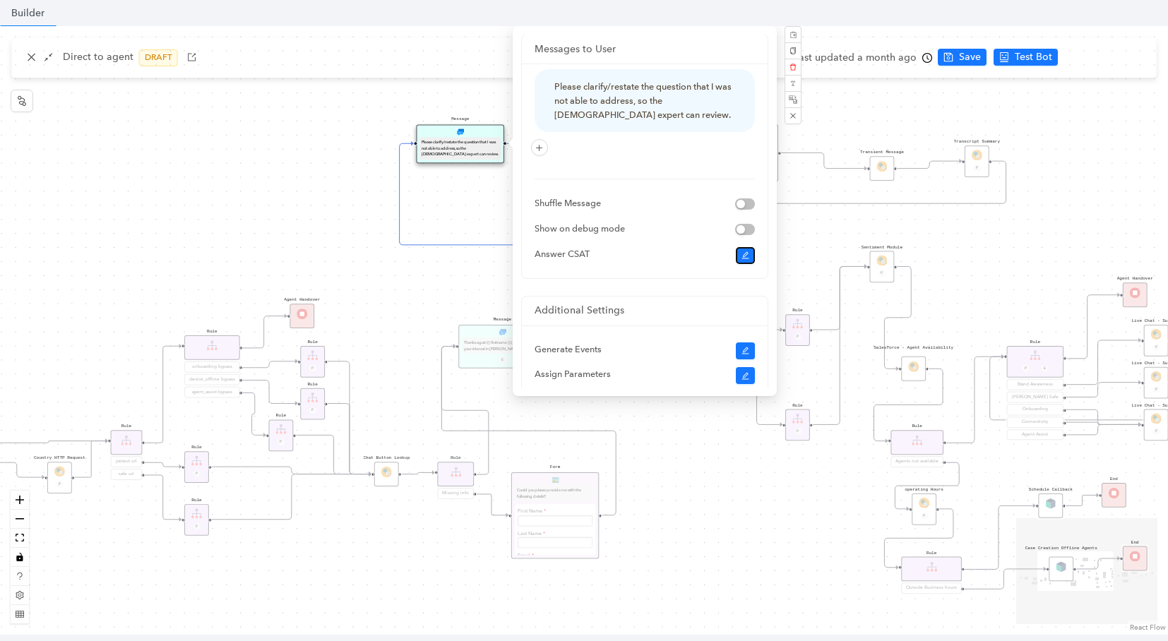
scroll to position [0, 0]
click at [861, 113] on div "operating Hours P Sentiment Module P Question Were you able to successfully com…" at bounding box center [584, 330] width 1168 height 609
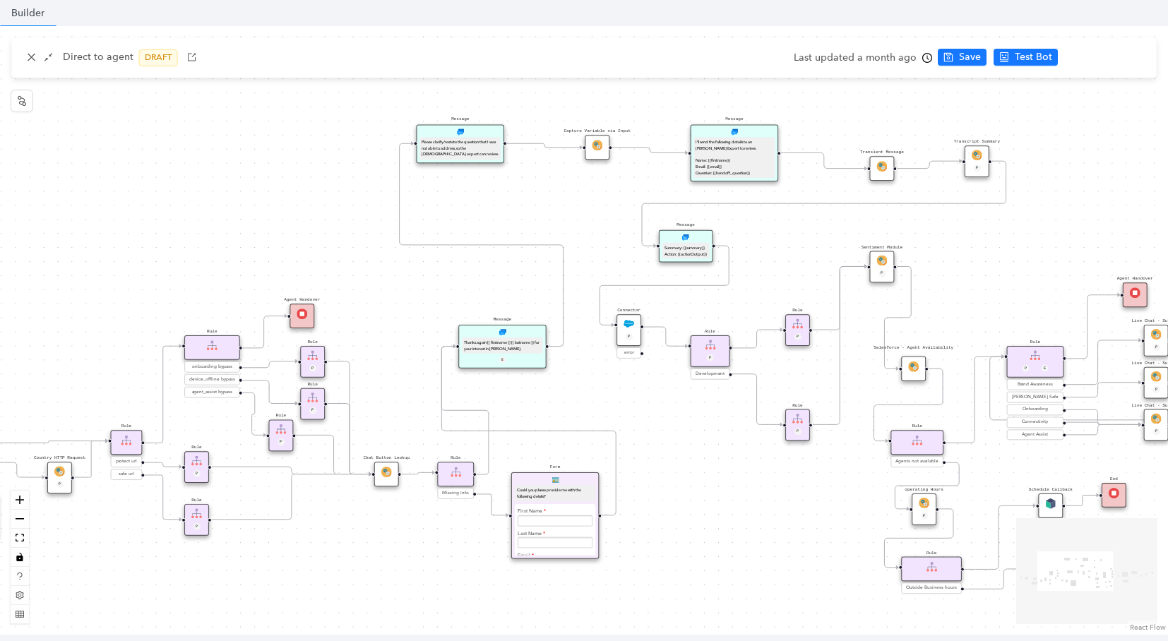
click at [566, 49] on div "Direct to agent DRAFT" at bounding box center [584, 58] width 1145 height 40
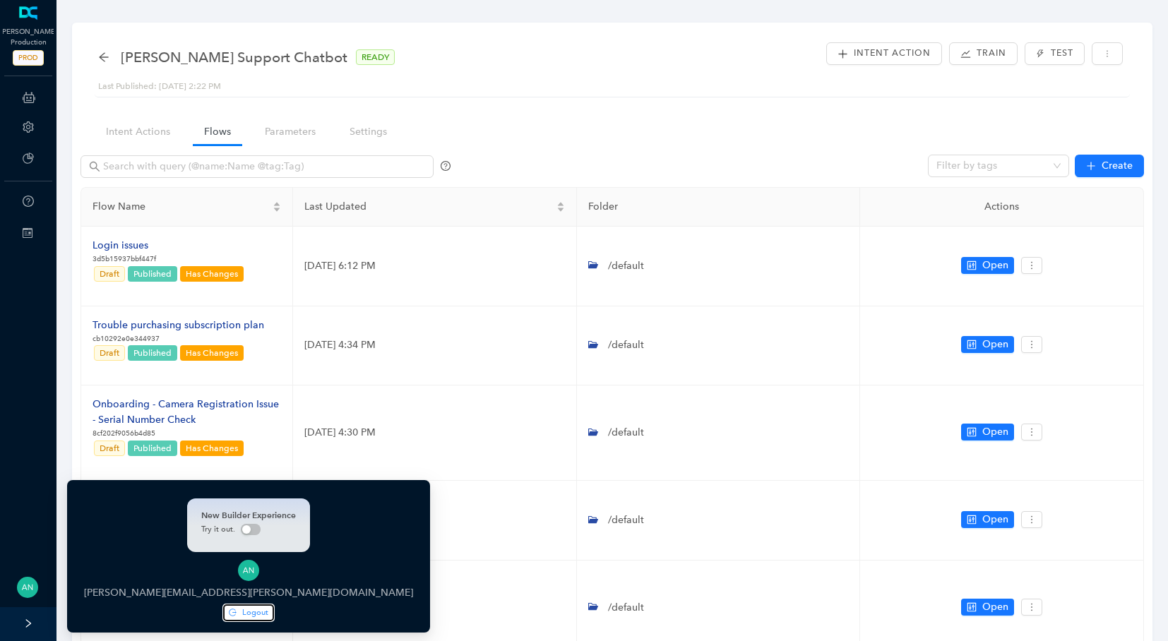
click at [242, 612] on span "Logout" at bounding box center [255, 613] width 26 height 12
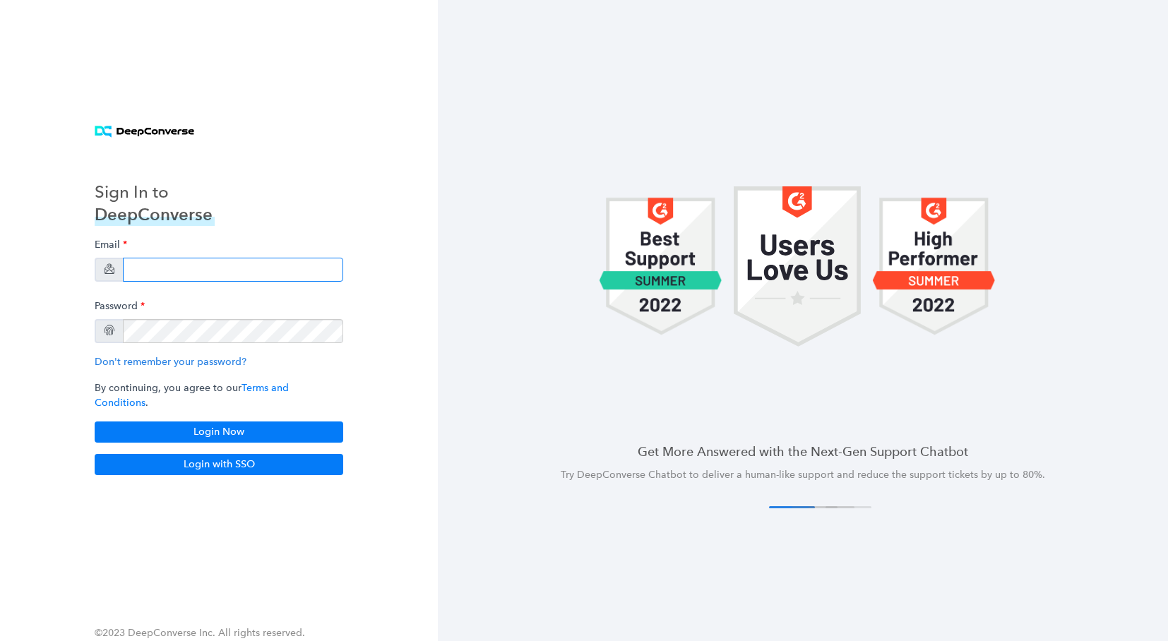
click at [171, 265] on input "email" at bounding box center [233, 270] width 220 height 24
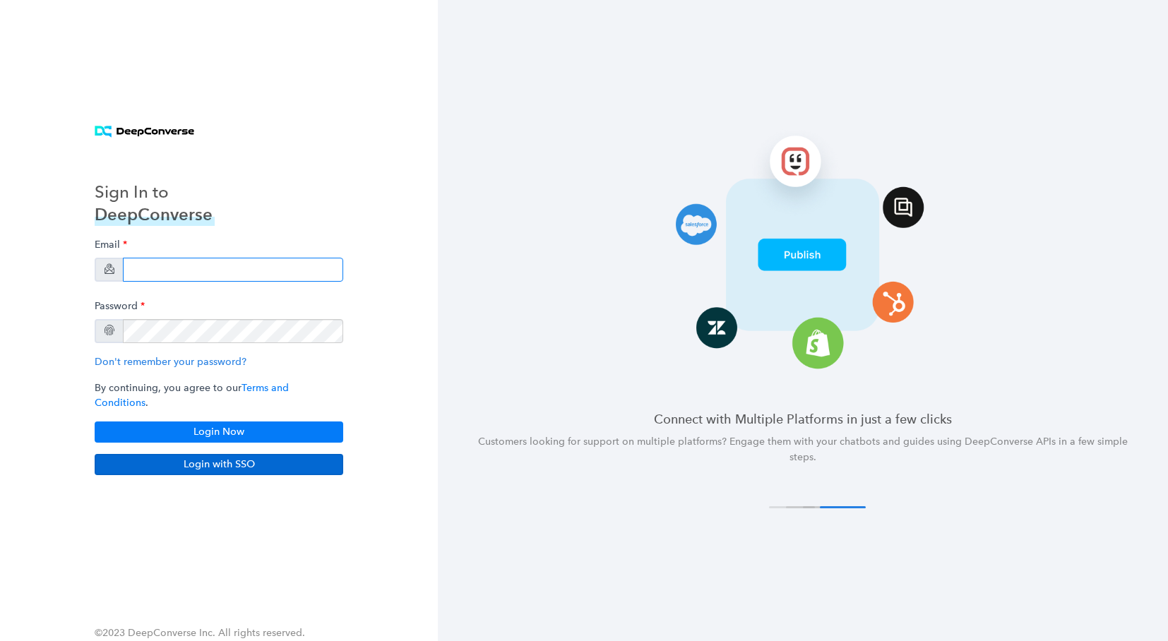
type input "[EMAIL_ADDRESS][DOMAIN_NAME]"
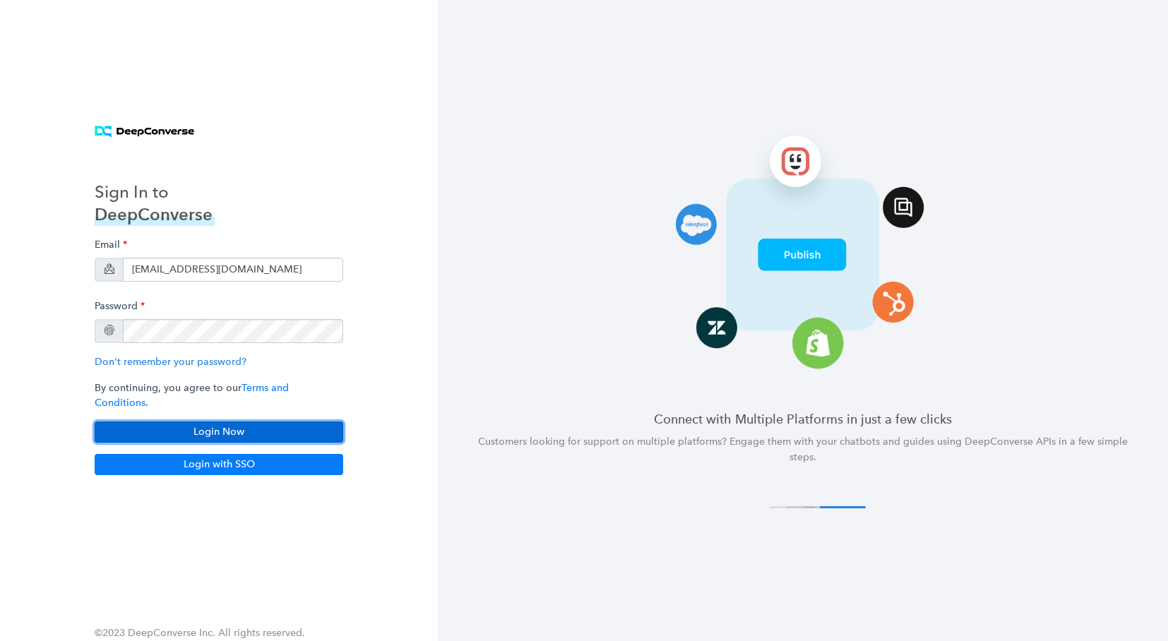
click at [293, 422] on button "Login Now" at bounding box center [219, 432] width 249 height 21
